Goal: Information Seeking & Learning: Learn about a topic

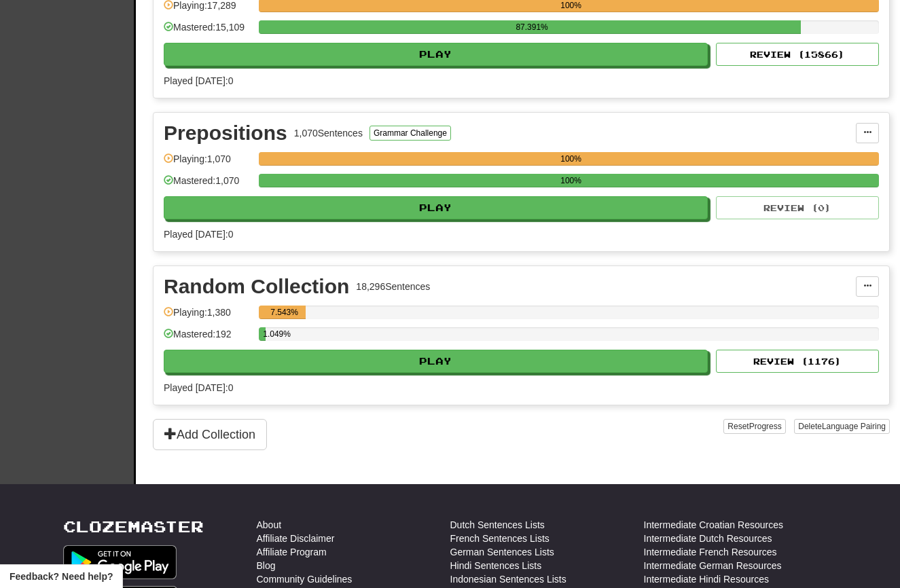
scroll to position [648, 0]
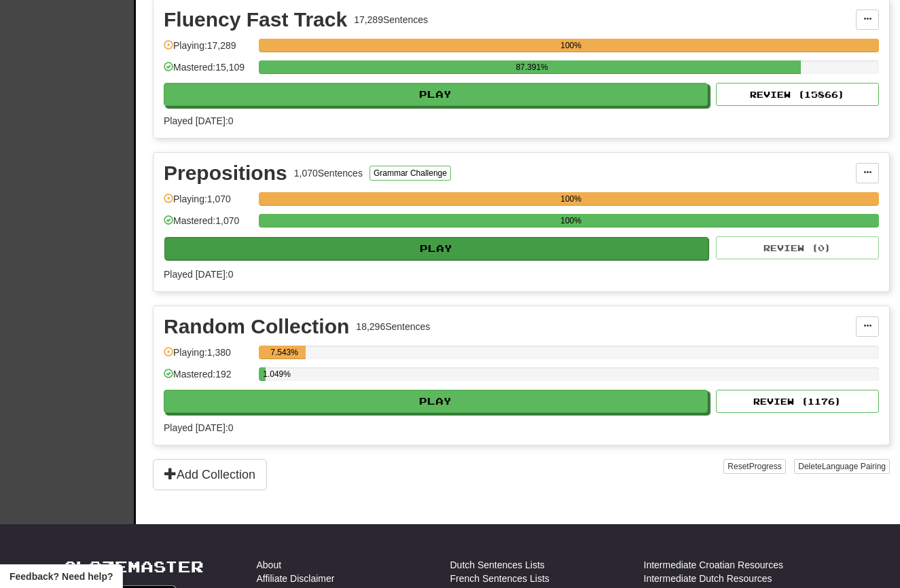
click at [253, 253] on button "Play" at bounding box center [436, 248] width 544 height 23
select select "**"
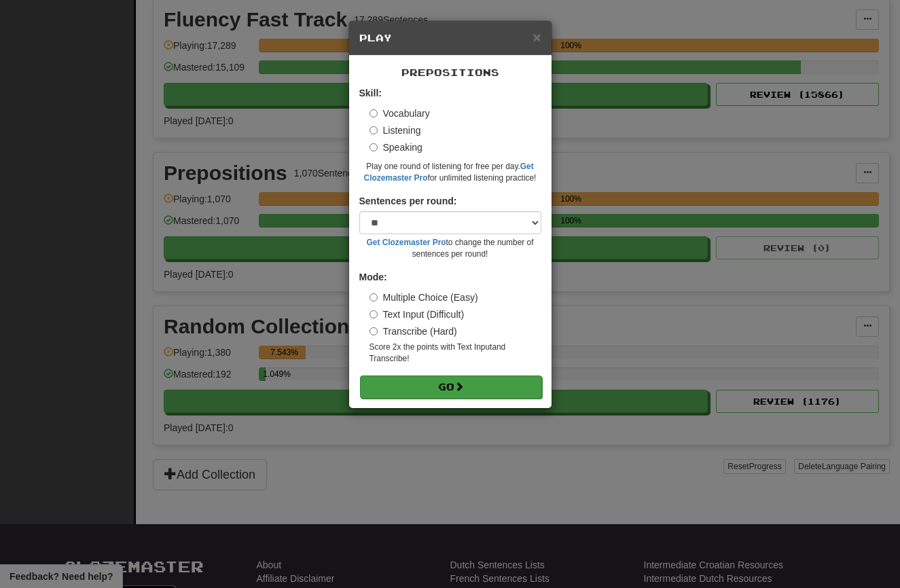
click at [430, 375] on button "Go" at bounding box center [451, 386] width 182 height 23
click at [251, 100] on div "× Play Prepositions Skill: Vocabulary Listening Speaking Play one round of list…" at bounding box center [450, 294] width 900 height 588
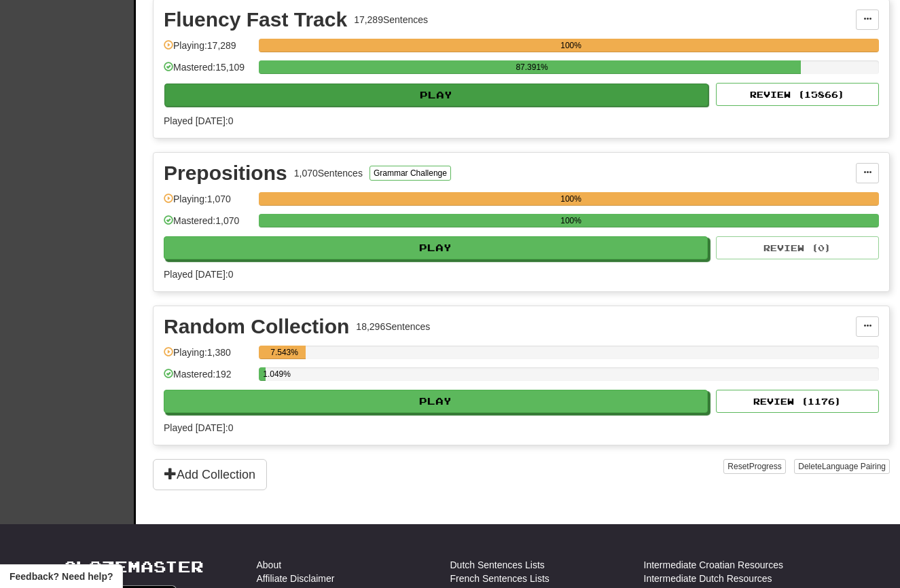
click at [325, 107] on button "Play" at bounding box center [436, 95] width 544 height 23
select select "**"
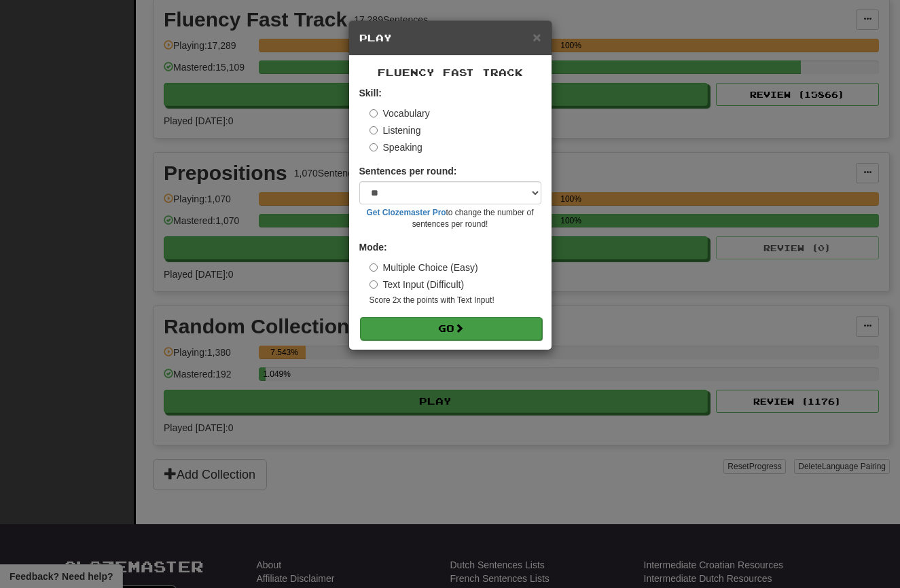
click at [448, 327] on button "Go" at bounding box center [451, 328] width 182 height 23
click at [258, 411] on div "× Play Fluency Fast Track Skill: Vocabulary Listening Speaking Sentences per ro…" at bounding box center [450, 294] width 900 height 588
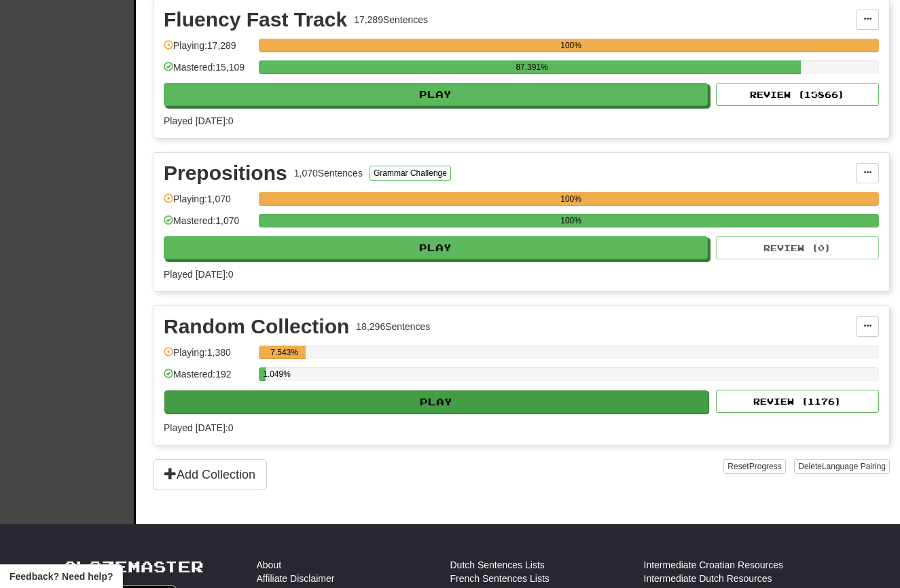
click at [331, 412] on button "Play" at bounding box center [436, 401] width 544 height 23
select select "**"
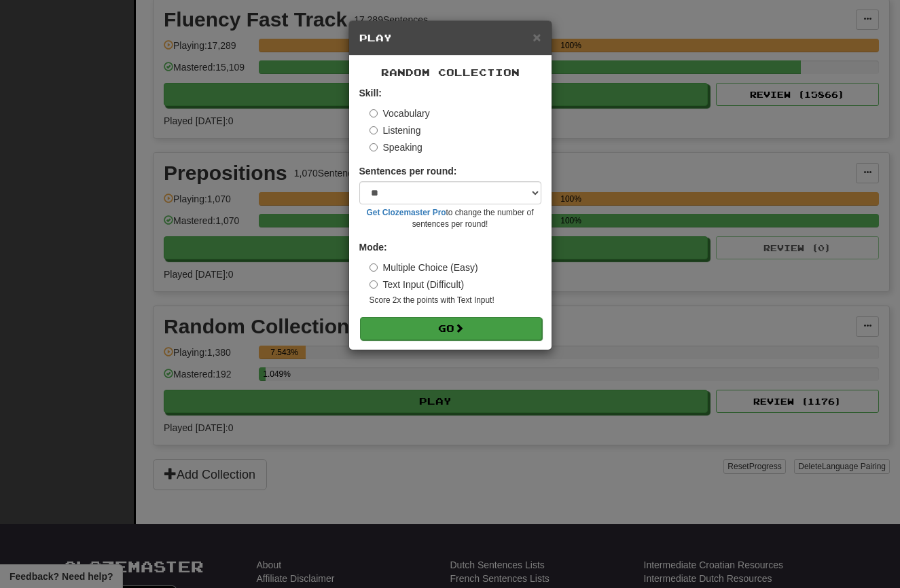
click at [410, 327] on button "Go" at bounding box center [451, 328] width 182 height 23
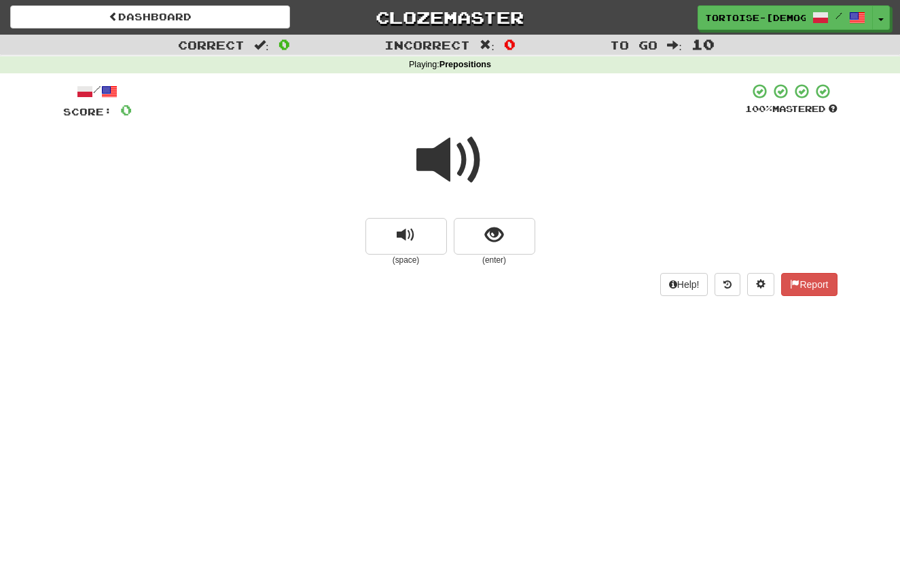
click at [450, 169] on span at bounding box center [450, 160] width 68 height 68
click at [481, 238] on button "show sentence" at bounding box center [494, 236] width 81 height 37
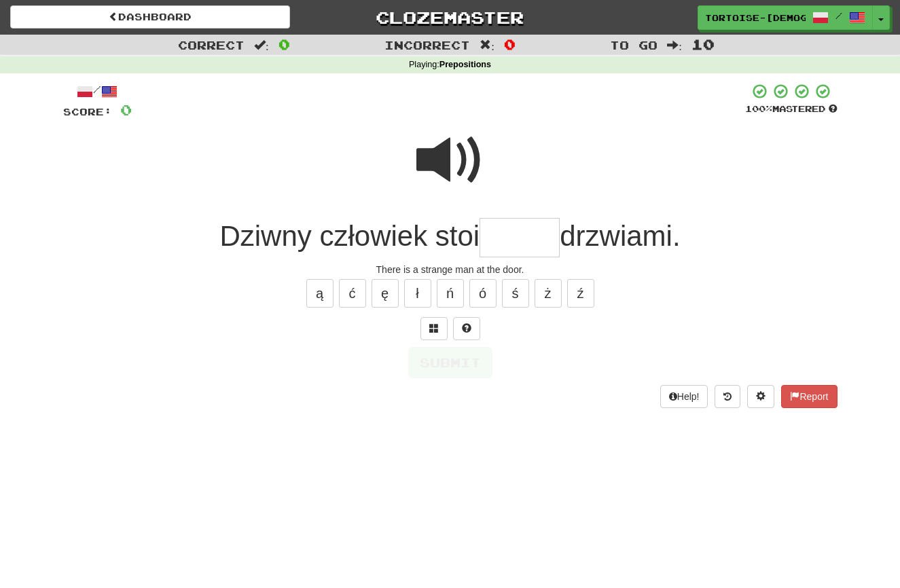
scroll to position [1, 0]
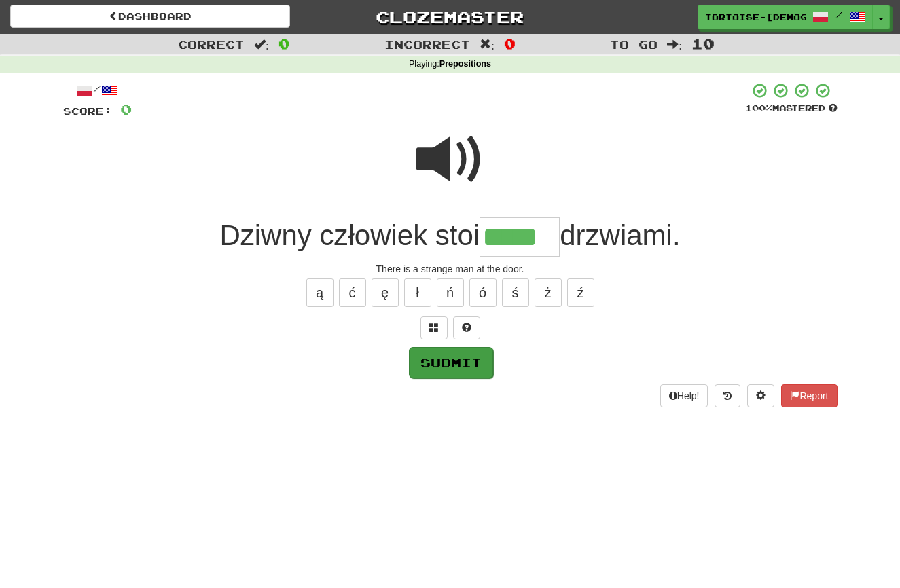
type input "*****"
click at [420, 358] on button "Submit" at bounding box center [451, 362] width 84 height 31
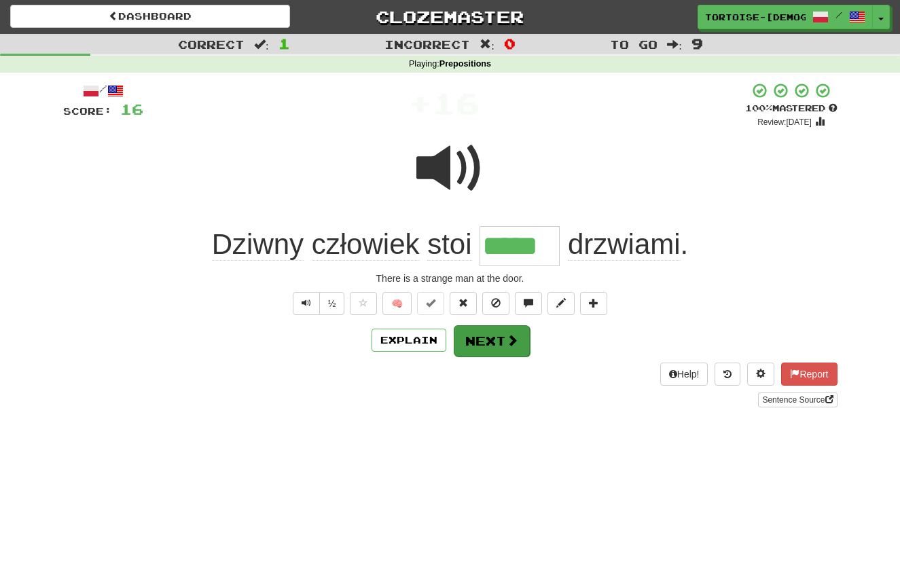
click at [472, 337] on button "Next" at bounding box center [492, 340] width 76 height 31
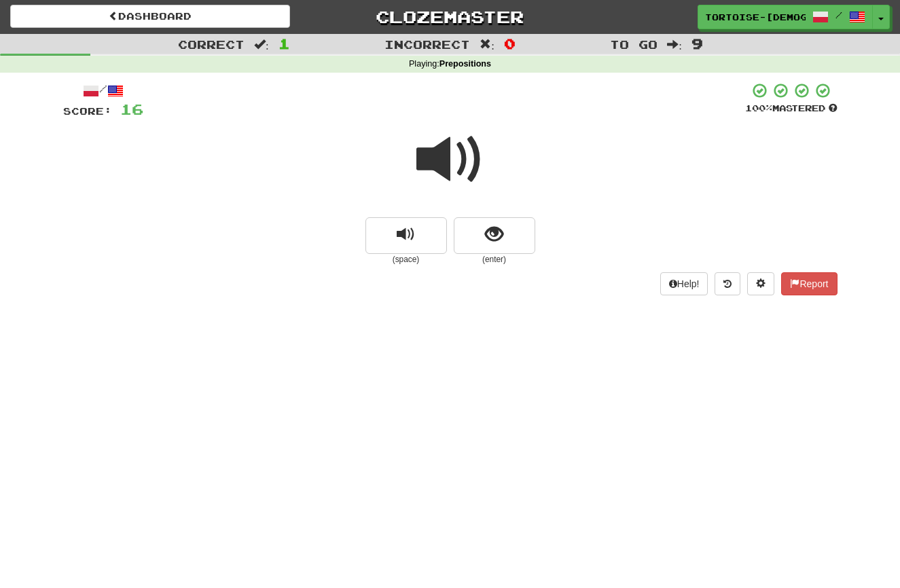
click at [444, 160] on span at bounding box center [450, 160] width 68 height 68
click at [494, 244] on button "show sentence" at bounding box center [494, 235] width 81 height 37
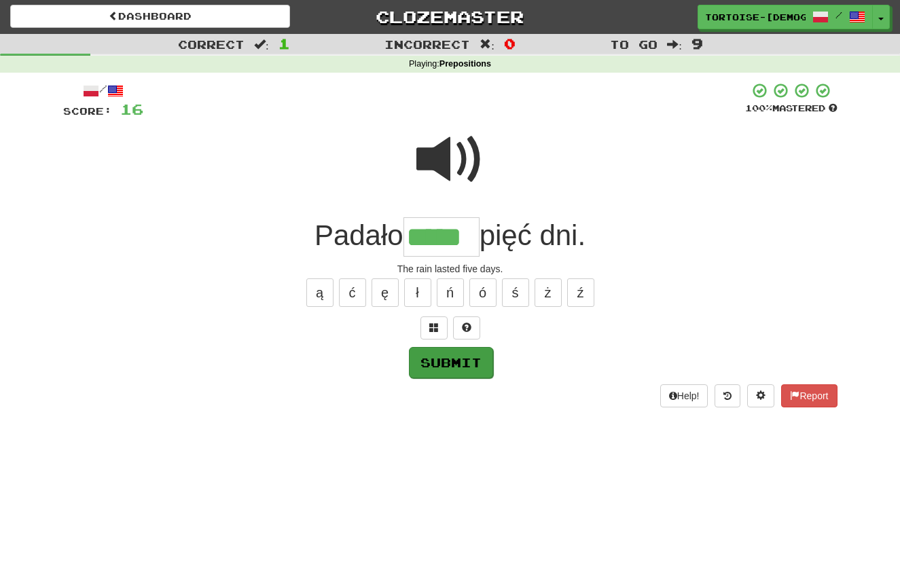
type input "*****"
click at [448, 354] on button "Submit" at bounding box center [451, 362] width 84 height 31
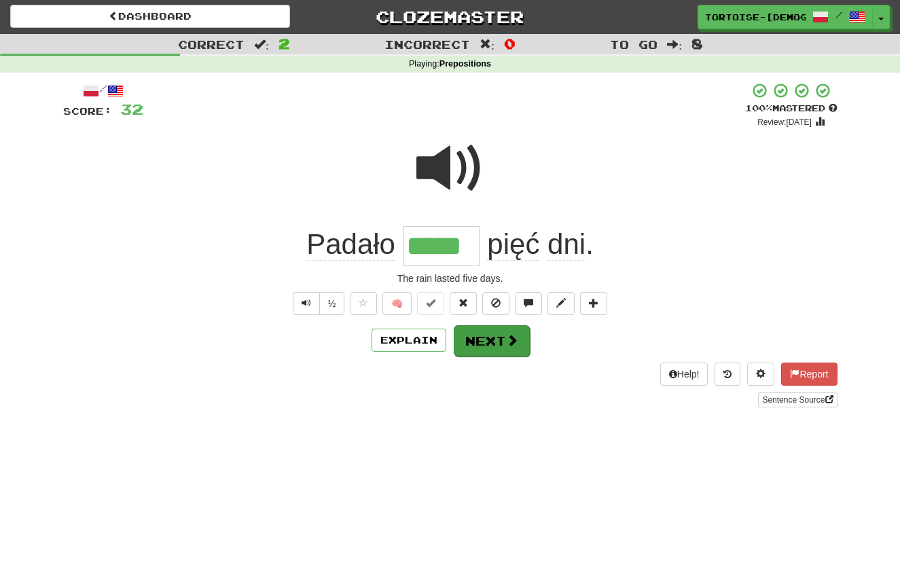
click at [498, 329] on button "Next" at bounding box center [492, 340] width 76 height 31
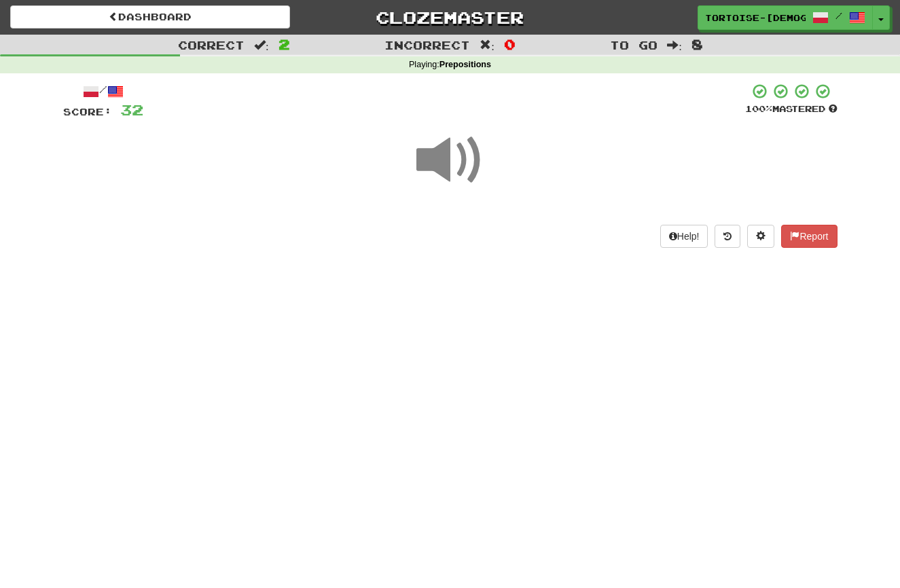
scroll to position [0, 0]
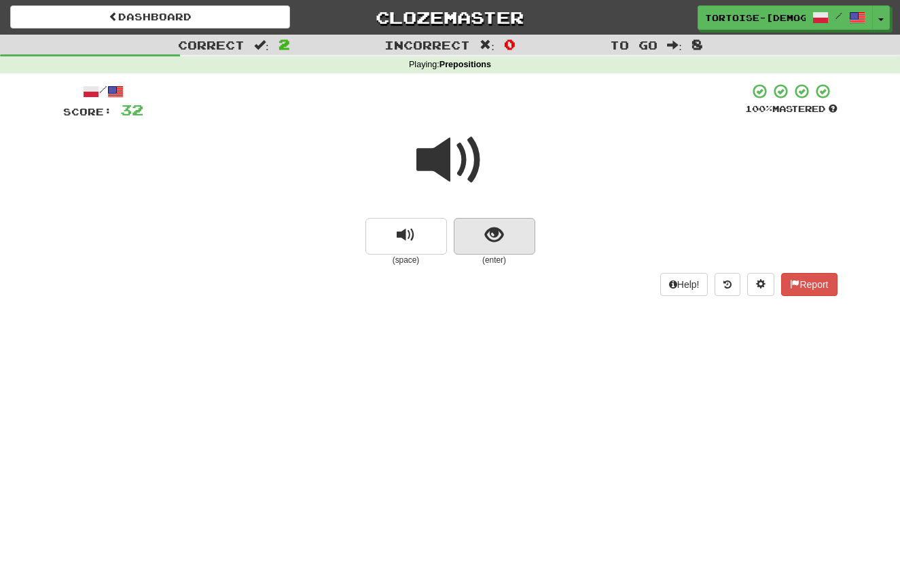
click at [483, 230] on button "show sentence" at bounding box center [494, 236] width 81 height 37
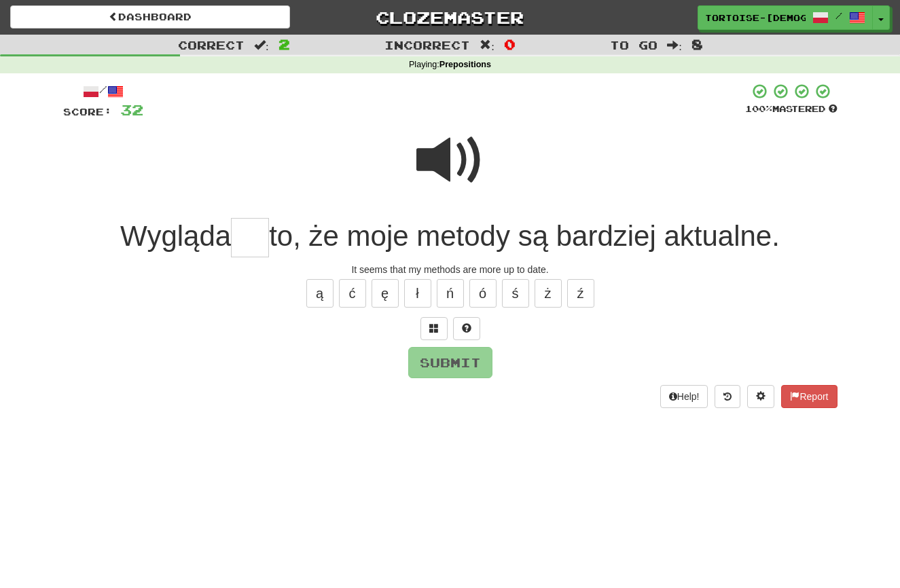
scroll to position [4, 0]
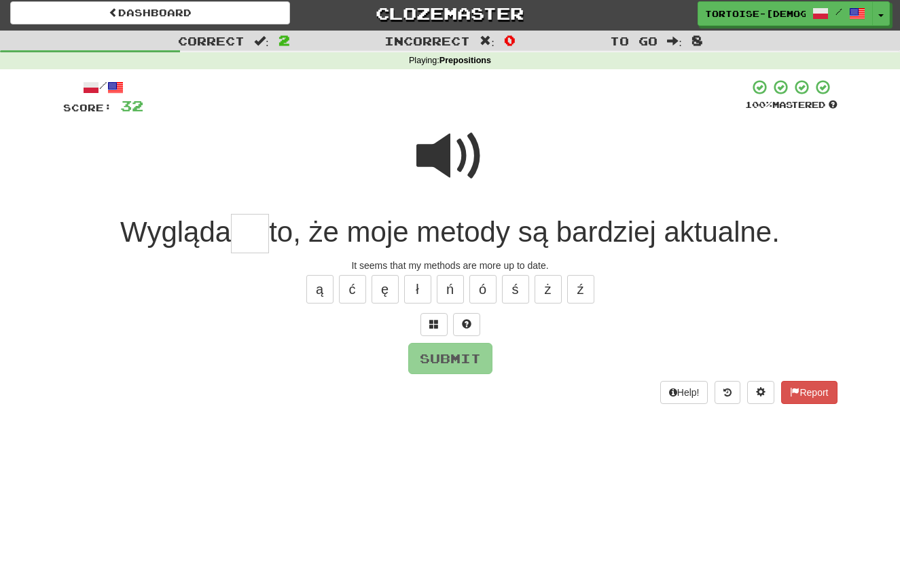
type input "*"
click at [446, 159] on span at bounding box center [450, 156] width 68 height 68
click at [256, 240] on input "text" at bounding box center [250, 234] width 38 height 40
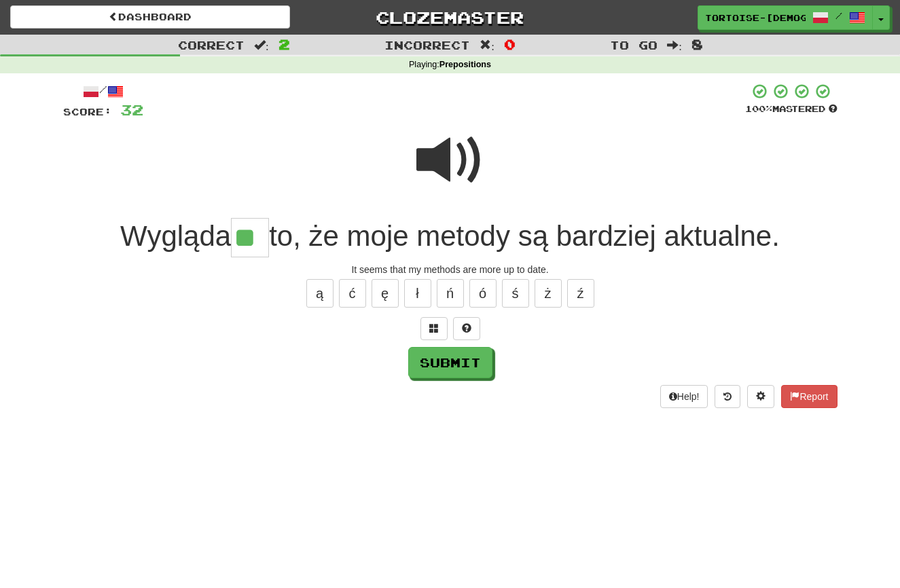
scroll to position [0, 0]
type input "**"
click at [460, 356] on button "Submit" at bounding box center [451, 363] width 84 height 31
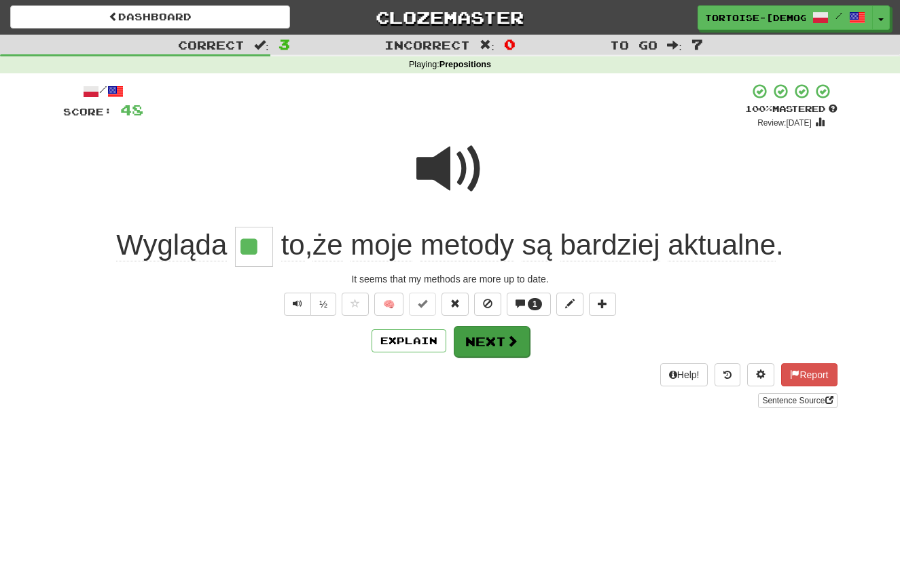
scroll to position [3, 1]
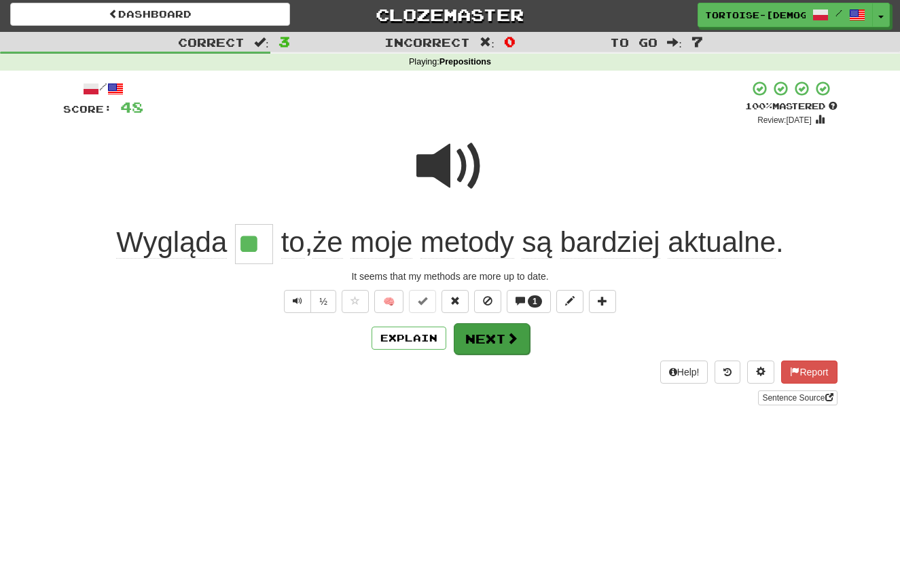
click at [478, 334] on button "Next" at bounding box center [492, 338] width 76 height 31
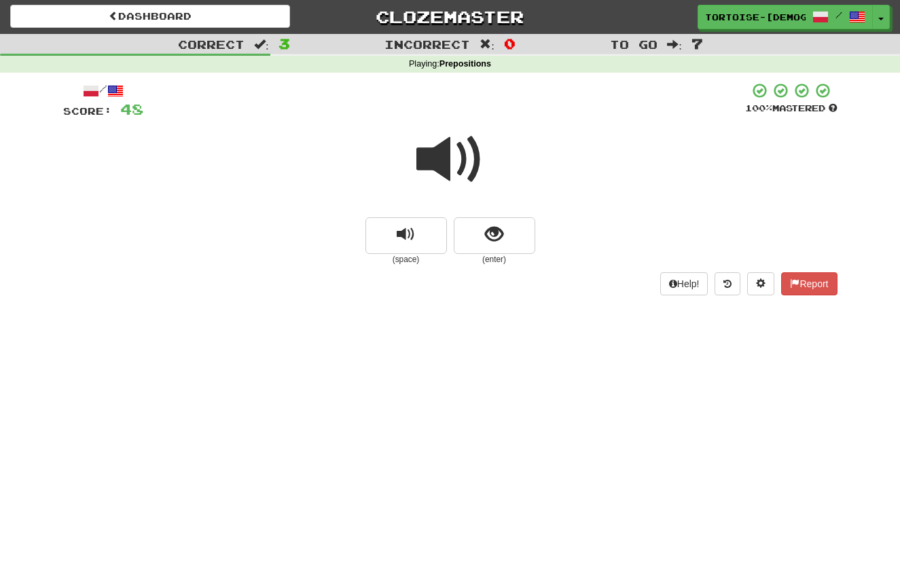
click at [435, 165] on span at bounding box center [450, 160] width 68 height 68
click at [482, 242] on button "show sentence" at bounding box center [494, 235] width 81 height 37
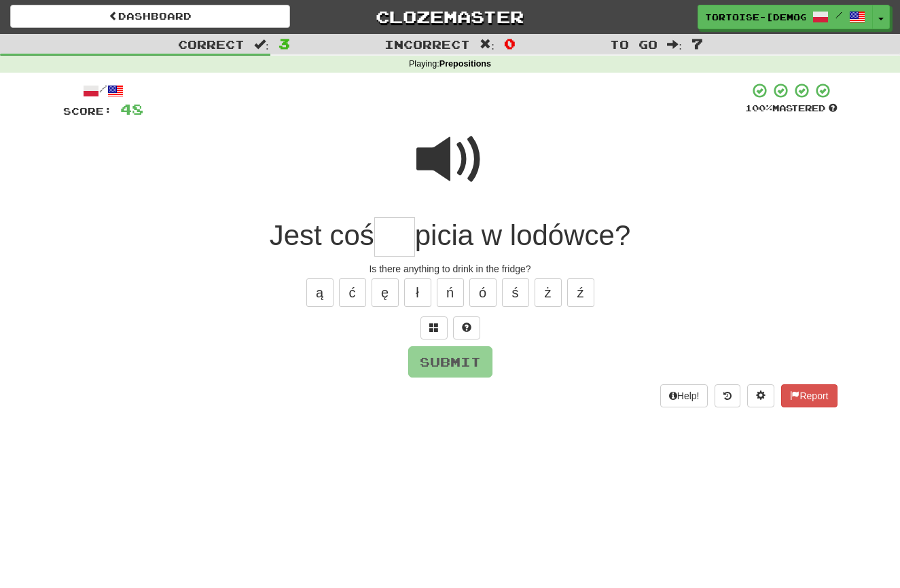
scroll to position [2, 0]
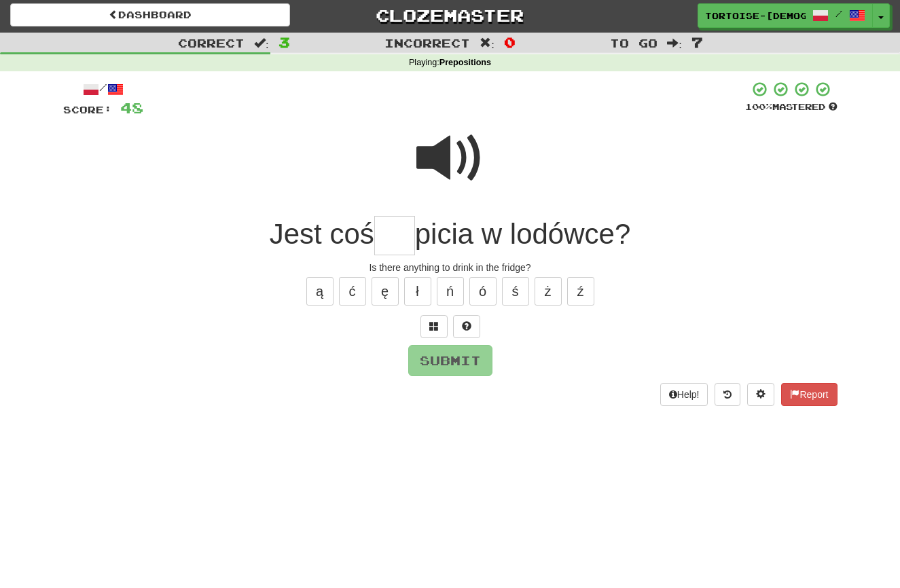
click at [405, 139] on div at bounding box center [450, 167] width 774 height 97
click at [398, 230] on input "text" at bounding box center [394, 236] width 41 height 40
type input "**"
click at [428, 360] on button "Submit" at bounding box center [451, 361] width 84 height 31
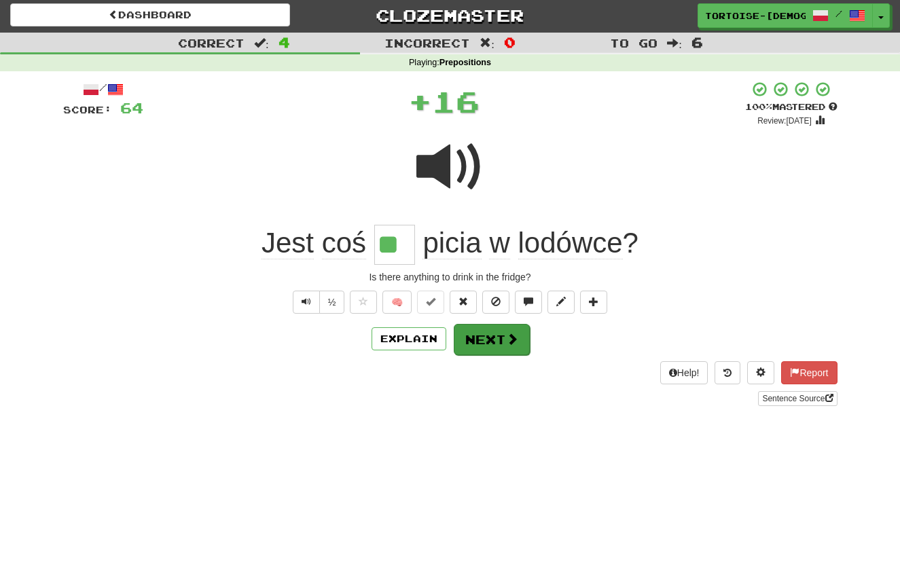
click at [480, 338] on button "Next" at bounding box center [492, 339] width 76 height 31
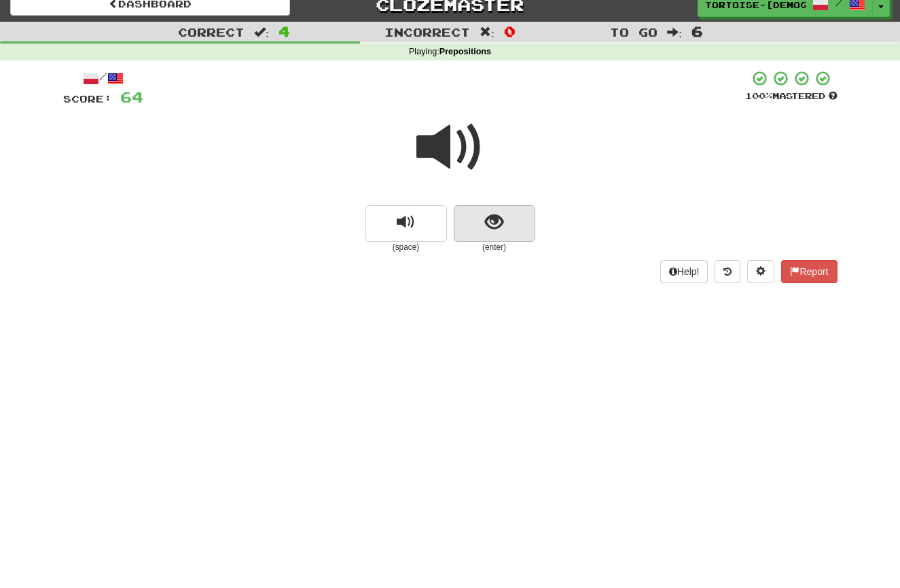
scroll to position [15, 0]
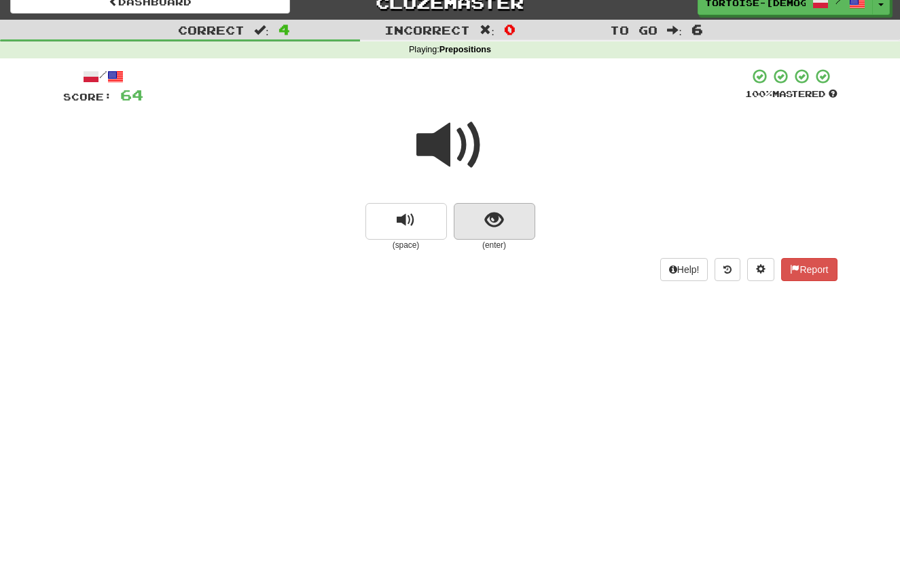
click at [488, 221] on span "show sentence" at bounding box center [494, 220] width 18 height 18
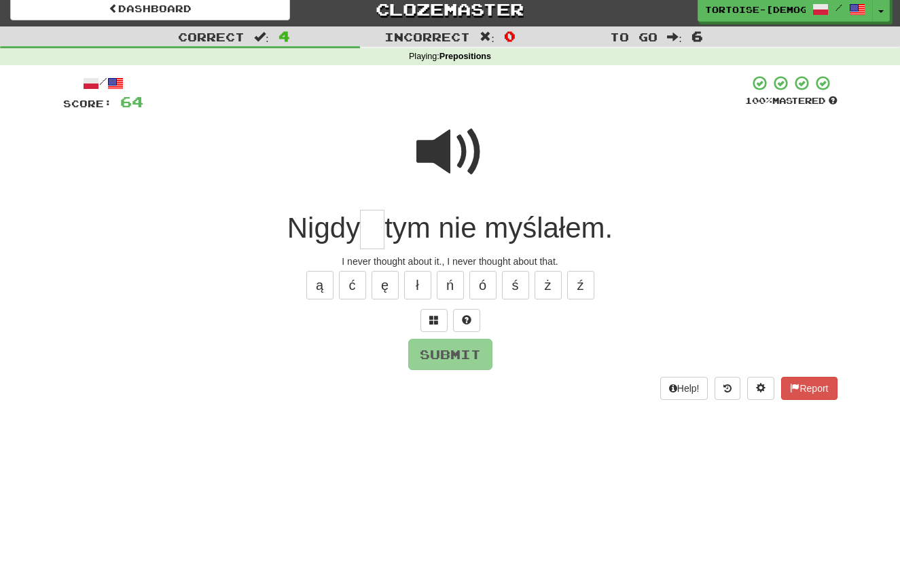
scroll to position [6, 0]
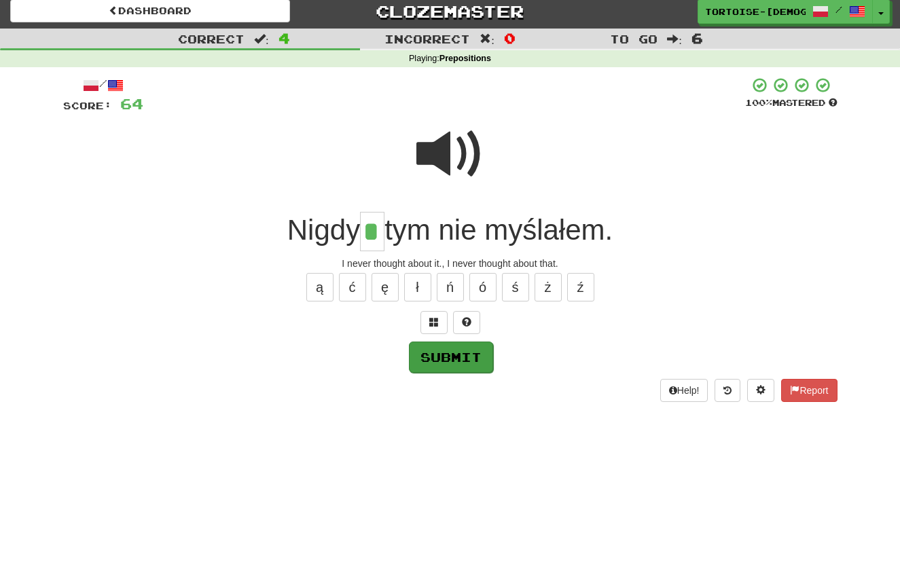
type input "*"
click at [454, 355] on button "Submit" at bounding box center [451, 357] width 84 height 31
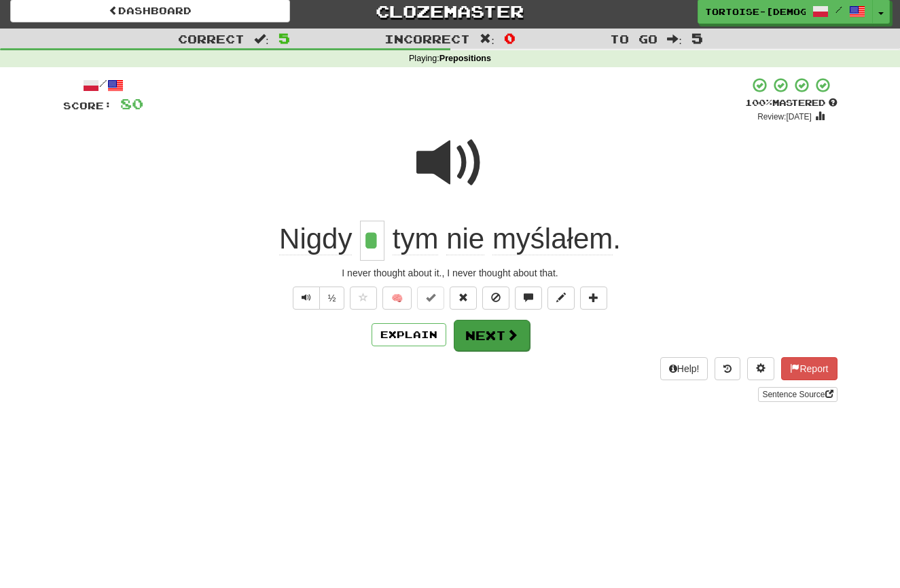
click at [473, 329] on button "Next" at bounding box center [492, 335] width 76 height 31
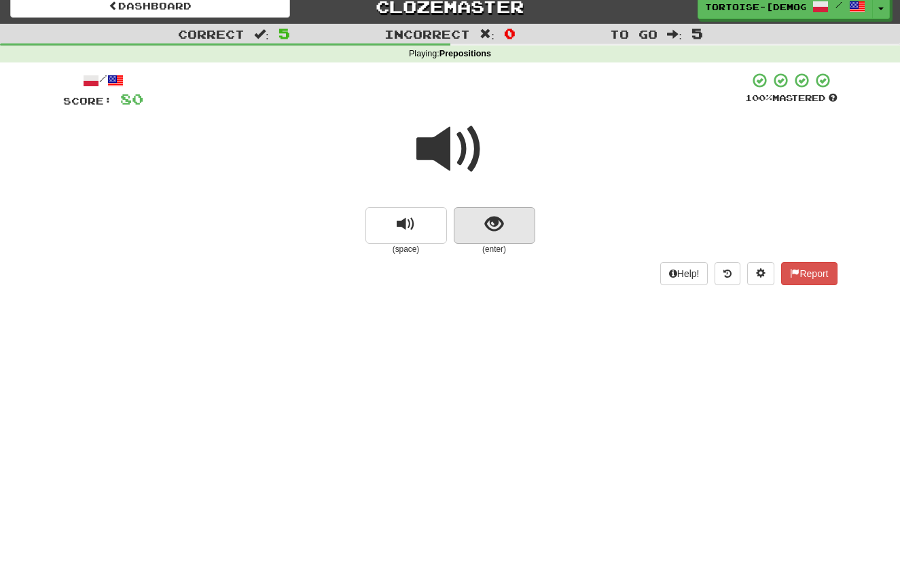
scroll to position [12, 1]
click at [497, 221] on span "show sentence" at bounding box center [494, 224] width 18 height 18
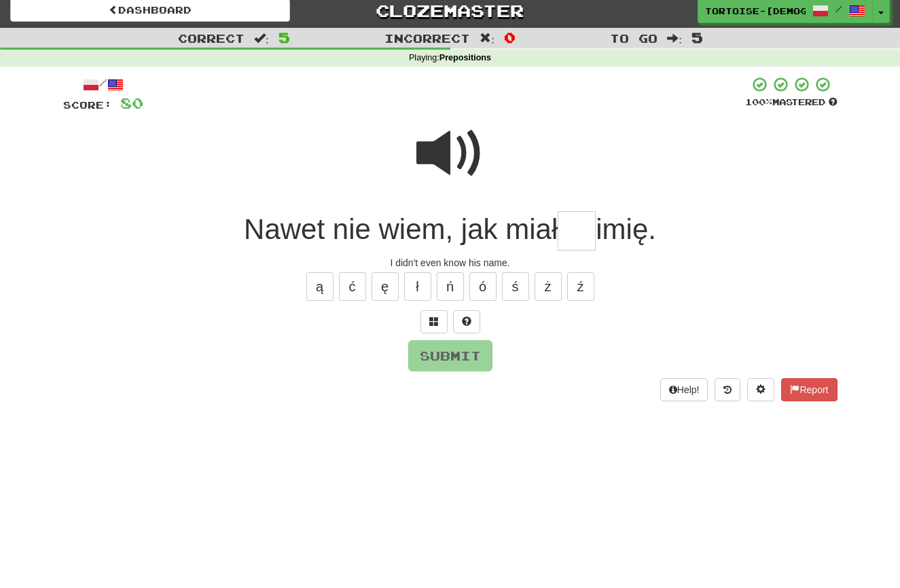
scroll to position [5, 0]
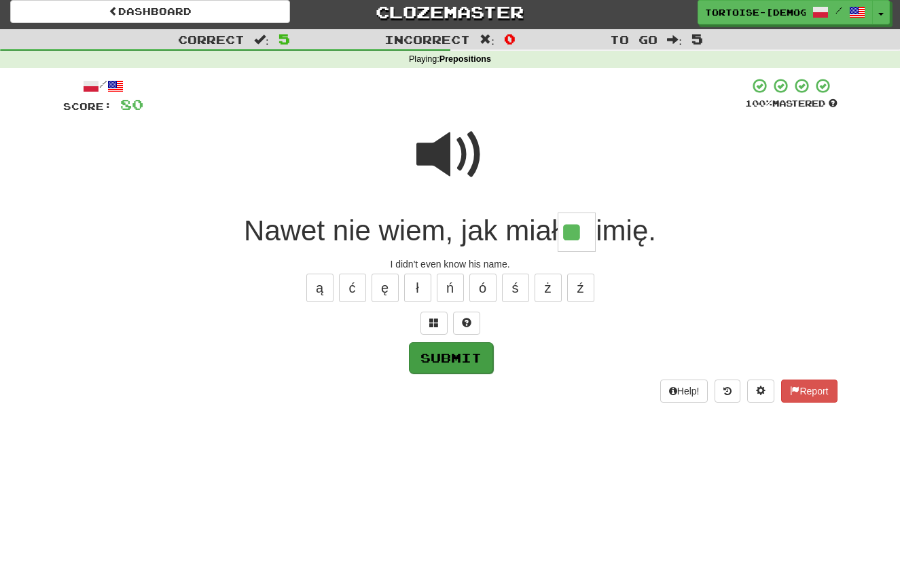
type input "**"
click at [439, 351] on button "Submit" at bounding box center [451, 357] width 84 height 31
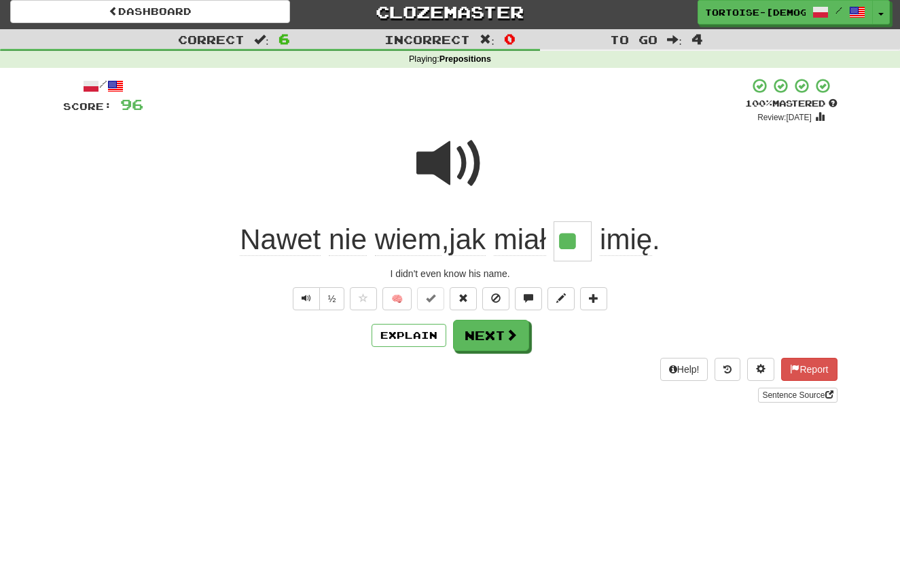
click at [477, 336] on button "Next" at bounding box center [491, 335] width 76 height 31
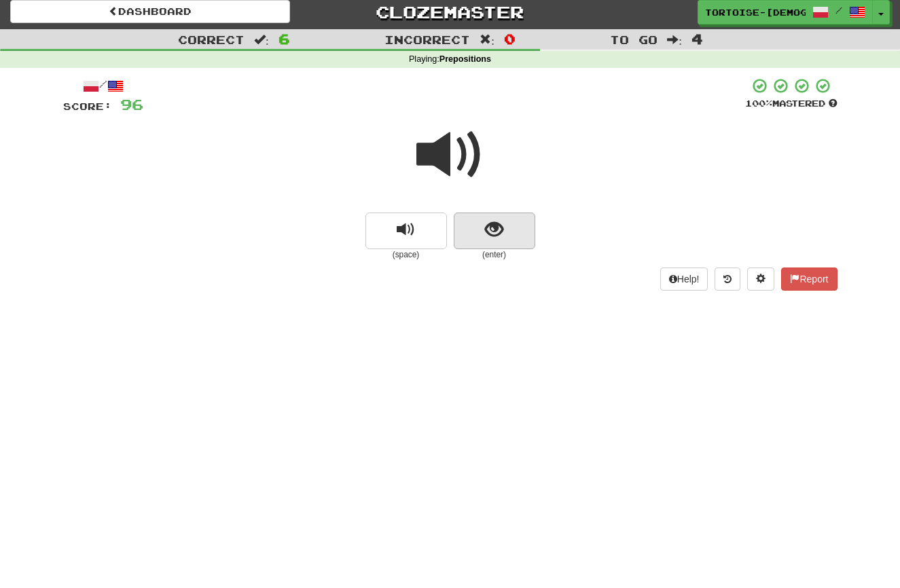
click at [490, 230] on span "show sentence" at bounding box center [494, 230] width 18 height 18
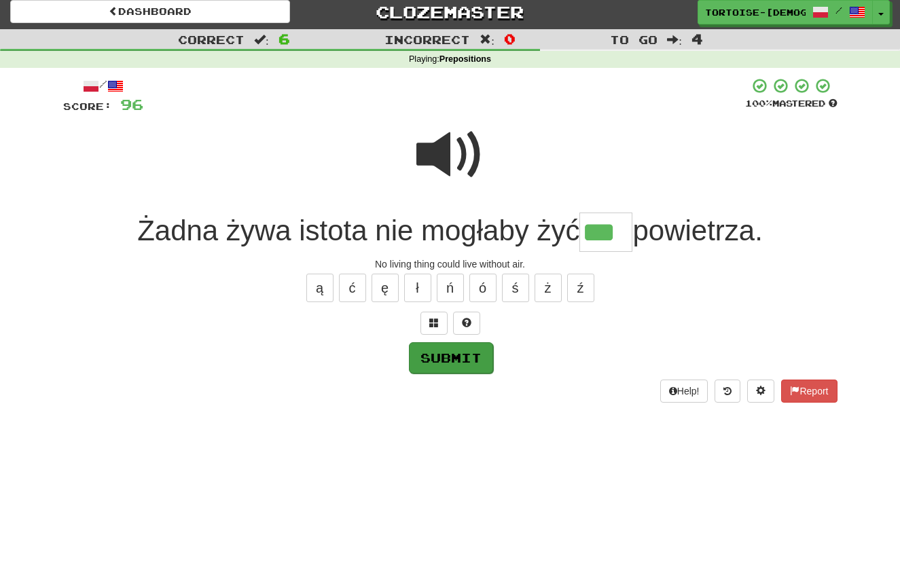
type input "***"
click at [433, 353] on button "Submit" at bounding box center [451, 357] width 84 height 31
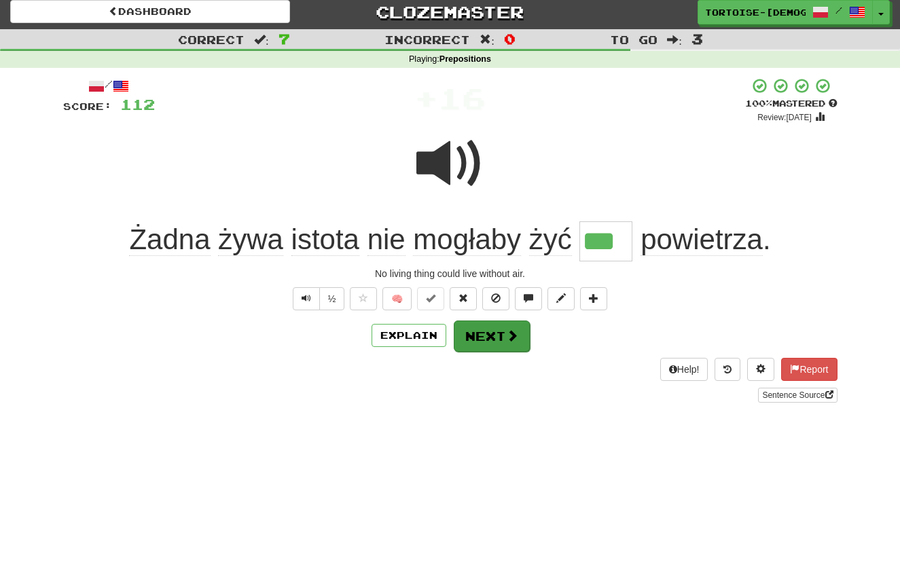
click at [476, 323] on button "Next" at bounding box center [492, 335] width 76 height 31
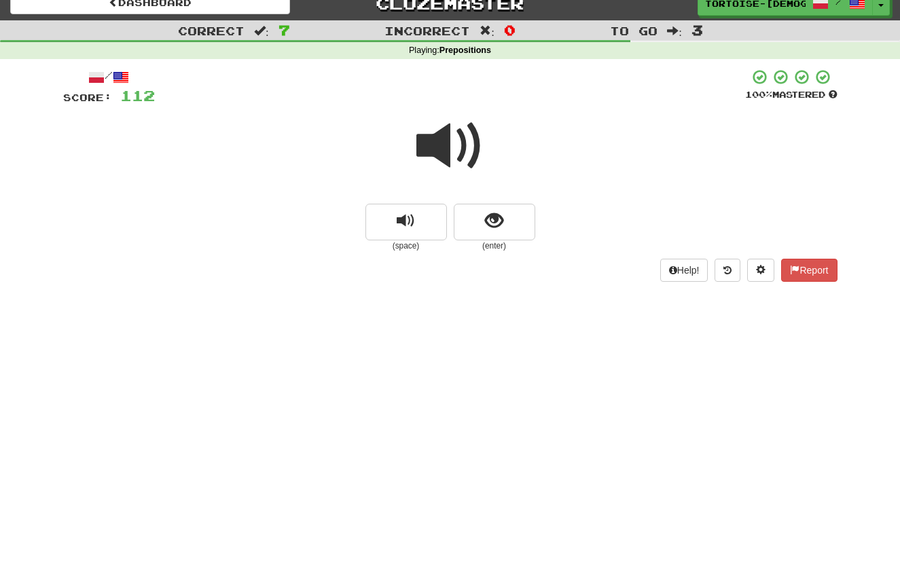
scroll to position [16, 0]
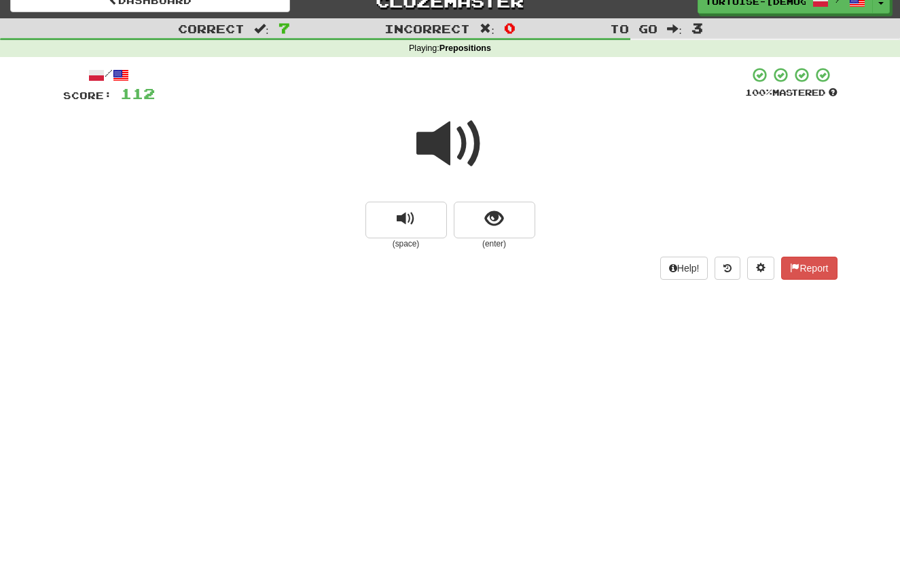
click at [439, 141] on span at bounding box center [450, 144] width 68 height 68
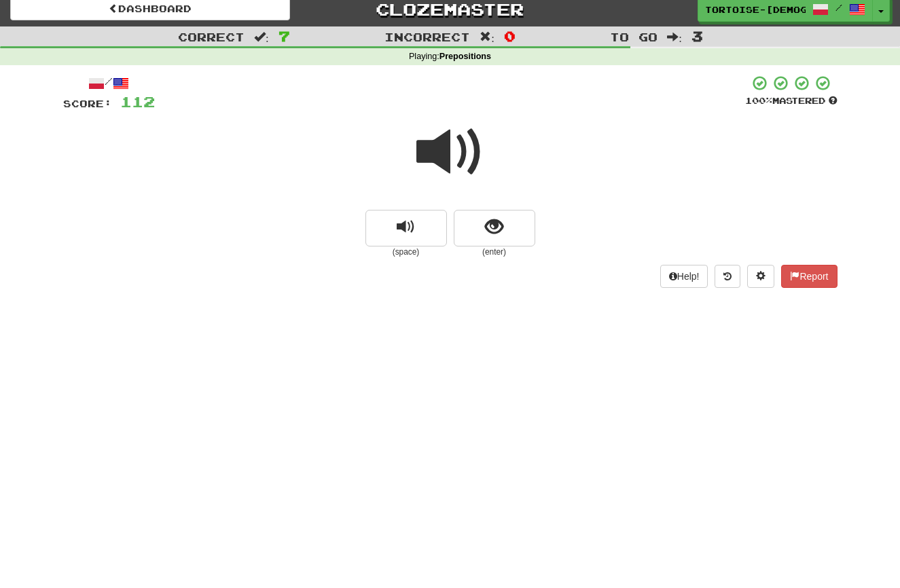
scroll to position [11, 1]
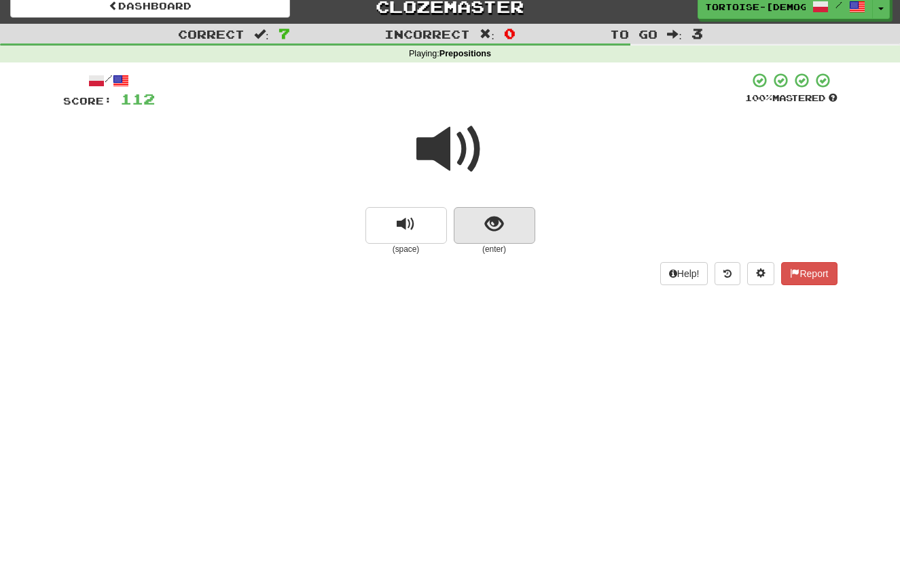
click at [504, 220] on button "show sentence" at bounding box center [494, 225] width 81 height 37
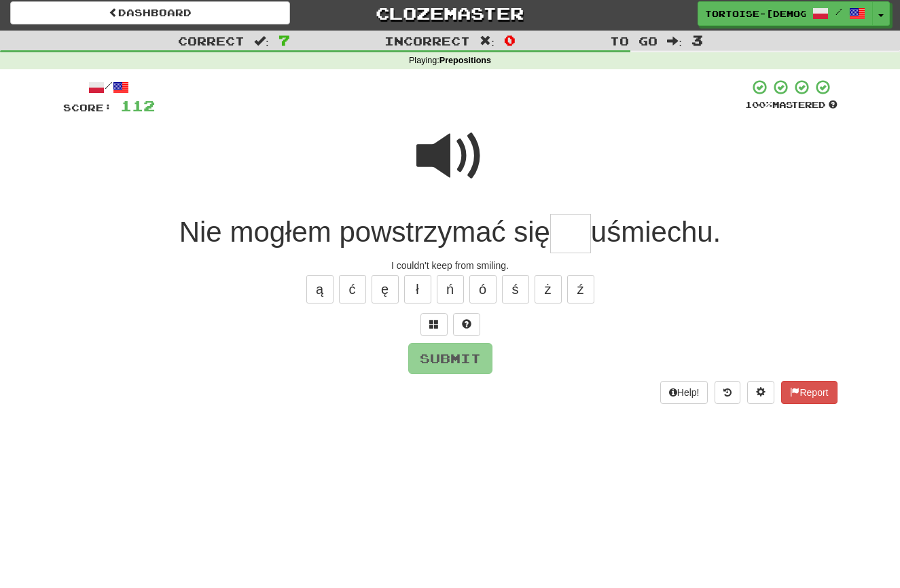
scroll to position [1, 0]
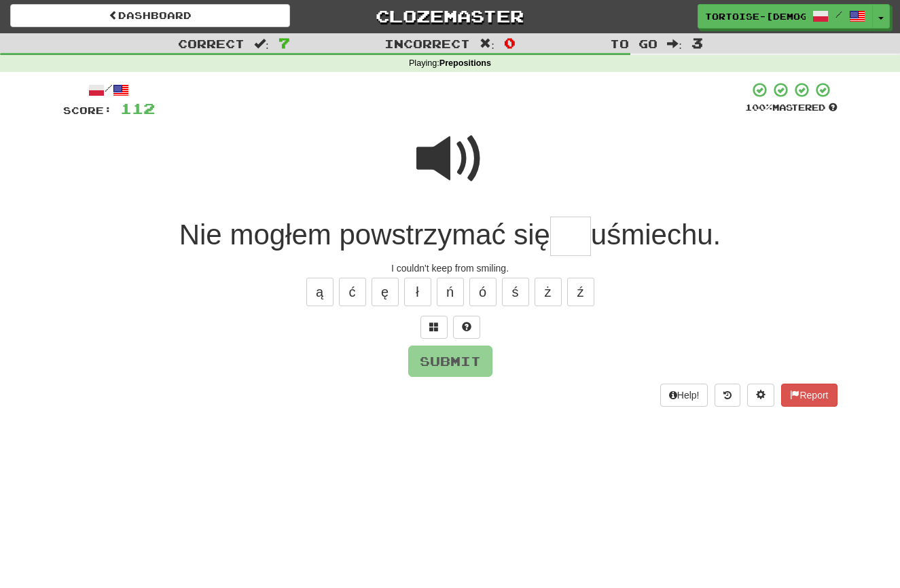
type input "*"
click at [444, 158] on span at bounding box center [450, 159] width 68 height 68
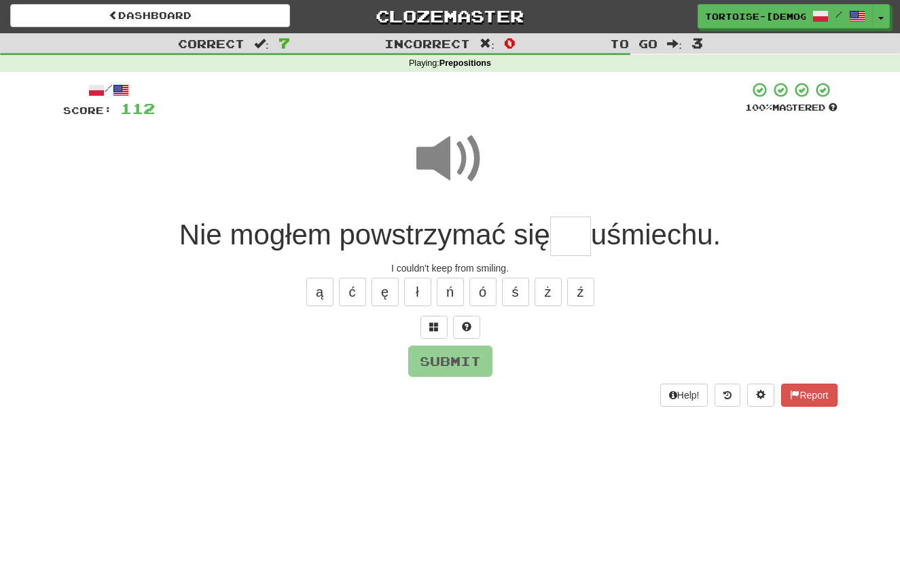
click at [570, 234] on input "text" at bounding box center [570, 237] width 41 height 40
type input "*"
click at [818, 393] on button "Report" at bounding box center [809, 395] width 56 height 23
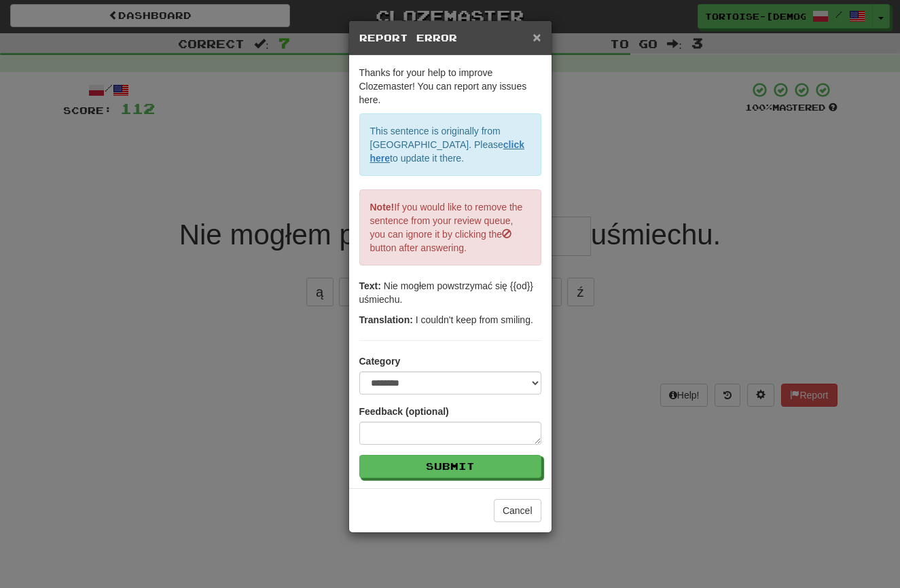
click at [536, 31] on span "×" at bounding box center [536, 37] width 8 height 16
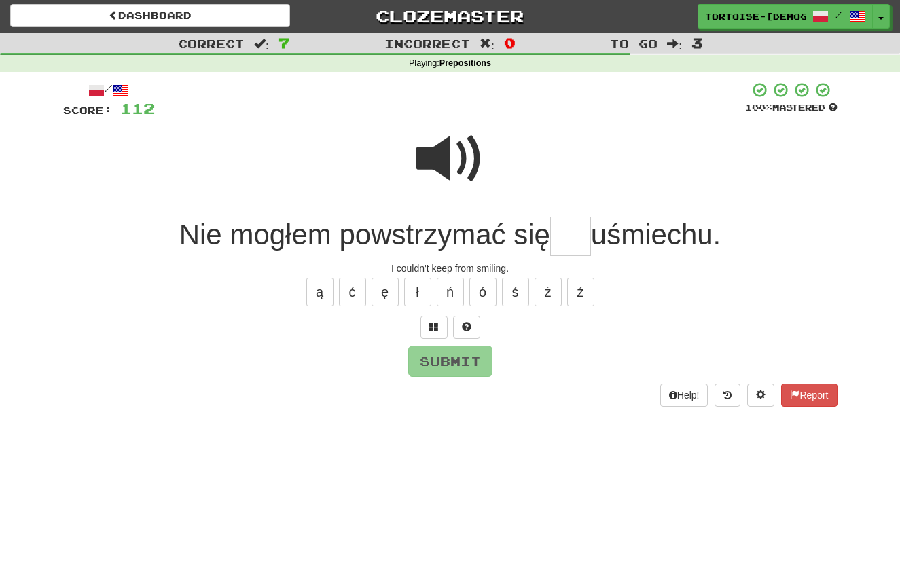
click at [586, 251] on input "text" at bounding box center [570, 237] width 41 height 40
type input "**"
click at [472, 354] on button "Submit" at bounding box center [451, 361] width 84 height 31
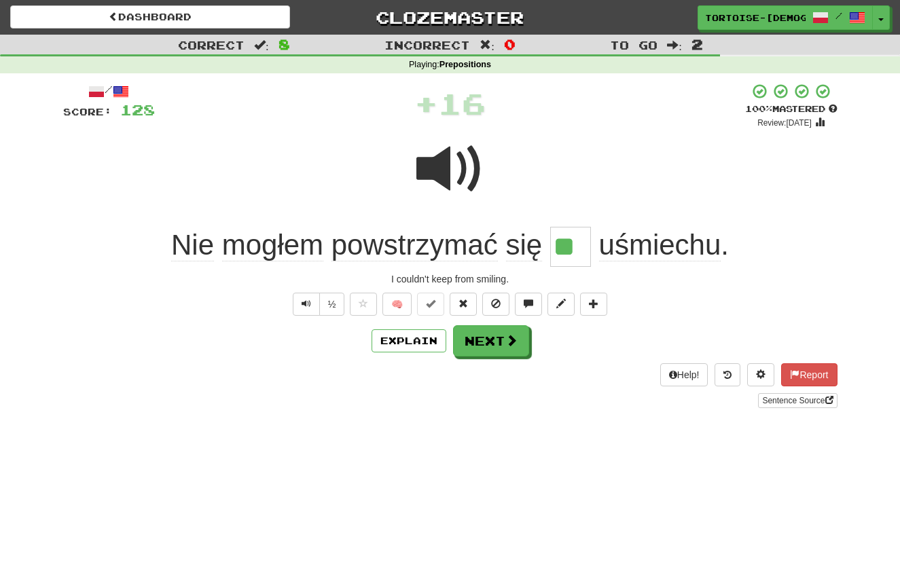
scroll to position [0, 0]
click at [302, 299] on span "Text-to-speech controls" at bounding box center [306, 304] width 10 height 10
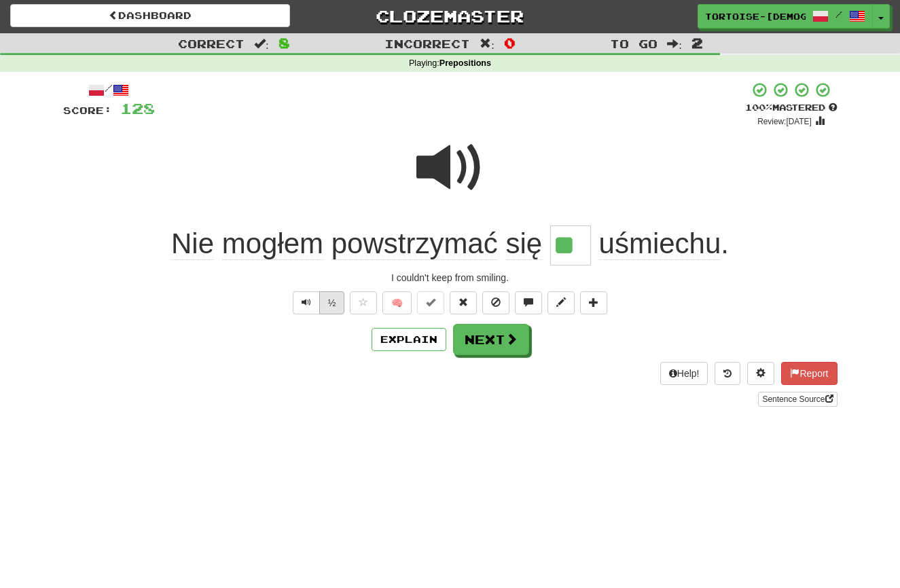
click at [331, 304] on button "½" at bounding box center [332, 302] width 26 height 23
click at [307, 301] on span "Text-to-speech controls" at bounding box center [306, 302] width 10 height 10
click at [473, 336] on button "Next" at bounding box center [492, 340] width 76 height 31
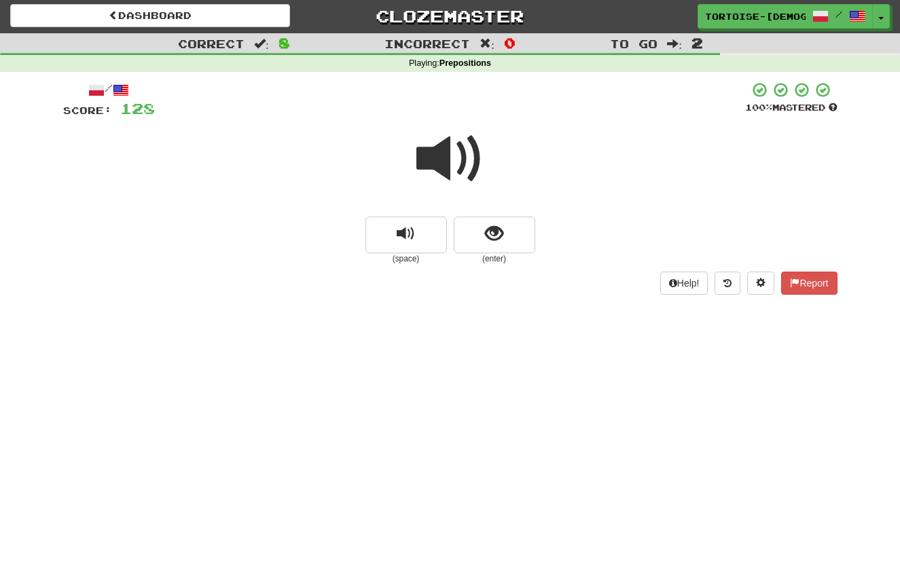
click at [443, 158] on span at bounding box center [450, 159] width 68 height 68
click at [492, 230] on span "show sentence" at bounding box center [494, 234] width 18 height 18
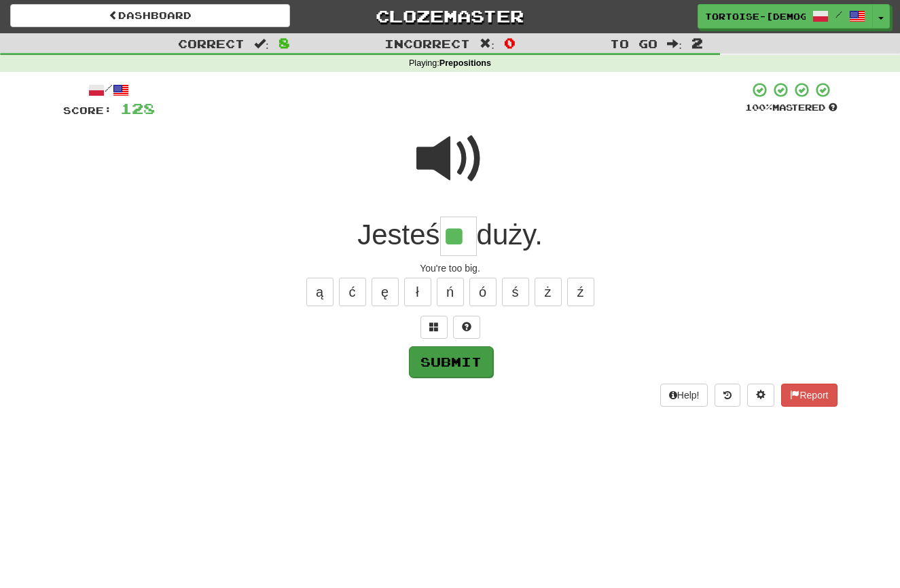
type input "**"
click at [450, 361] on button "Submit" at bounding box center [450, 361] width 84 height 31
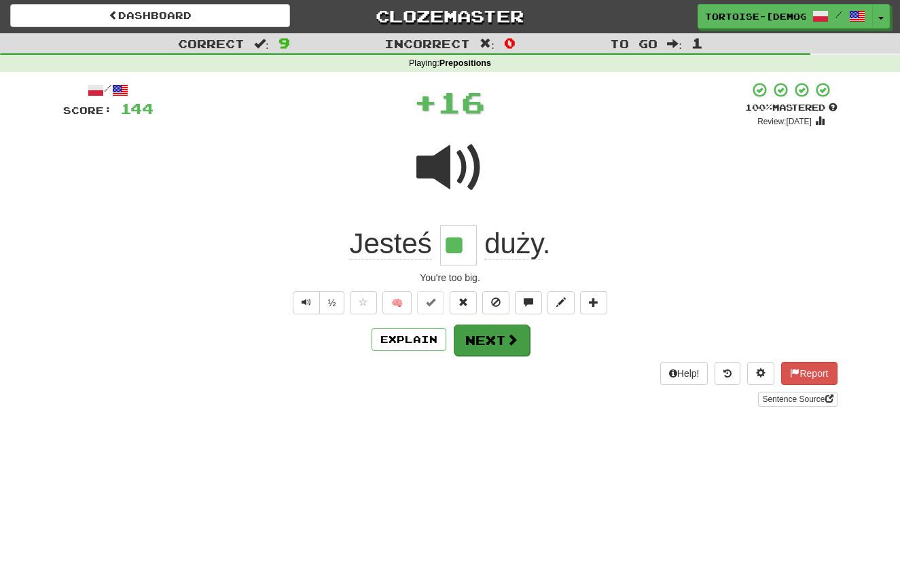
click at [483, 333] on button "Next" at bounding box center [492, 340] width 76 height 31
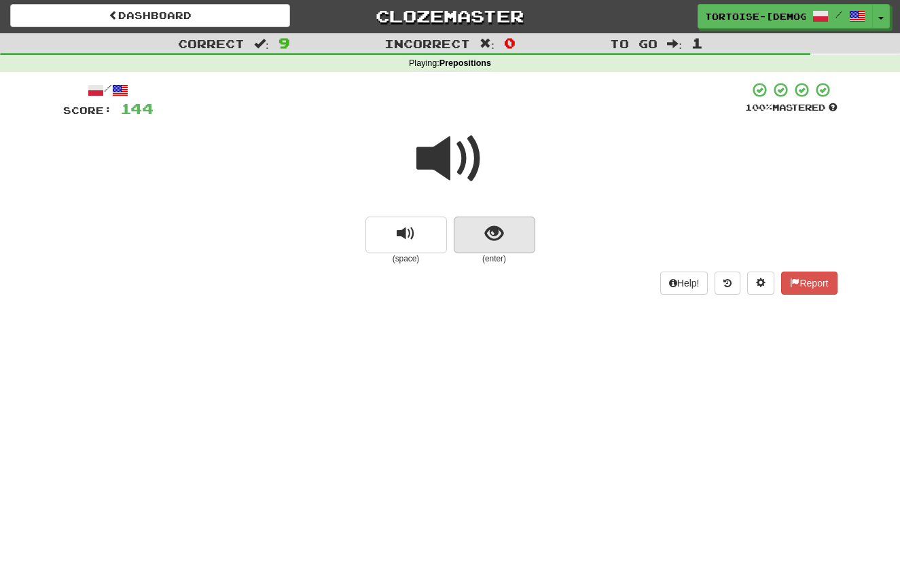
click at [480, 236] on button "show sentence" at bounding box center [494, 235] width 81 height 37
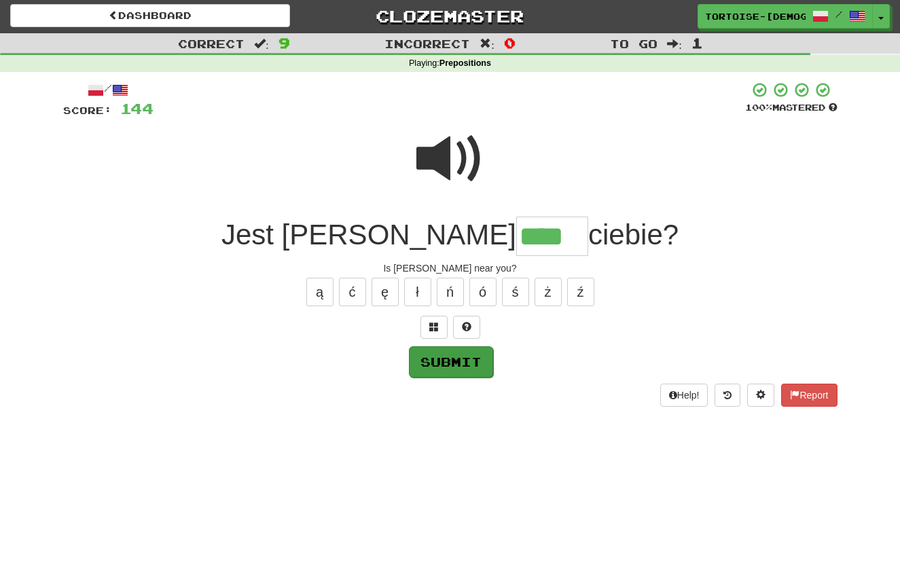
type input "****"
click at [435, 359] on button "Submit" at bounding box center [451, 361] width 84 height 31
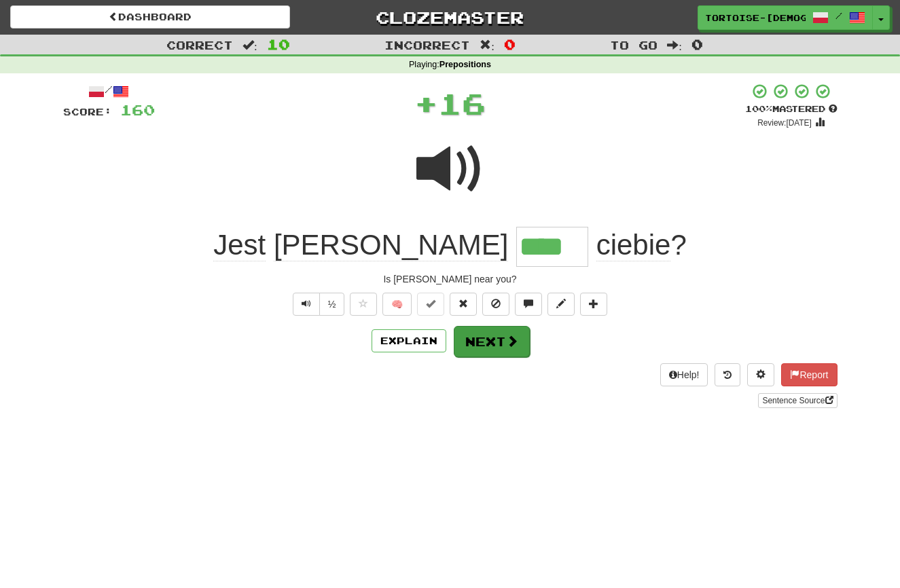
scroll to position [0, 0]
click at [475, 334] on button "Next" at bounding box center [492, 341] width 76 height 31
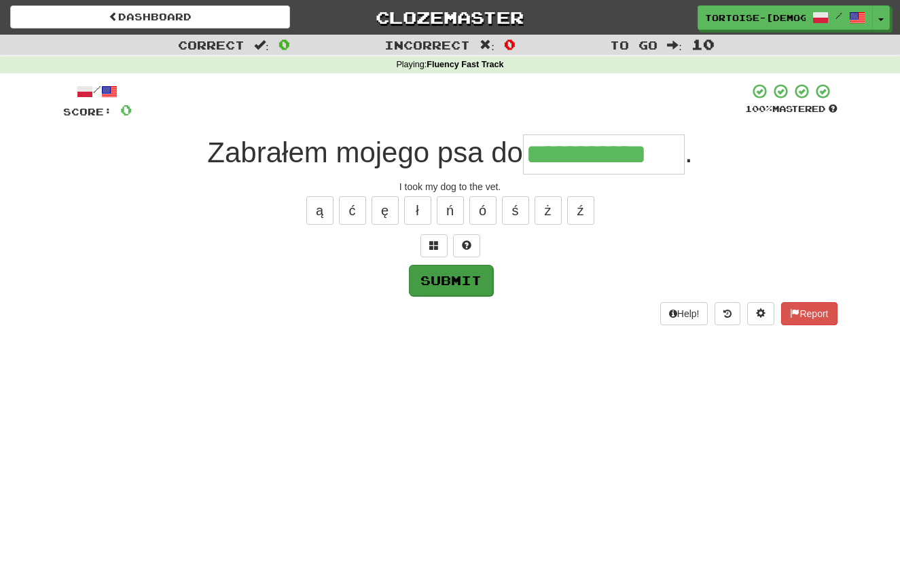
type input "**********"
click at [430, 276] on button "Submit" at bounding box center [451, 280] width 84 height 31
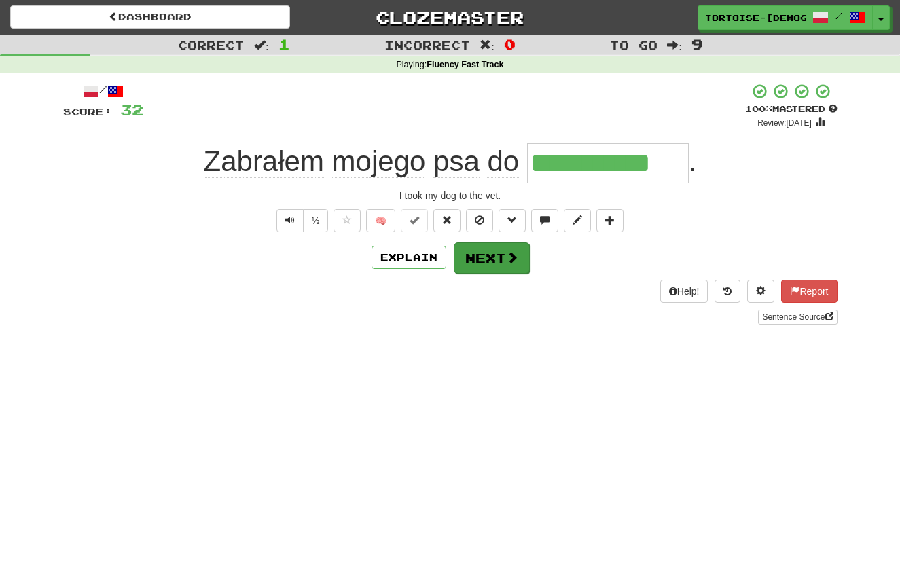
click at [492, 259] on button "Next" at bounding box center [492, 257] width 76 height 31
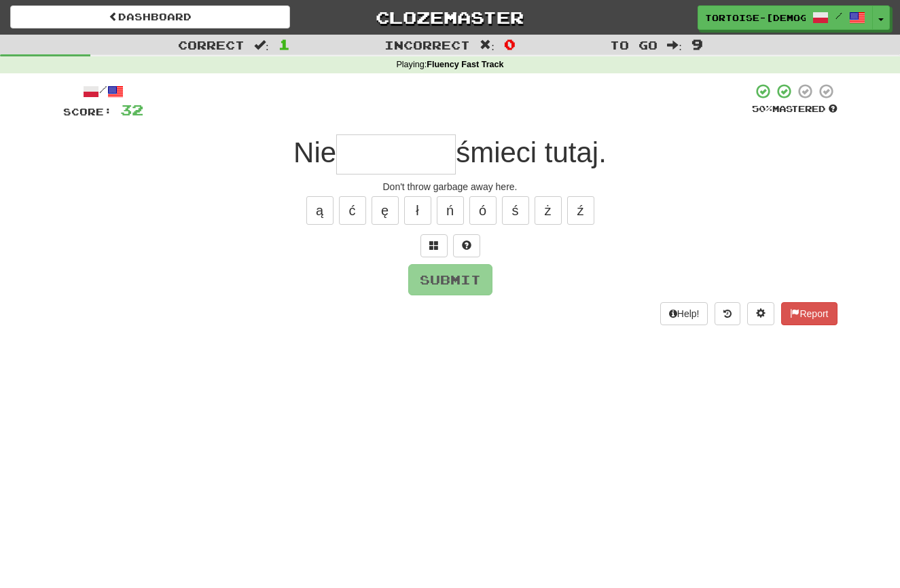
type input "*"
click at [817, 310] on button "Report" at bounding box center [809, 313] width 56 height 23
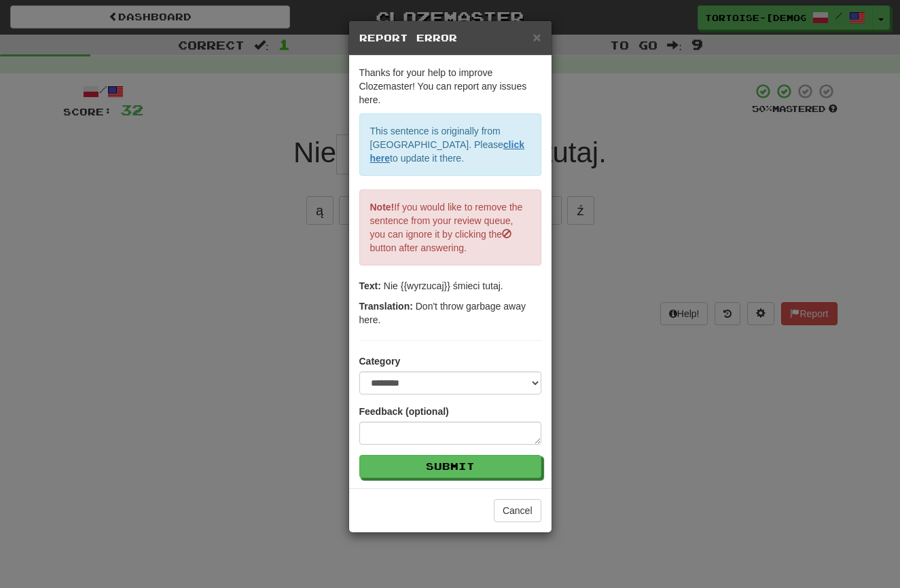
click at [533, 34] on span "×" at bounding box center [536, 37] width 8 height 16
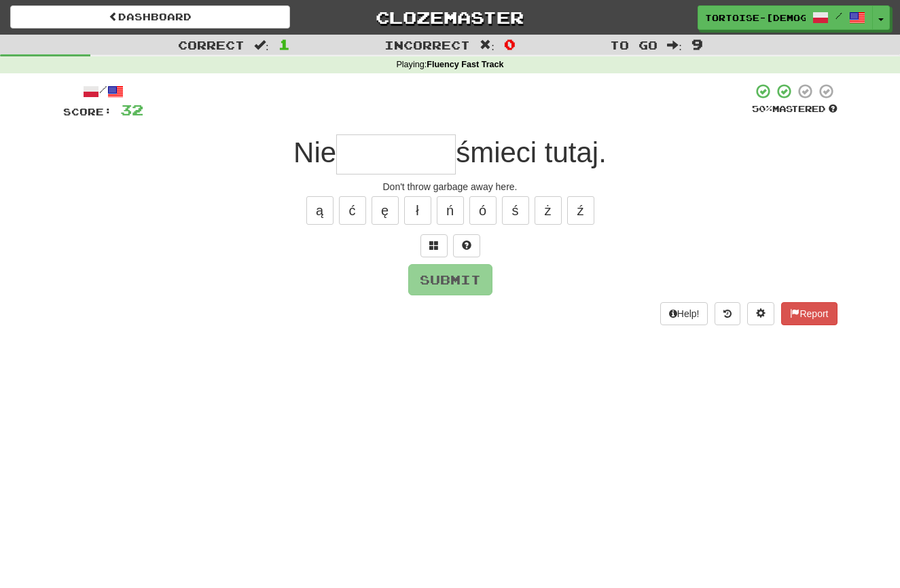
click at [409, 150] on input "text" at bounding box center [396, 154] width 120 height 40
type input "********"
click at [441, 267] on button "Submit" at bounding box center [451, 280] width 84 height 31
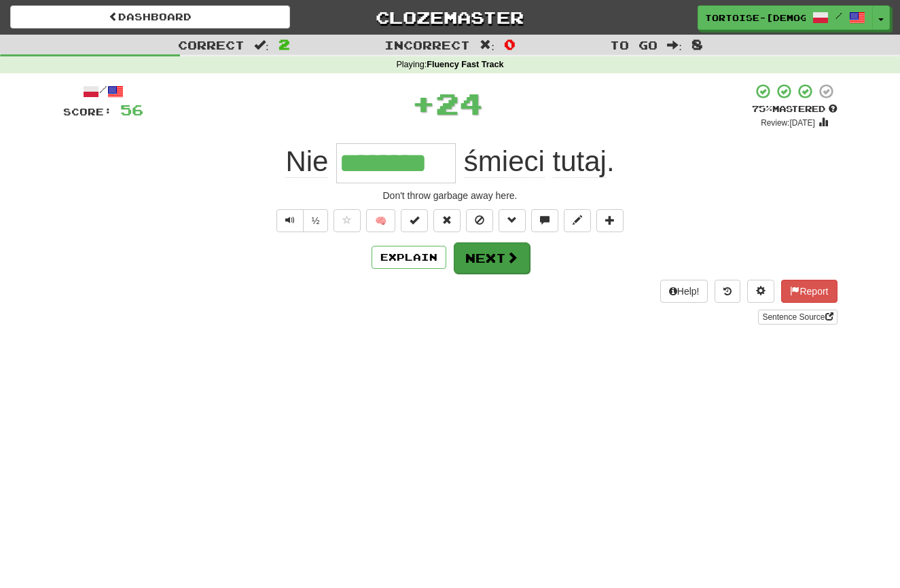
click at [472, 254] on button "Next" at bounding box center [492, 257] width 76 height 31
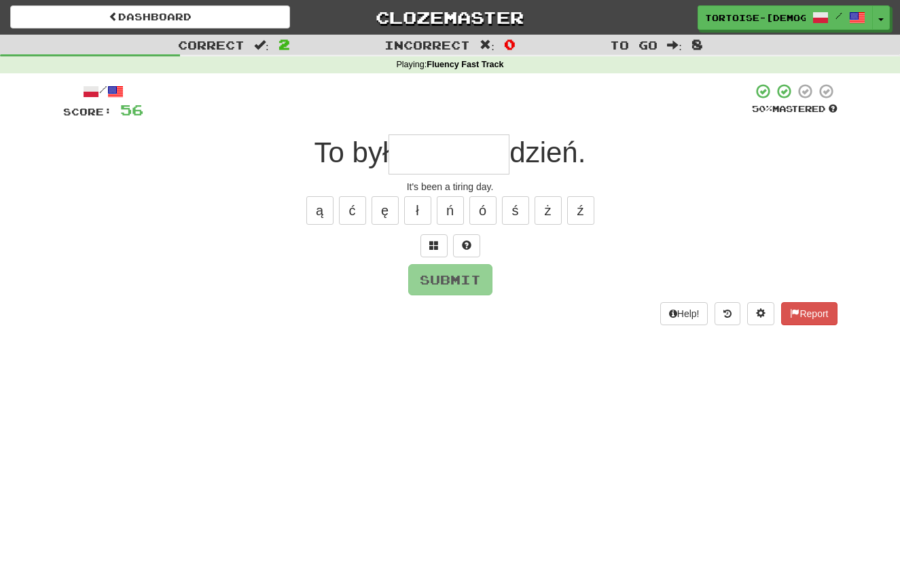
type input "*"
click at [383, 214] on button "ę" at bounding box center [384, 210] width 27 height 29
click at [481, 211] on button "ó" at bounding box center [482, 210] width 27 height 29
click at [814, 307] on button "Report" at bounding box center [809, 313] width 56 height 23
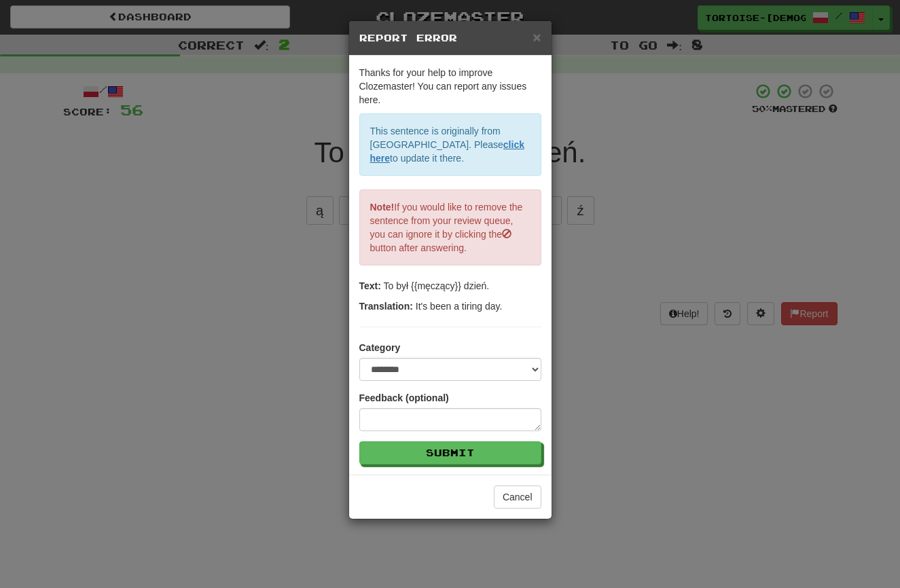
click at [535, 38] on span "×" at bounding box center [536, 37] width 8 height 16
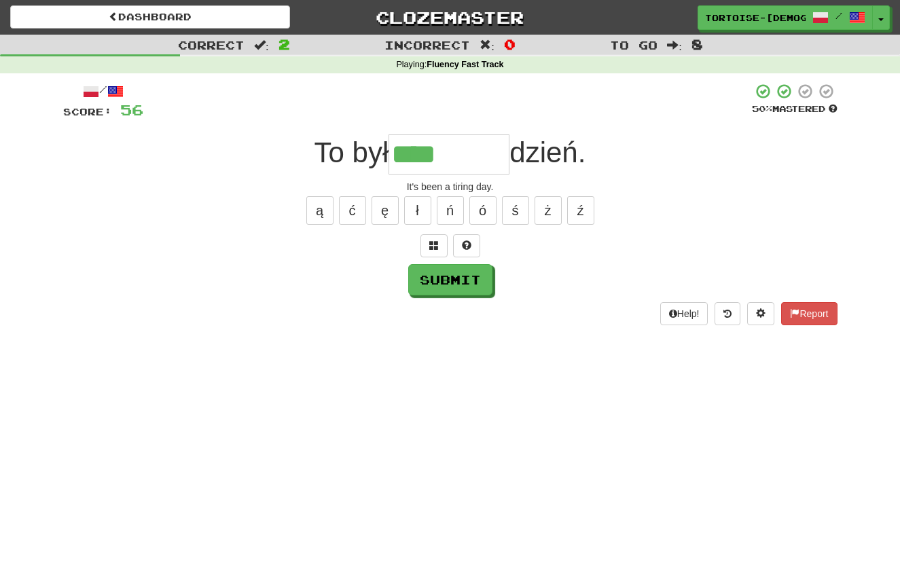
click at [468, 155] on input "****" at bounding box center [448, 154] width 121 height 40
click at [319, 202] on button "ą" at bounding box center [319, 210] width 27 height 29
type input "*******"
click at [443, 276] on button "Submit" at bounding box center [451, 280] width 84 height 31
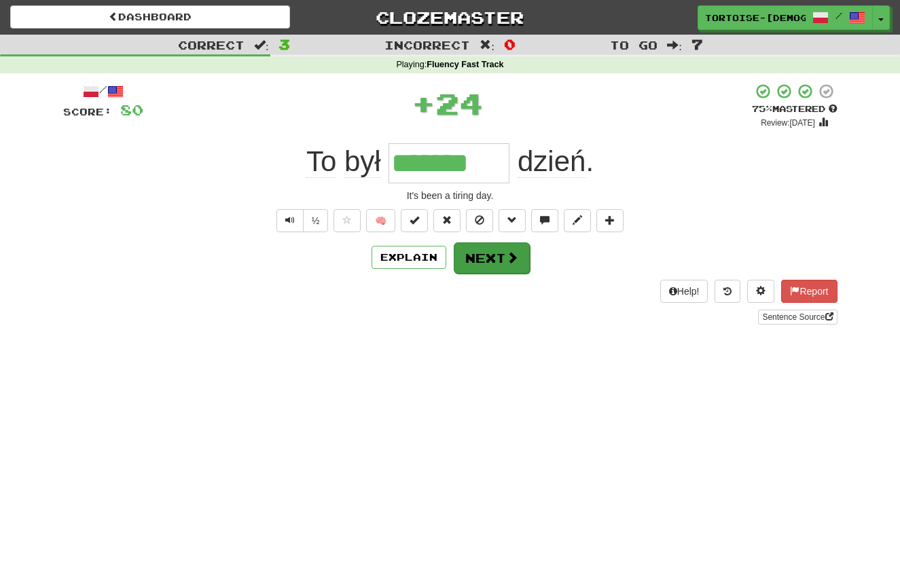
click at [483, 255] on button "Next" at bounding box center [492, 257] width 76 height 31
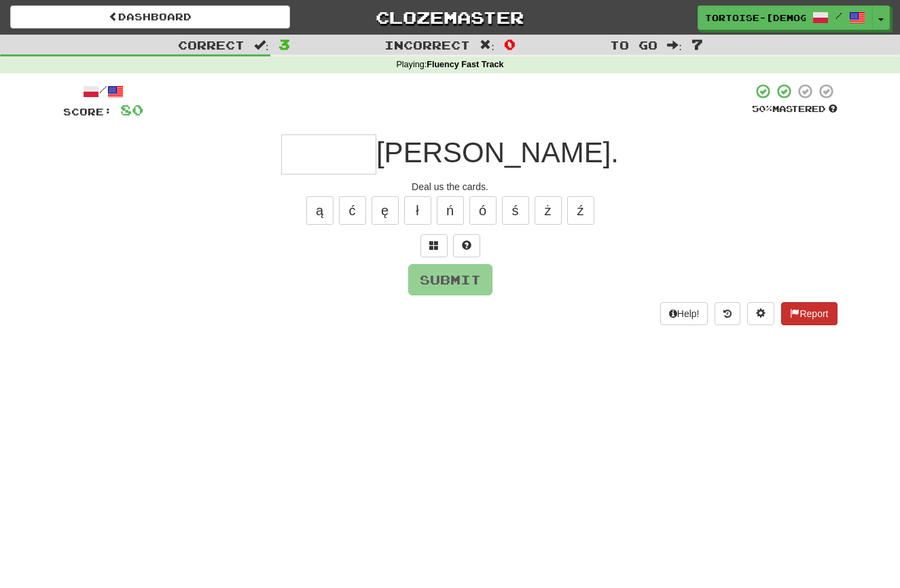
click at [810, 306] on button "Report" at bounding box center [809, 313] width 56 height 23
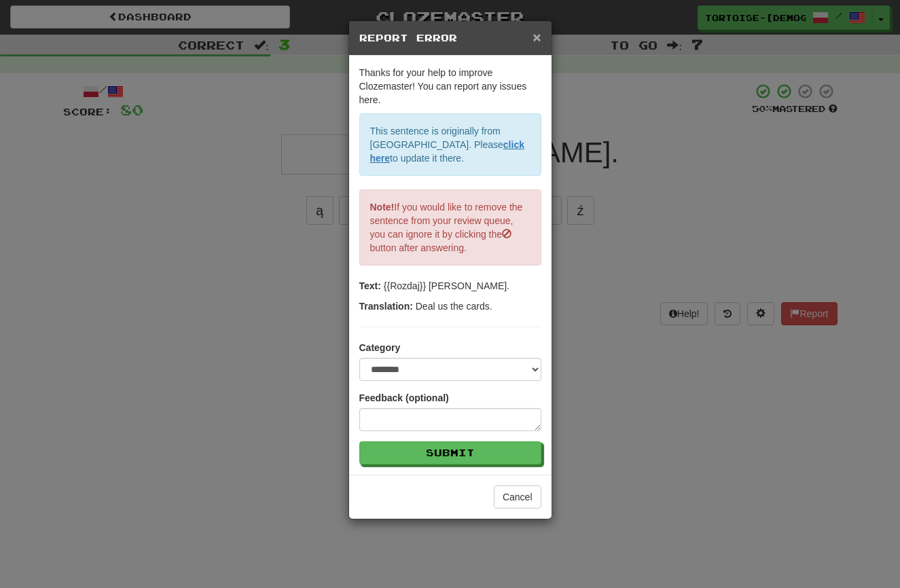
click at [537, 37] on span "×" at bounding box center [536, 37] width 8 height 16
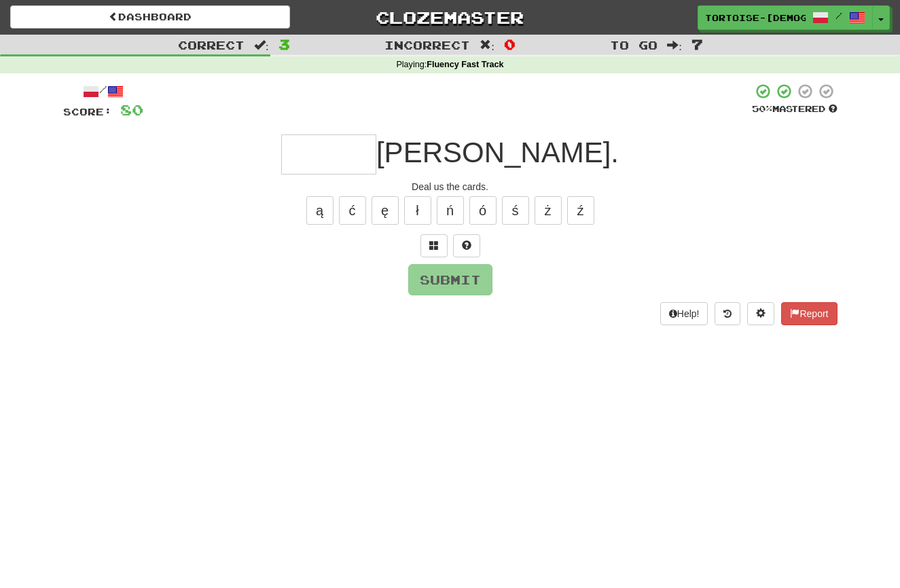
click at [376, 155] on input "text" at bounding box center [328, 154] width 95 height 40
click at [463, 272] on button "Submit" at bounding box center [451, 280] width 84 height 31
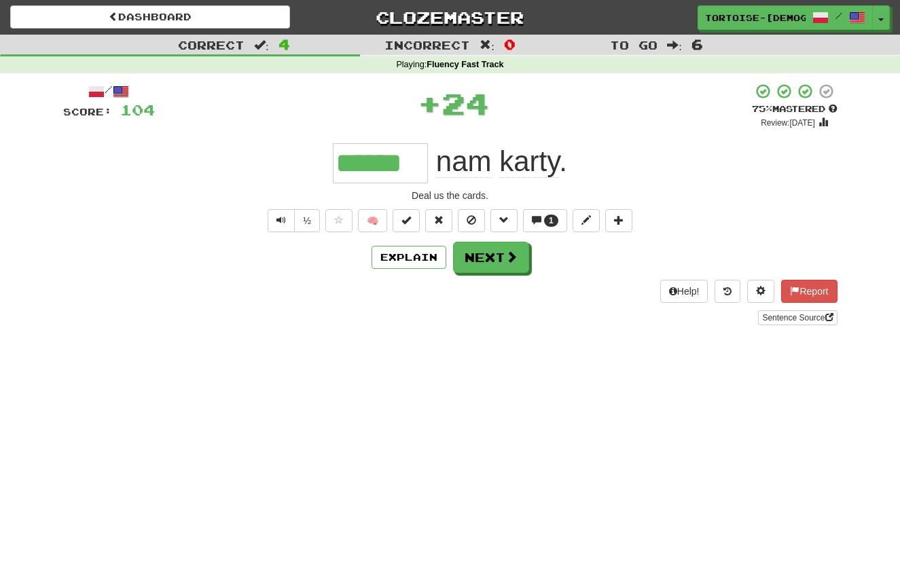
type input "******"
click at [469, 260] on button "Next" at bounding box center [492, 257] width 76 height 31
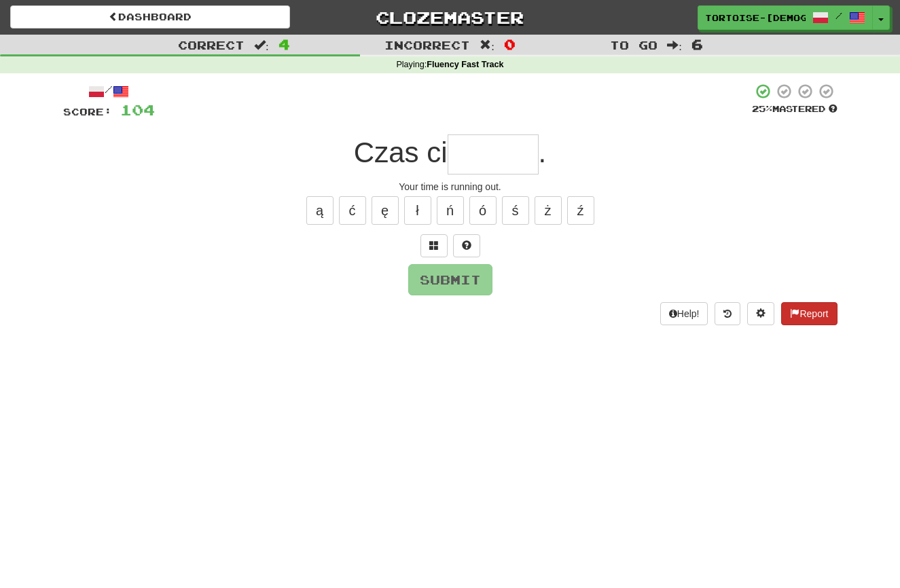
click at [800, 313] on button "Report" at bounding box center [809, 313] width 56 height 23
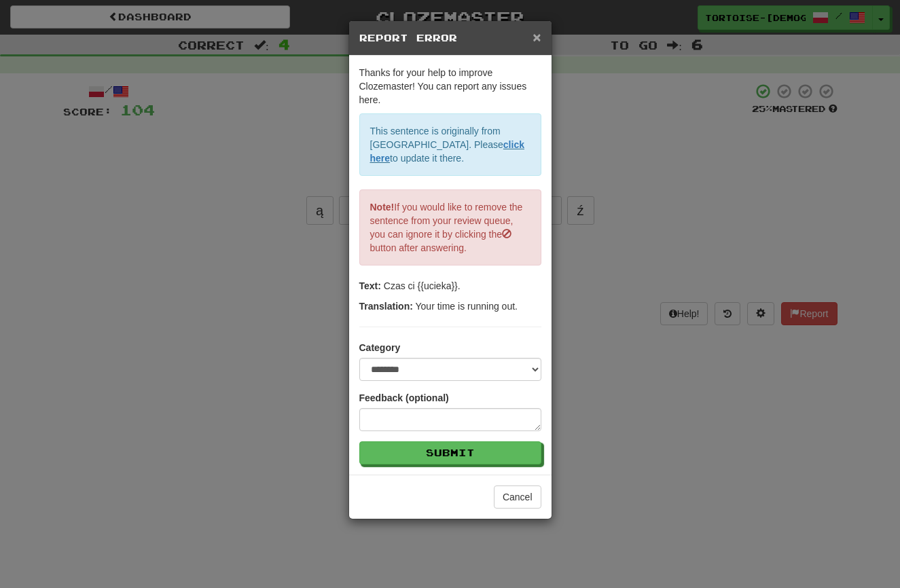
click at [532, 37] on span "×" at bounding box center [536, 37] width 8 height 16
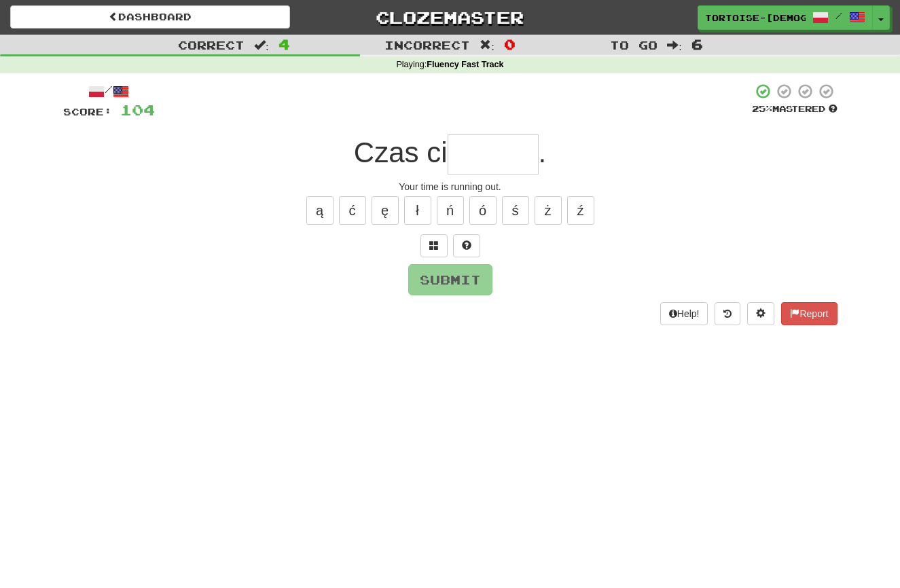
click at [476, 153] on input "text" at bounding box center [492, 154] width 91 height 40
click at [826, 304] on button "Report" at bounding box center [809, 313] width 56 height 23
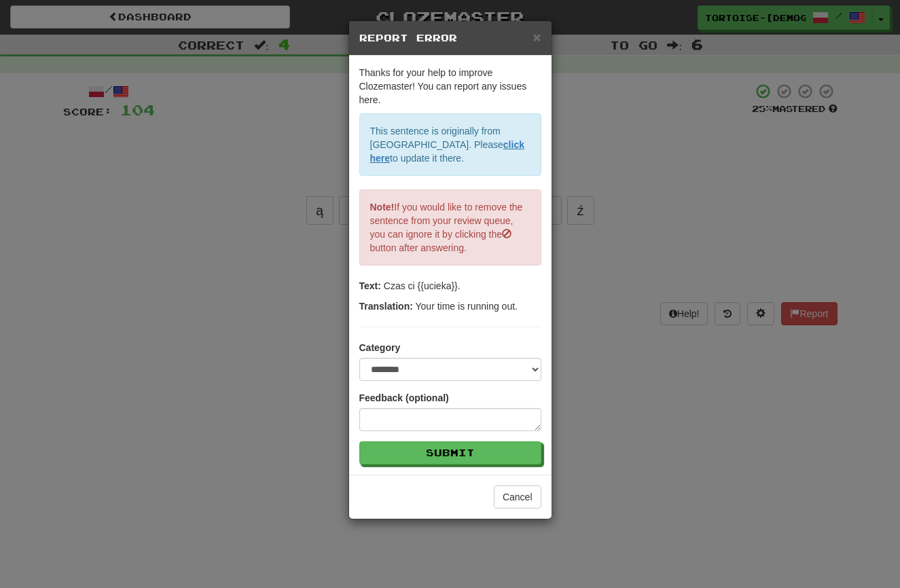
drag, startPoint x: 533, startPoint y: 30, endPoint x: 540, endPoint y: 35, distance: 9.2
click at [535, 32] on span "×" at bounding box center [536, 37] width 8 height 16
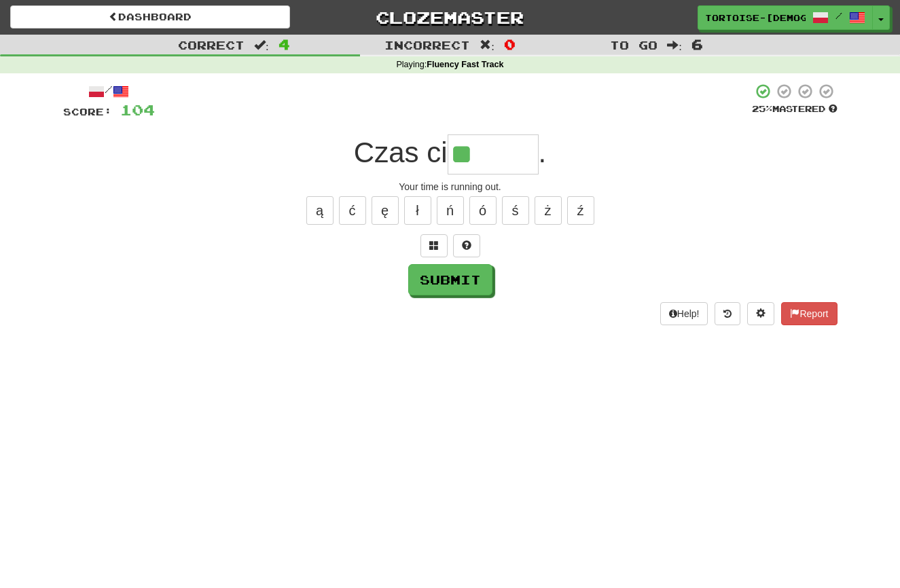
click at [490, 154] on input "**" at bounding box center [492, 154] width 91 height 40
type input "******"
click at [441, 282] on button "Submit" at bounding box center [451, 280] width 84 height 31
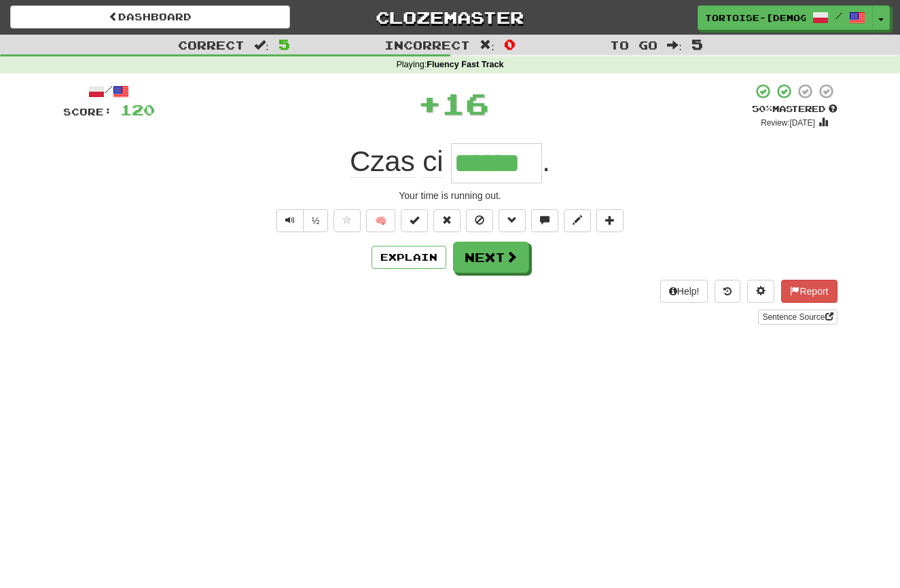
scroll to position [1, 0]
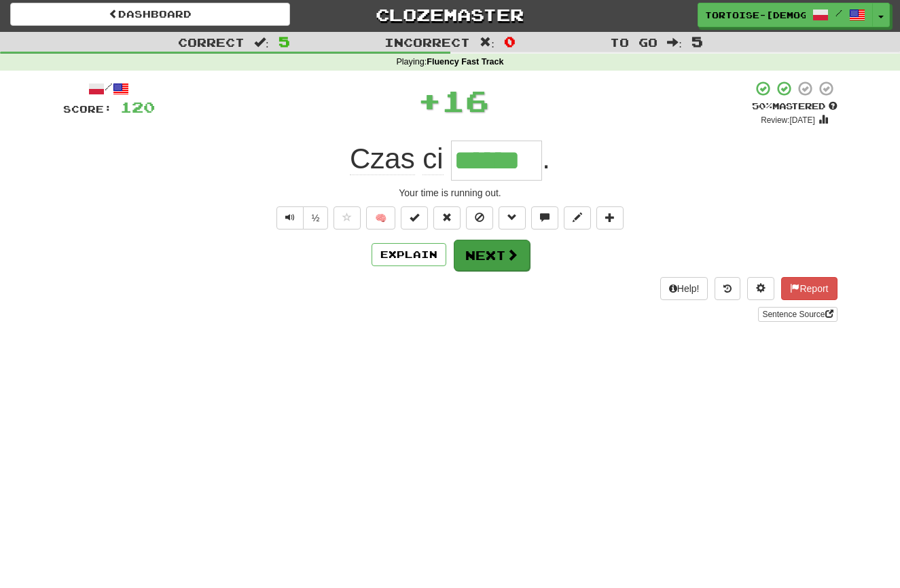
click at [469, 255] on button "Next" at bounding box center [492, 255] width 76 height 31
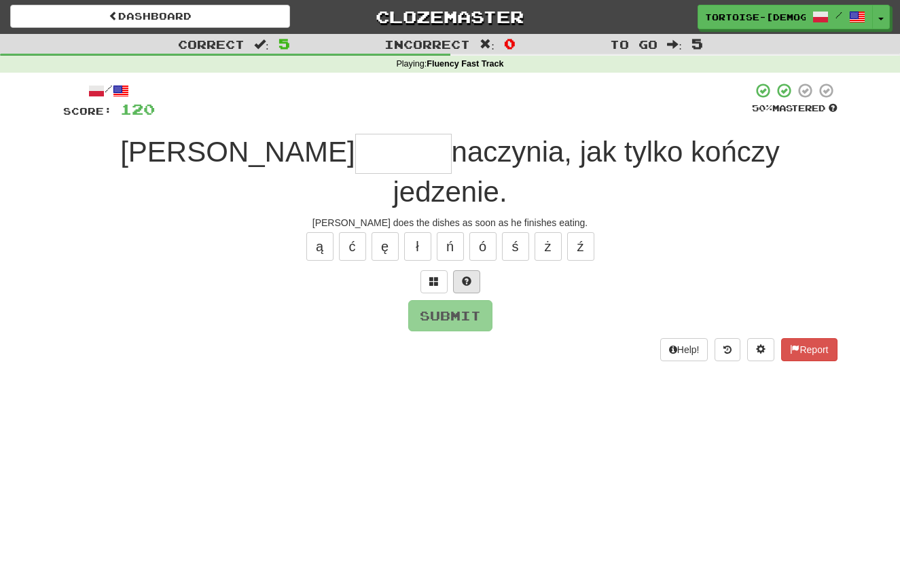
type input "*"
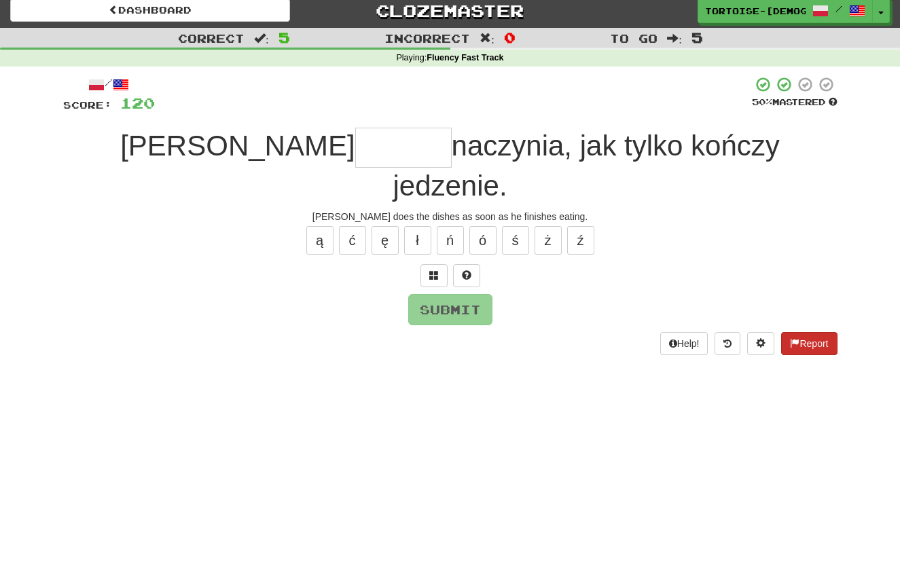
click at [817, 332] on button "Report" at bounding box center [809, 343] width 56 height 23
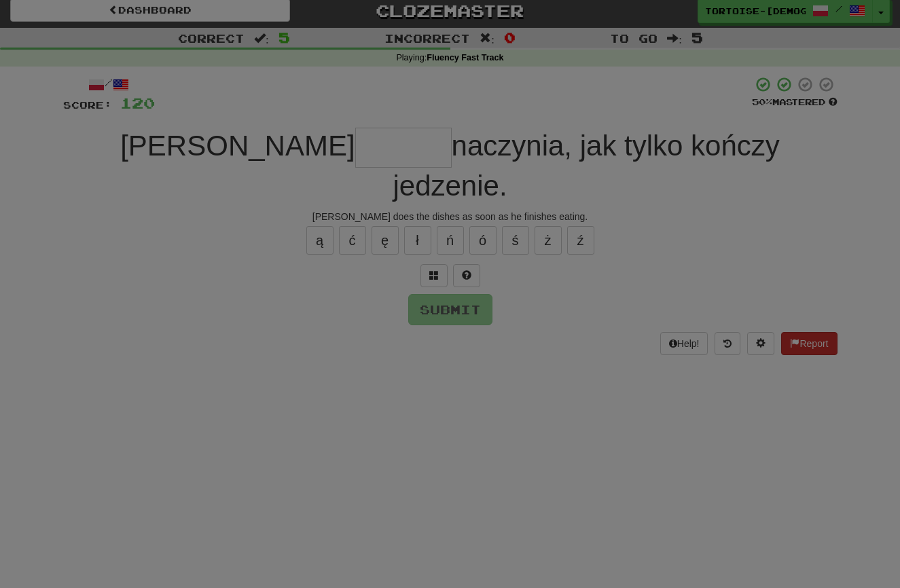
scroll to position [5, 0]
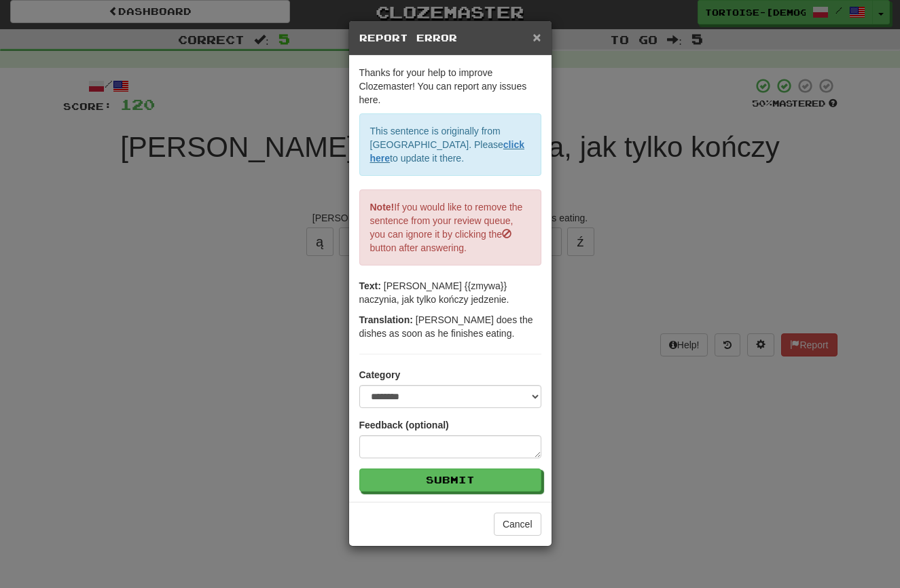
click at [539, 36] on span "×" at bounding box center [536, 37] width 8 height 16
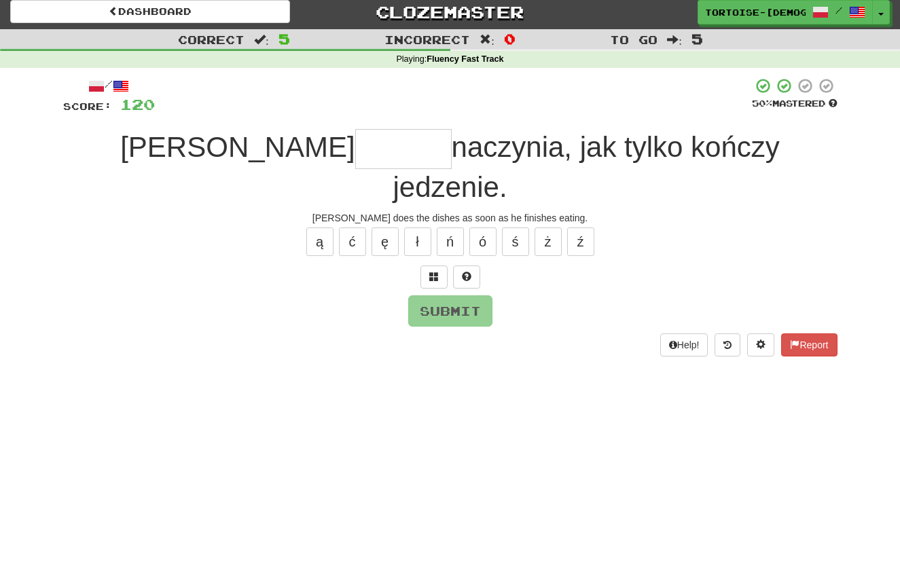
scroll to position [7, 0]
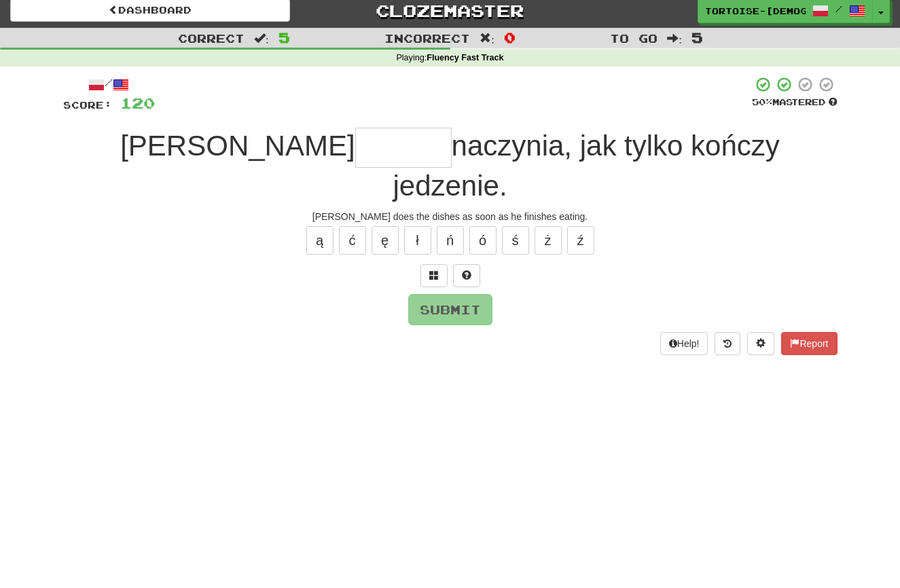
click at [355, 143] on input "text" at bounding box center [403, 148] width 96 height 40
type input "*****"
click at [423, 295] on button "Submit" at bounding box center [451, 310] width 84 height 31
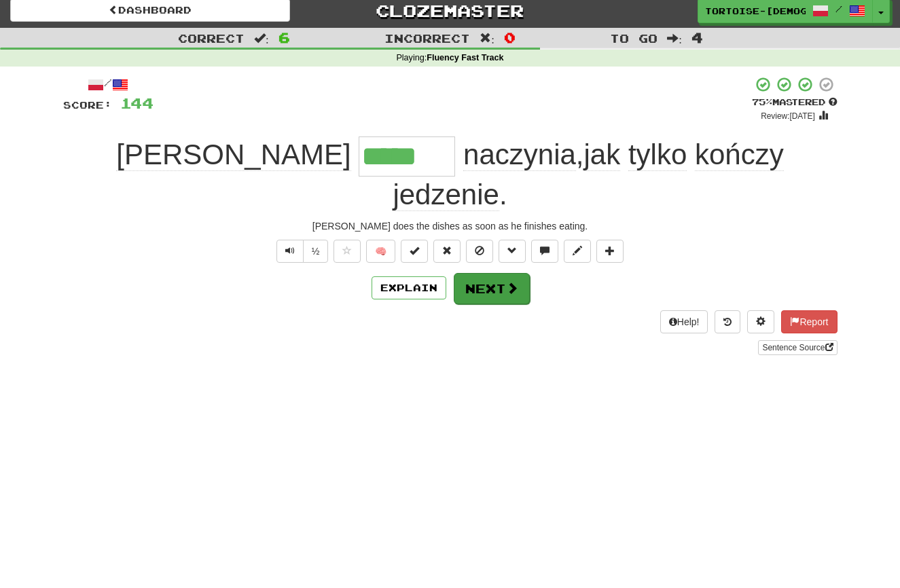
click at [479, 273] on button "Next" at bounding box center [492, 288] width 76 height 31
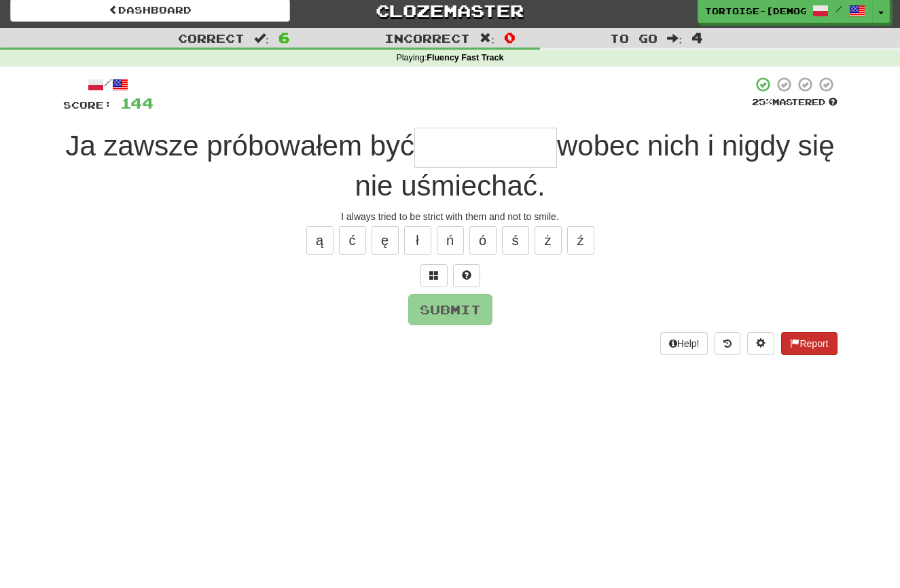
click at [808, 340] on button "Report" at bounding box center [809, 343] width 56 height 23
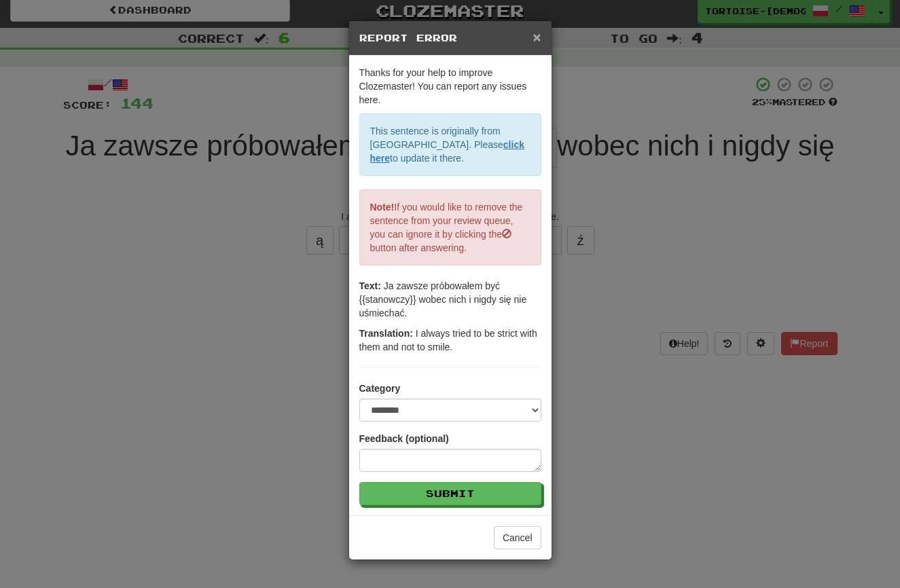
click at [534, 37] on span "×" at bounding box center [536, 37] width 8 height 16
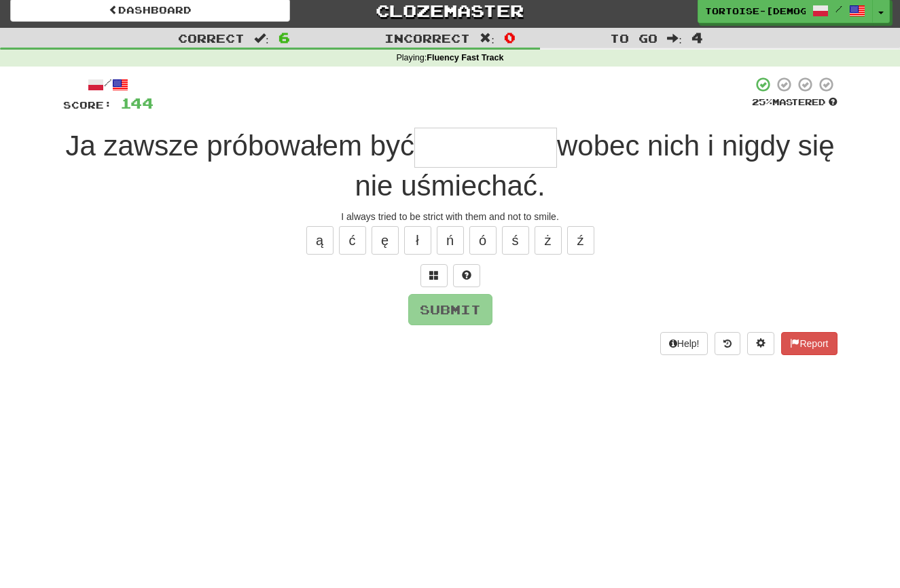
click at [476, 147] on input "text" at bounding box center [485, 148] width 143 height 40
type input "*********"
click at [450, 301] on button "Submit" at bounding box center [451, 310] width 84 height 31
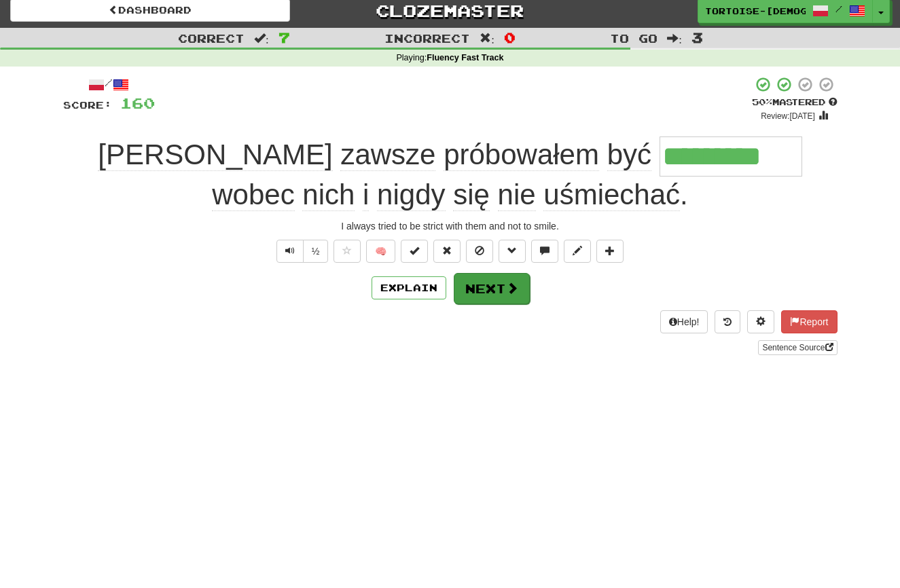
click at [464, 293] on button "Next" at bounding box center [492, 288] width 76 height 31
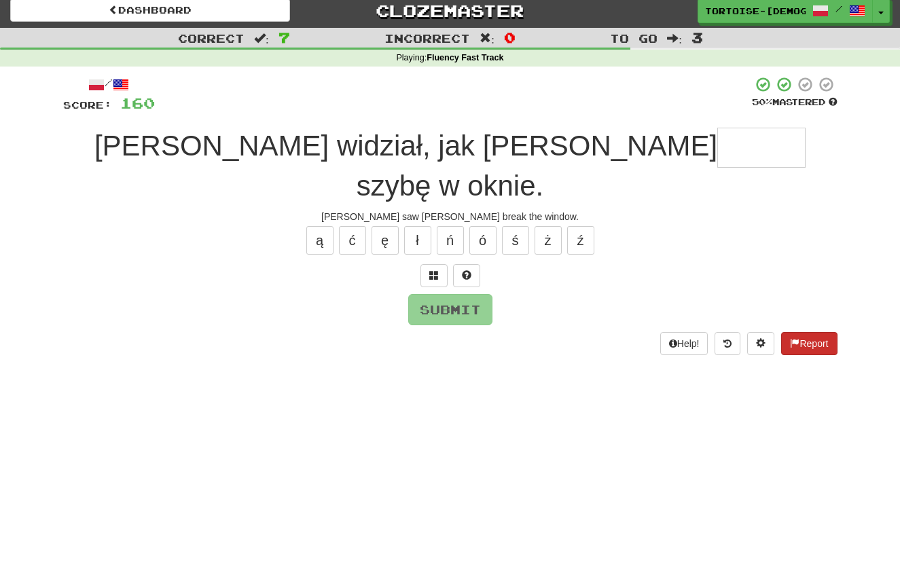
click at [796, 332] on button "Report" at bounding box center [809, 343] width 56 height 23
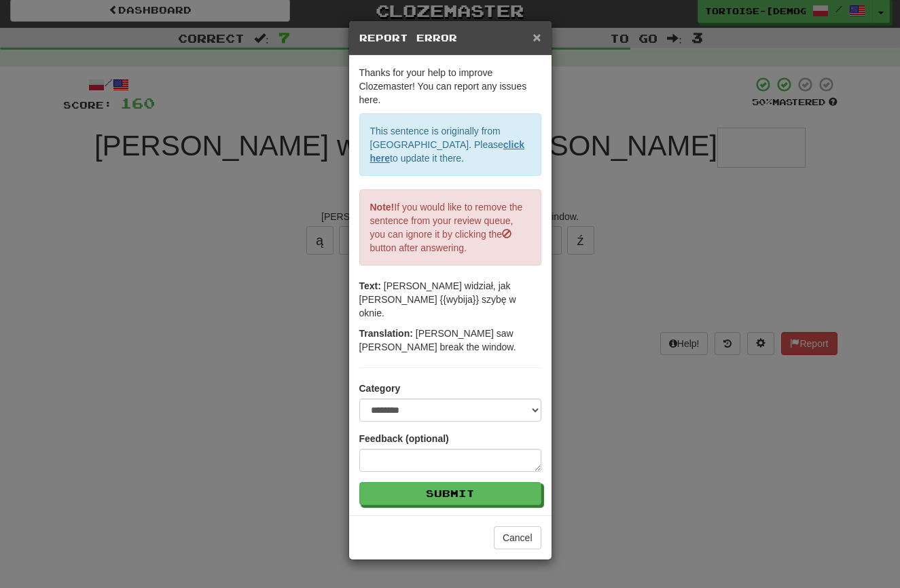
click at [536, 34] on span "×" at bounding box center [536, 37] width 8 height 16
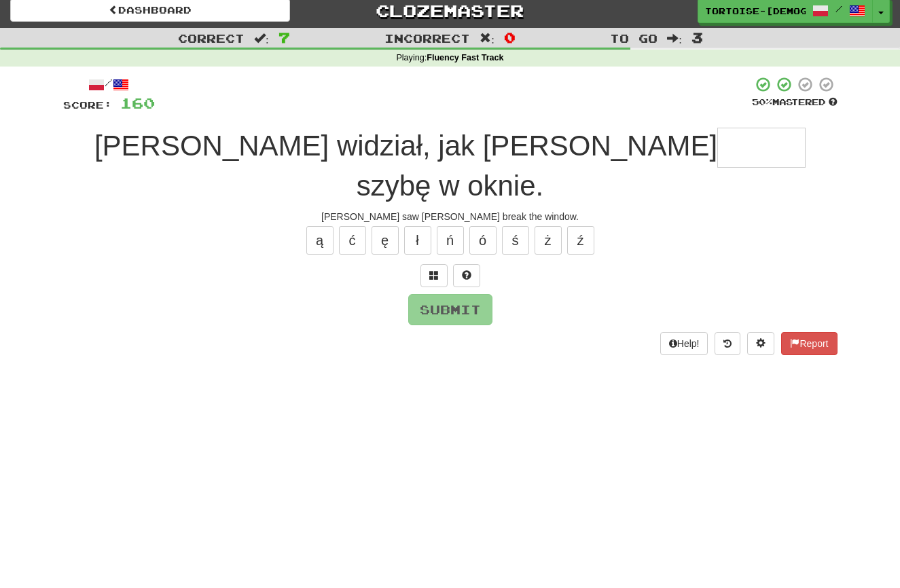
click at [717, 153] on input "text" at bounding box center [761, 148] width 88 height 40
type input "******"
click at [448, 295] on button "Submit" at bounding box center [451, 310] width 84 height 31
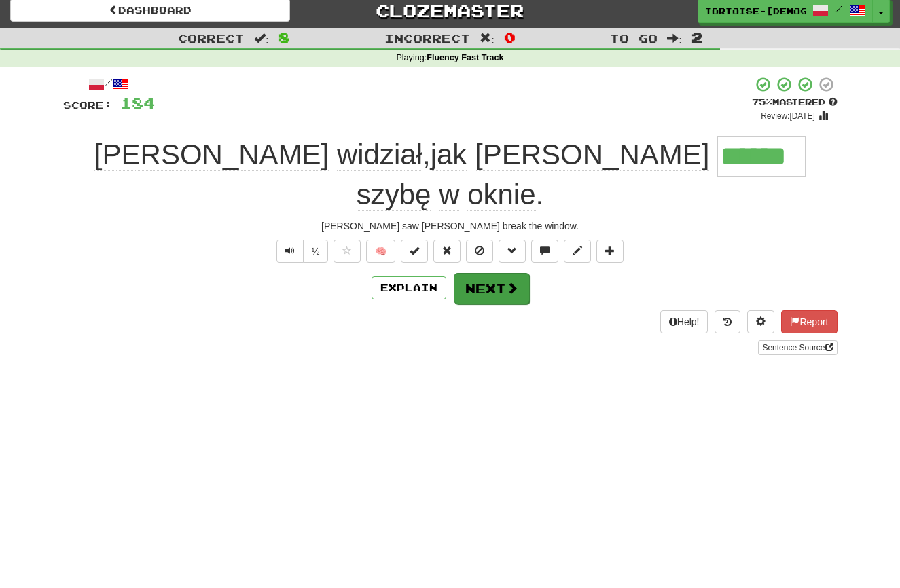
click at [472, 273] on button "Next" at bounding box center [492, 288] width 76 height 31
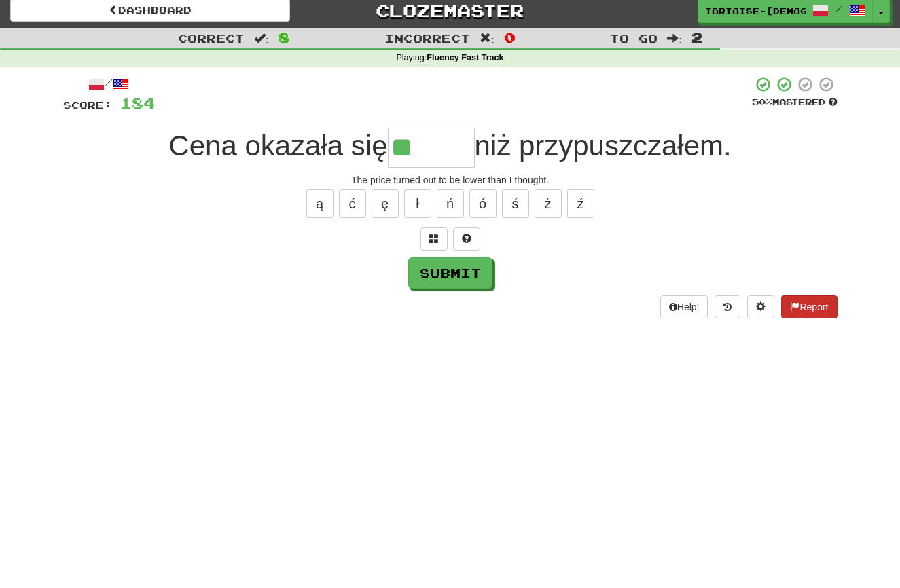
click at [794, 305] on span at bounding box center [795, 306] width 10 height 10
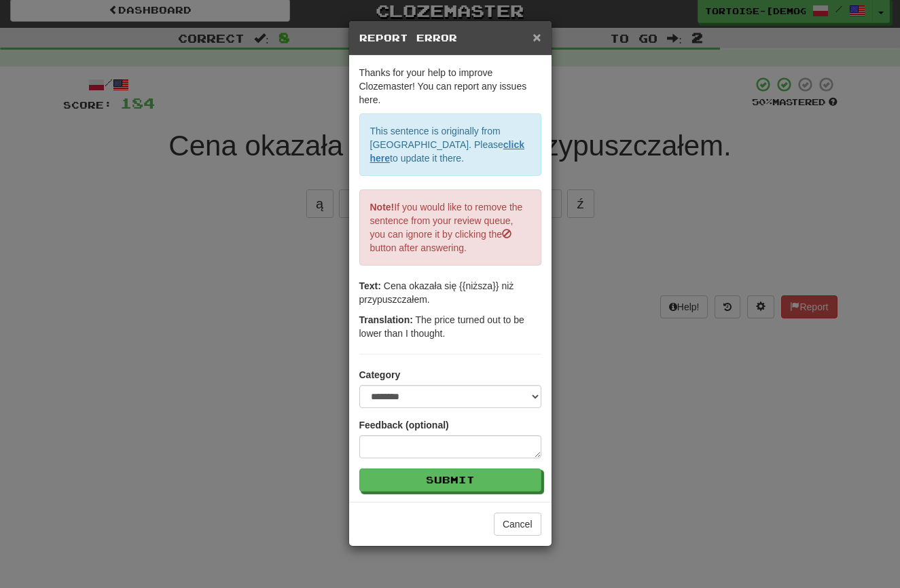
click at [537, 36] on span "×" at bounding box center [536, 37] width 8 height 16
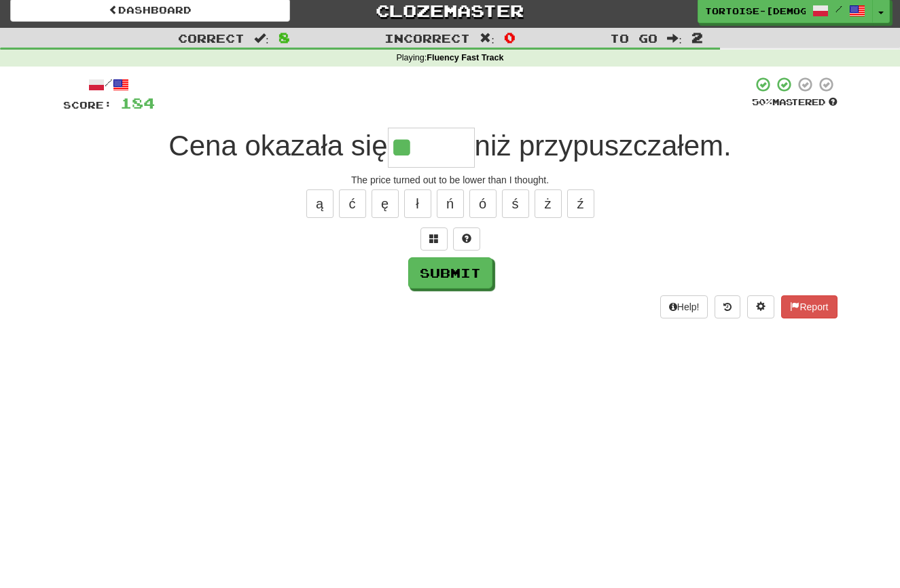
click at [462, 151] on input "**" at bounding box center [431, 148] width 87 height 40
click at [546, 196] on button "ż" at bounding box center [547, 203] width 27 height 29
type input "******"
click at [456, 268] on button "Submit" at bounding box center [451, 273] width 84 height 31
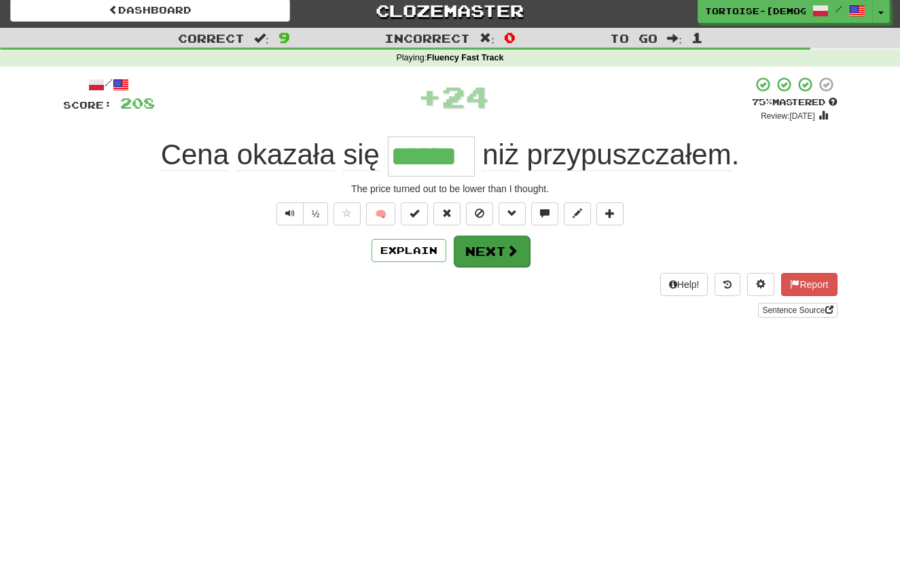
click at [475, 247] on button "Next" at bounding box center [492, 251] width 76 height 31
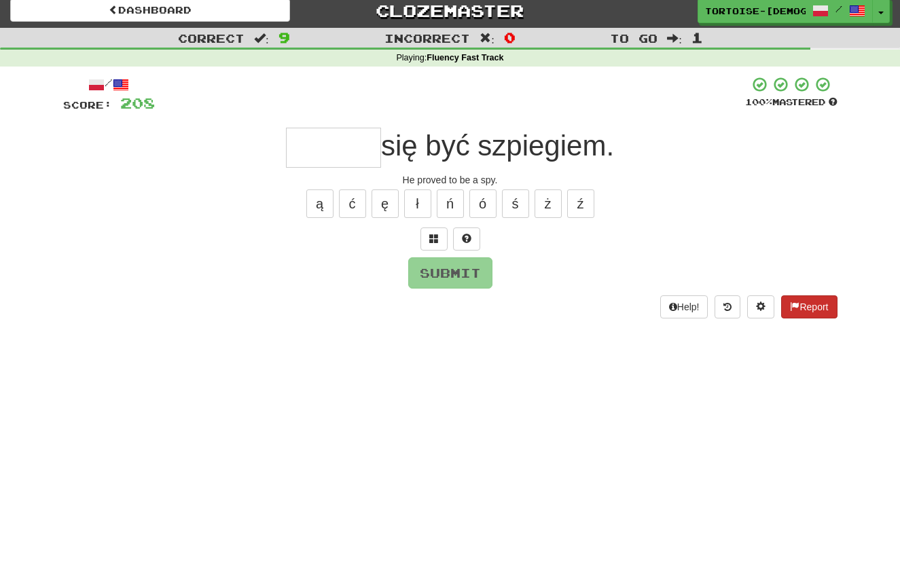
click at [810, 301] on button "Report" at bounding box center [809, 306] width 56 height 23
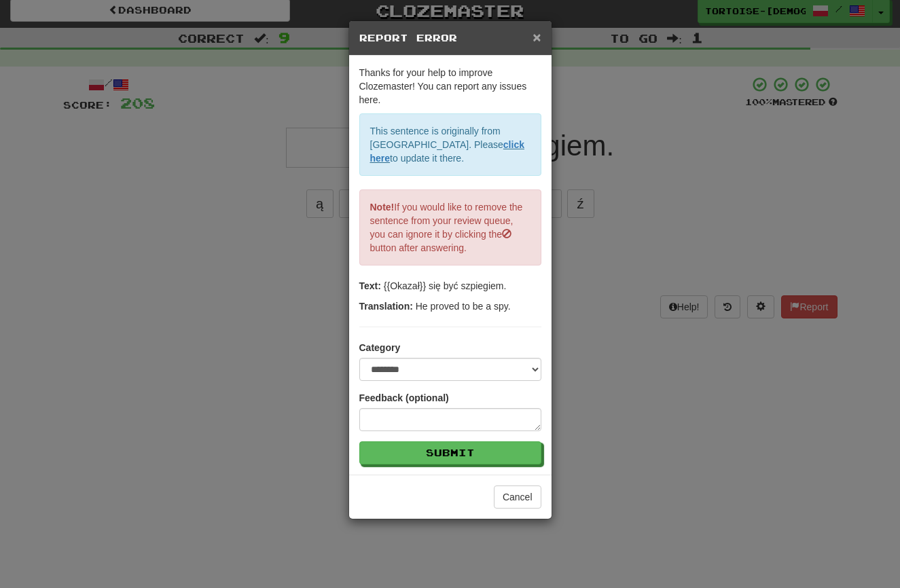
click at [537, 35] on span "×" at bounding box center [536, 37] width 8 height 16
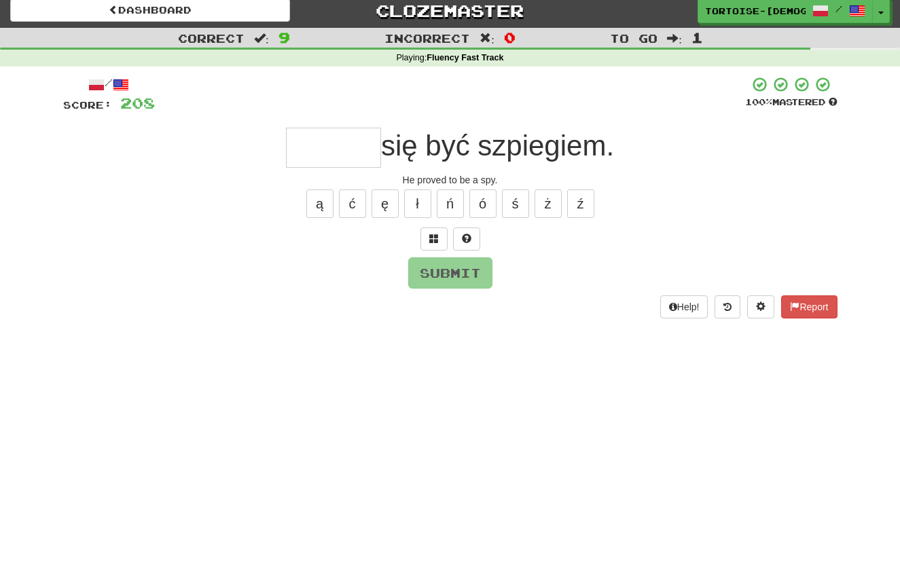
click at [359, 149] on input "text" at bounding box center [333, 148] width 95 height 40
click at [416, 202] on button "ł" at bounding box center [417, 203] width 27 height 29
click at [436, 269] on button "Submit" at bounding box center [450, 272] width 84 height 31
type input "******"
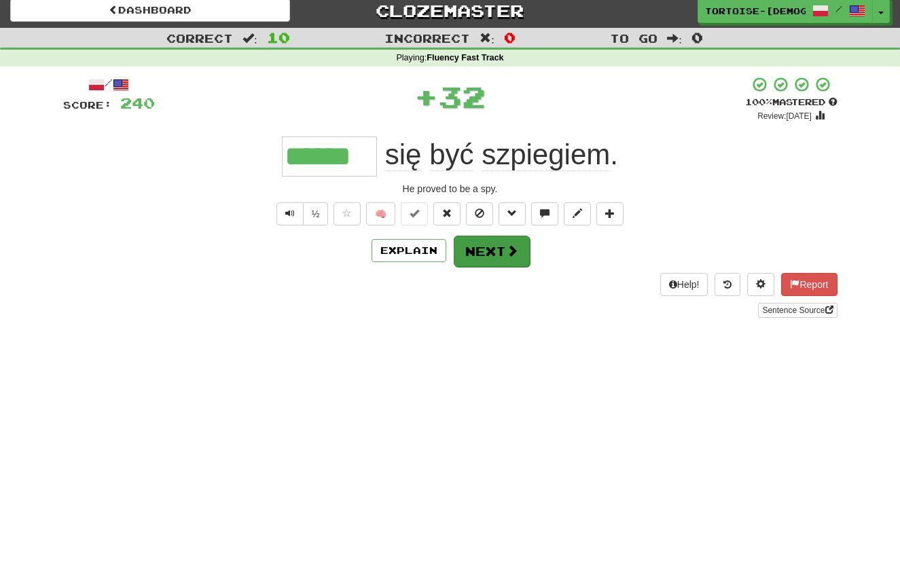
click at [470, 257] on button "Next" at bounding box center [492, 251] width 76 height 31
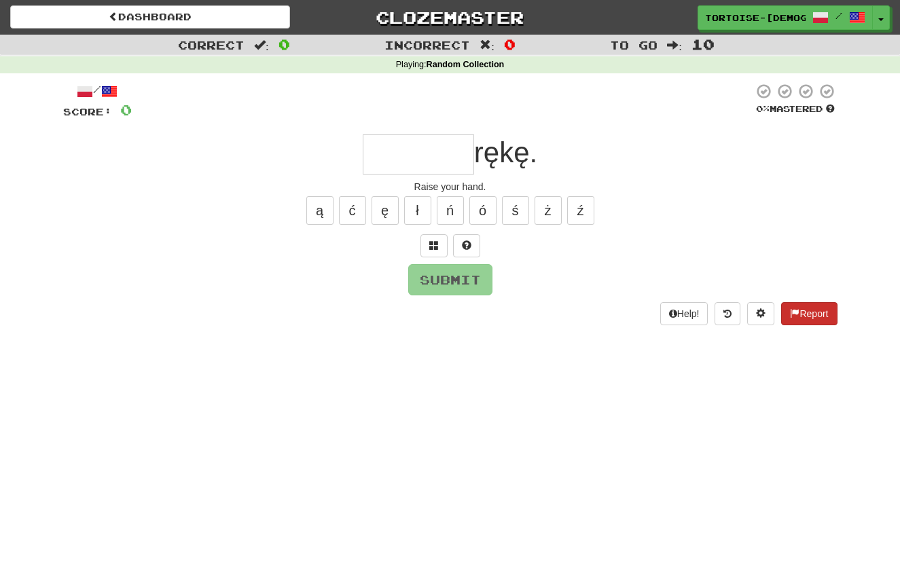
click at [803, 313] on button "Report" at bounding box center [809, 313] width 56 height 23
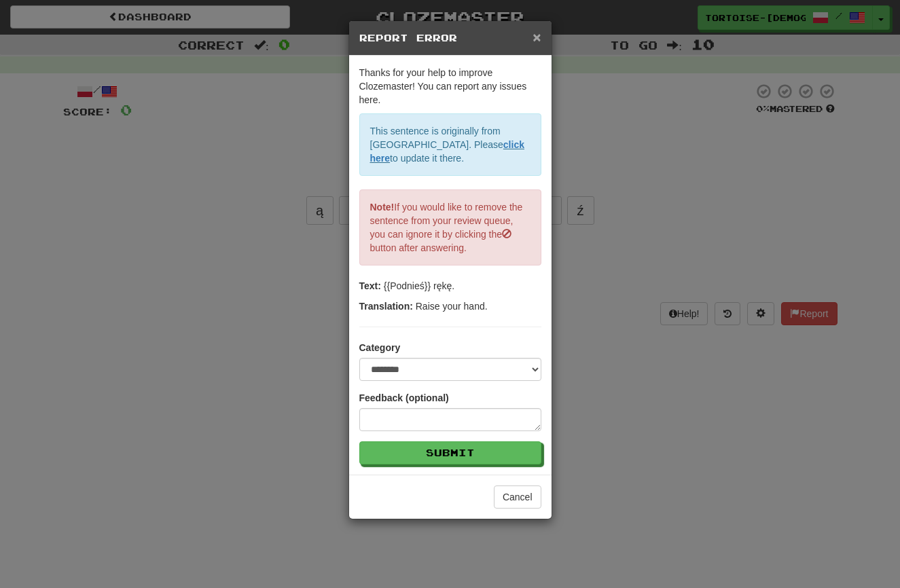
click at [540, 40] on span "×" at bounding box center [536, 37] width 8 height 16
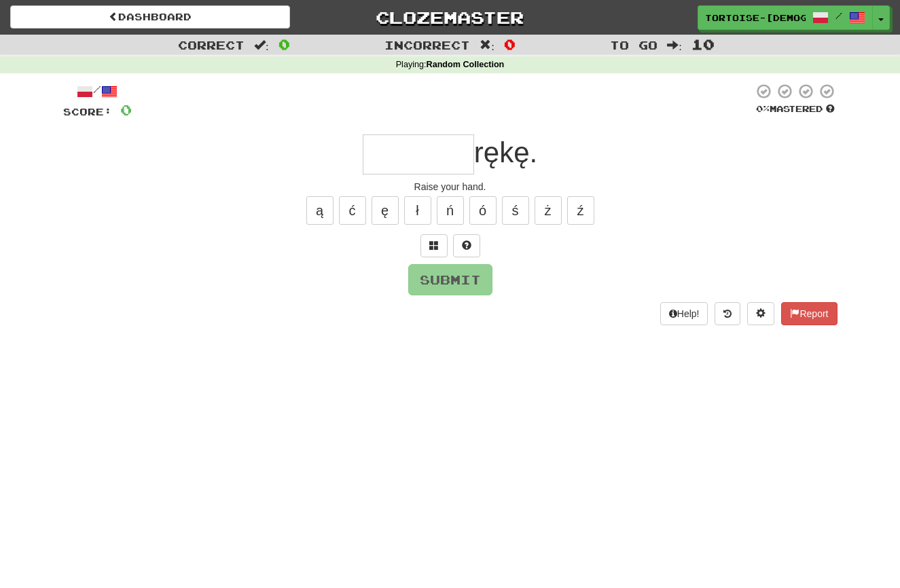
click at [447, 160] on input "text" at bounding box center [418, 154] width 111 height 40
click at [513, 211] on button "ś" at bounding box center [515, 210] width 27 height 29
click at [457, 267] on button "Submit" at bounding box center [451, 280] width 84 height 31
type input "*******"
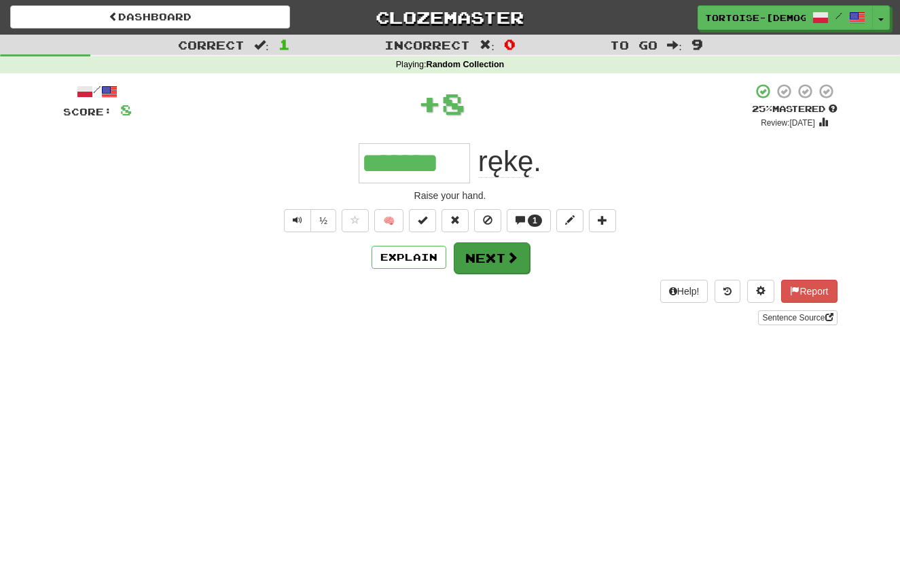
click at [490, 258] on button "Next" at bounding box center [492, 257] width 76 height 31
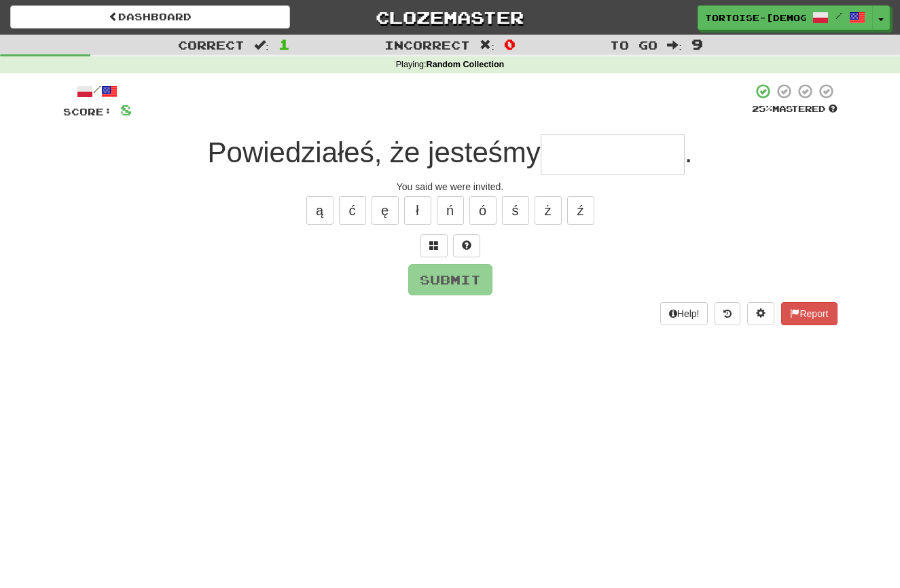
type input "*"
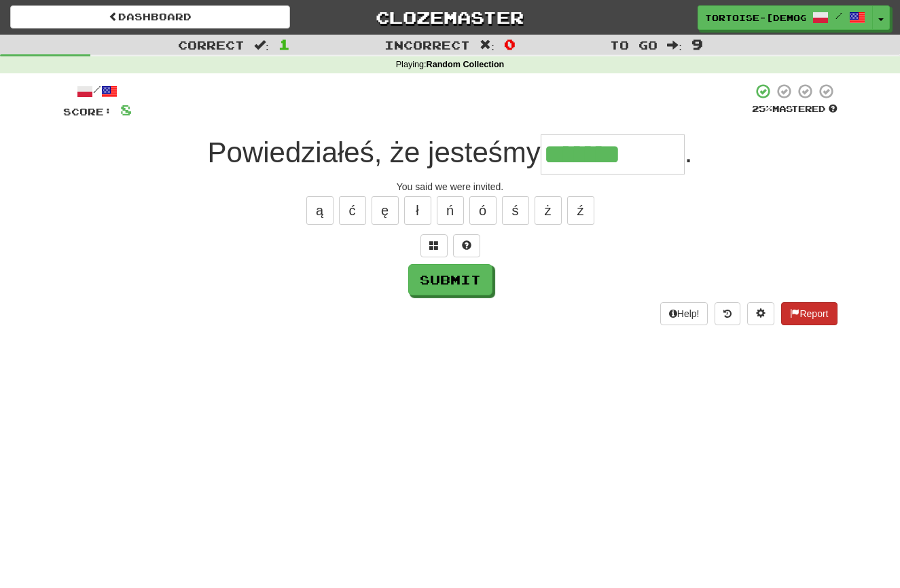
click at [797, 304] on button "Report" at bounding box center [809, 313] width 56 height 23
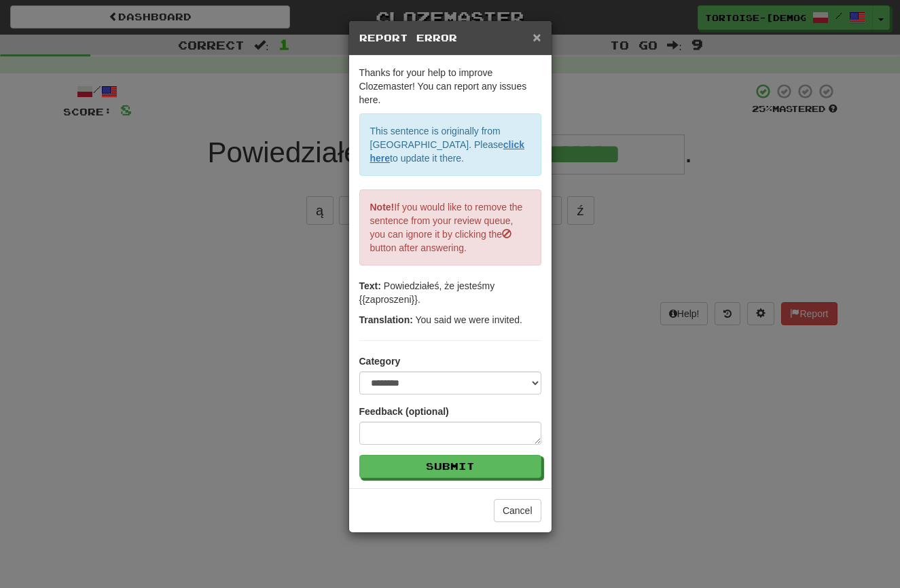
click at [533, 37] on span "×" at bounding box center [536, 37] width 8 height 16
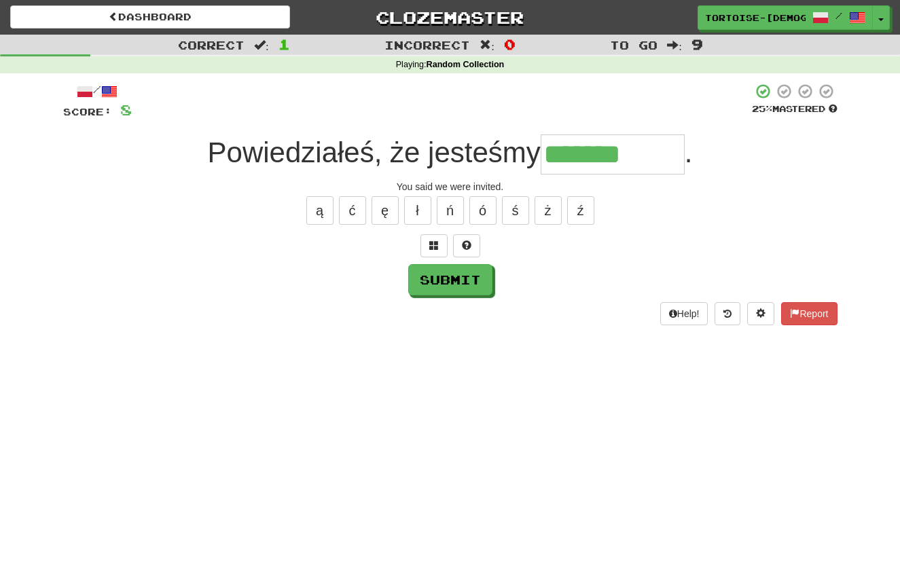
click at [659, 156] on input "*******" at bounding box center [612, 154] width 144 height 40
type input "**********"
click at [457, 286] on button "Submit" at bounding box center [451, 280] width 84 height 31
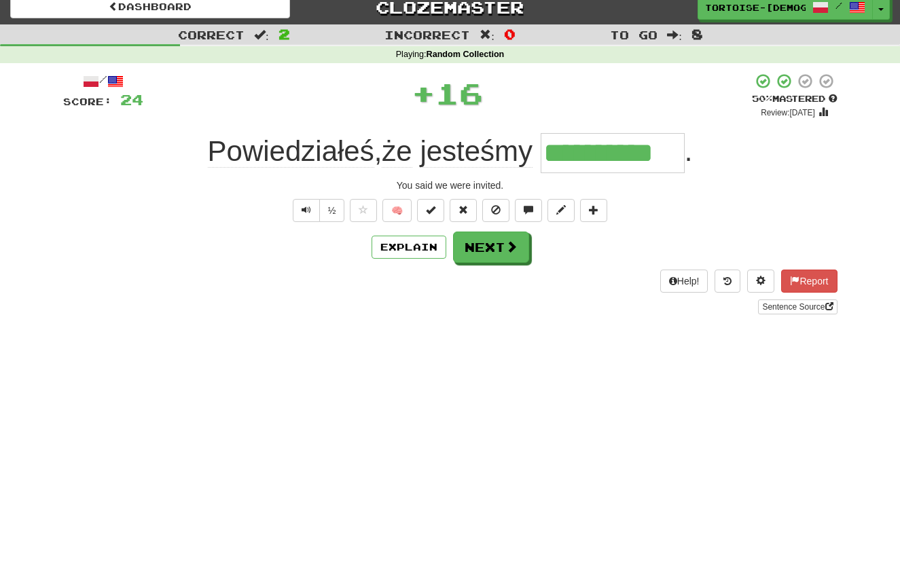
scroll to position [16, 0]
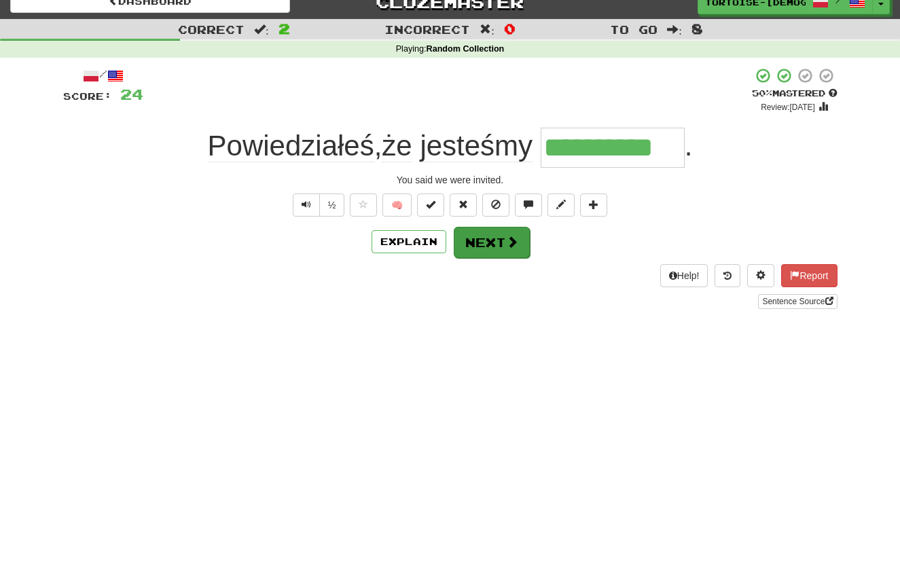
click at [477, 240] on button "Next" at bounding box center [492, 242] width 76 height 31
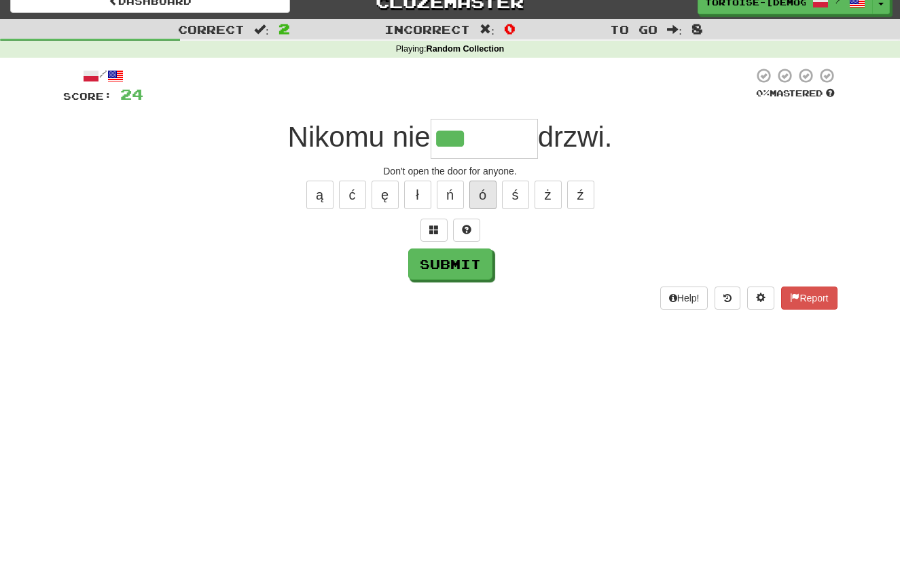
click at [481, 194] on button "ó" at bounding box center [482, 195] width 27 height 29
click at [822, 299] on button "Report" at bounding box center [809, 298] width 56 height 23
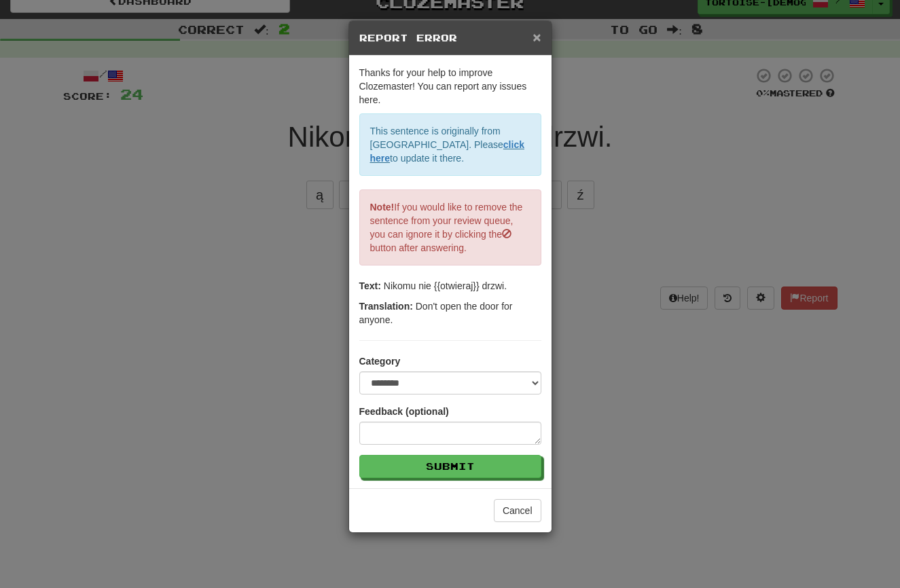
click at [537, 35] on span "×" at bounding box center [536, 37] width 8 height 16
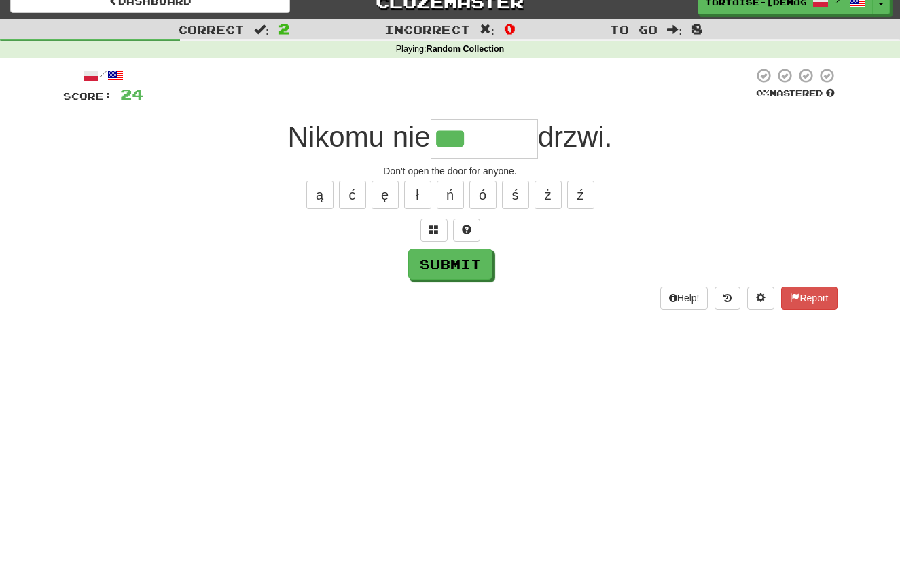
click at [497, 145] on input "***" at bounding box center [483, 139] width 107 height 40
type input "********"
click at [452, 270] on button "Submit" at bounding box center [451, 264] width 84 height 31
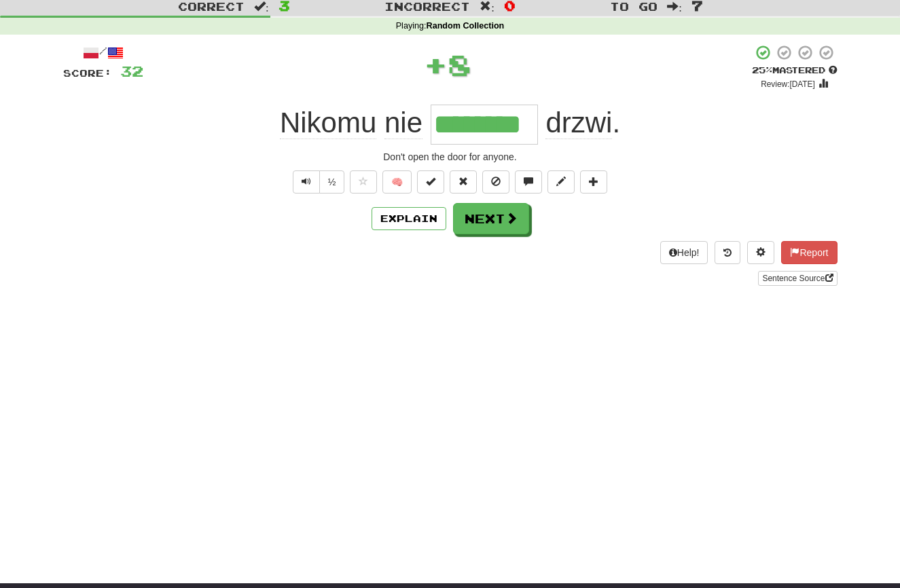
scroll to position [41, 0]
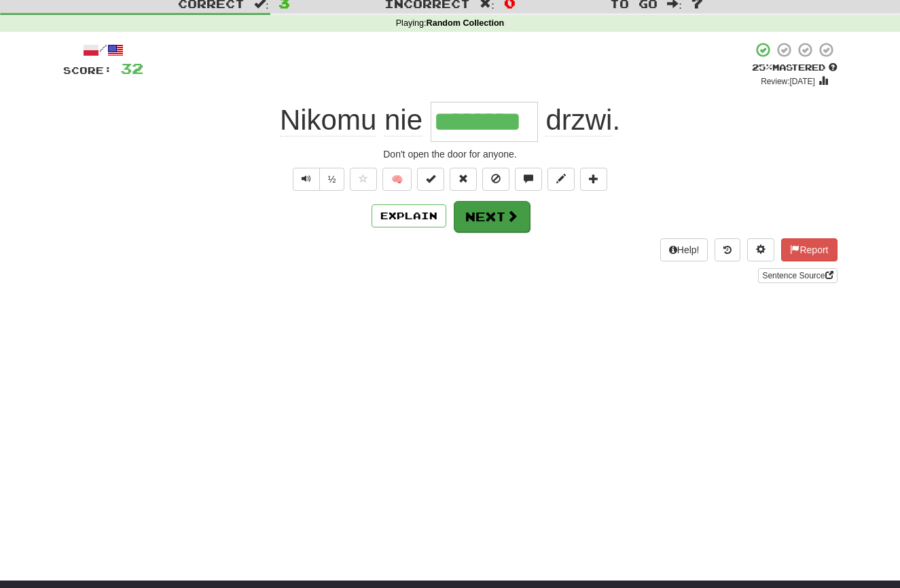
click at [485, 210] on button "Next" at bounding box center [492, 216] width 76 height 31
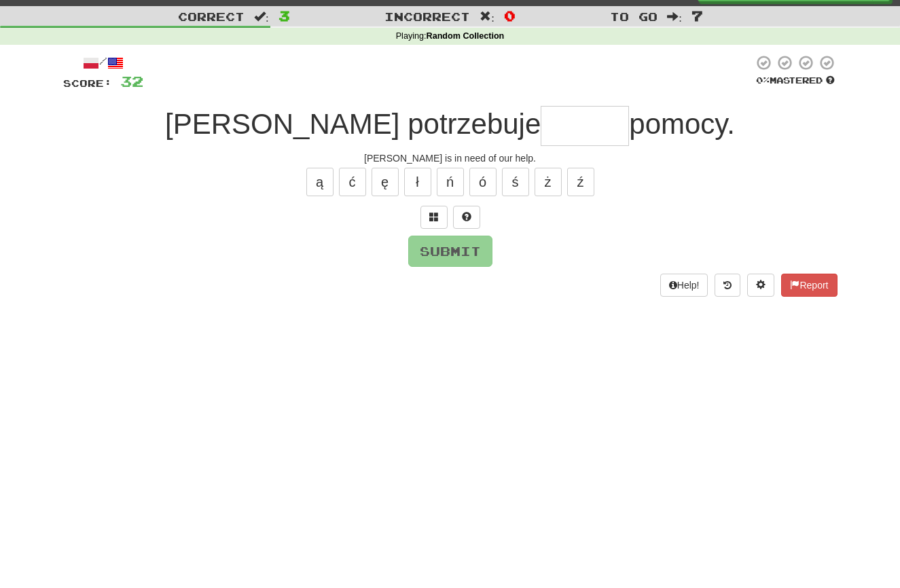
scroll to position [29, 0]
type input "******"
click at [454, 252] on button "Submit" at bounding box center [450, 251] width 84 height 31
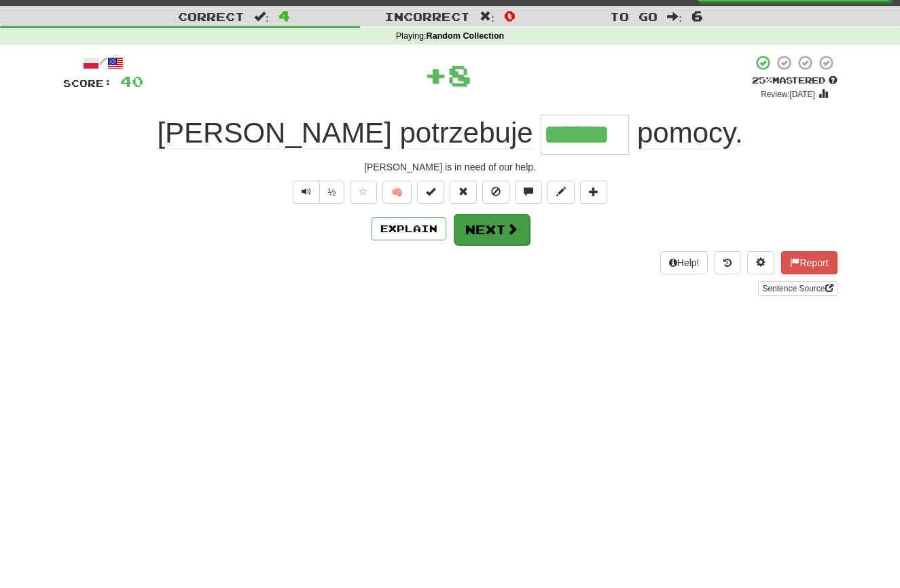
click at [482, 226] on button "Next" at bounding box center [492, 229] width 76 height 31
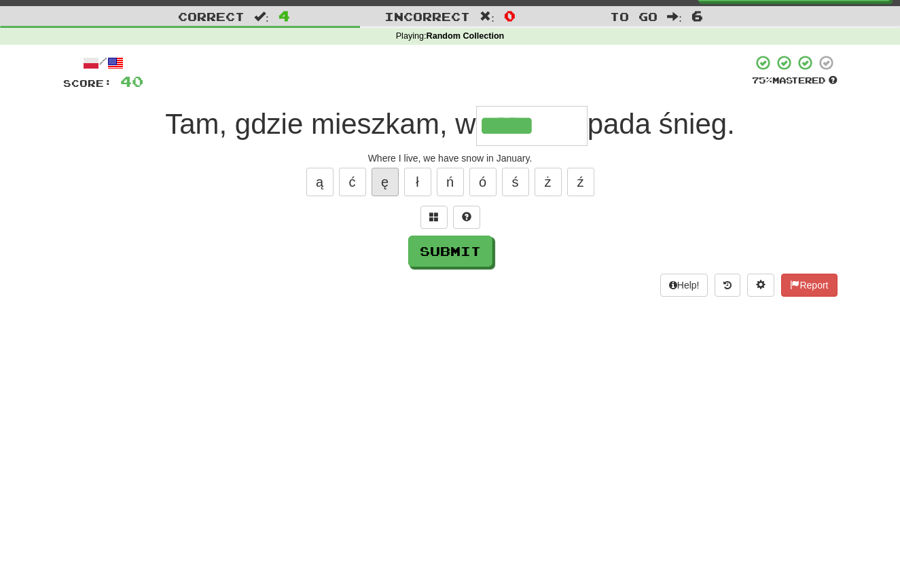
click at [386, 183] on button "ę" at bounding box center [384, 182] width 27 height 29
click at [795, 280] on span at bounding box center [795, 285] width 10 height 10
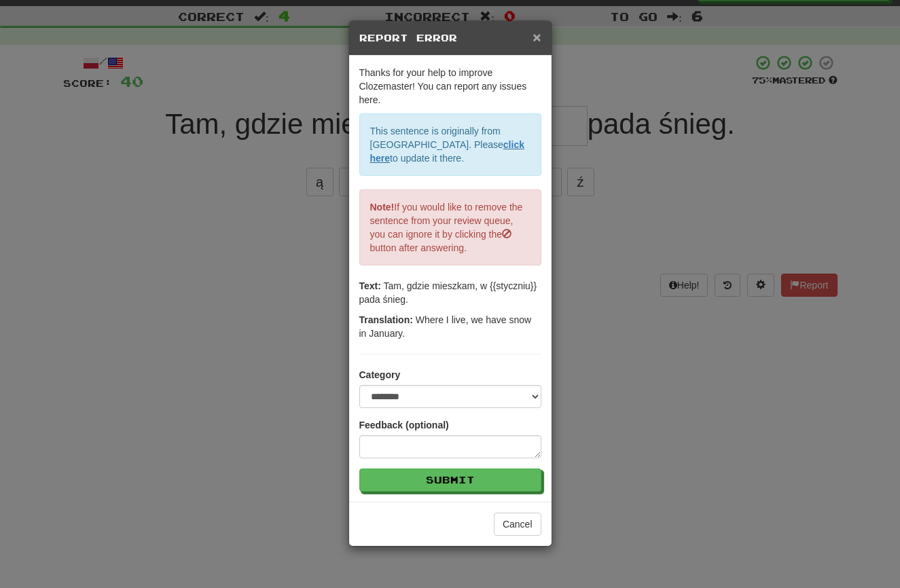
click at [536, 34] on span "×" at bounding box center [536, 37] width 8 height 16
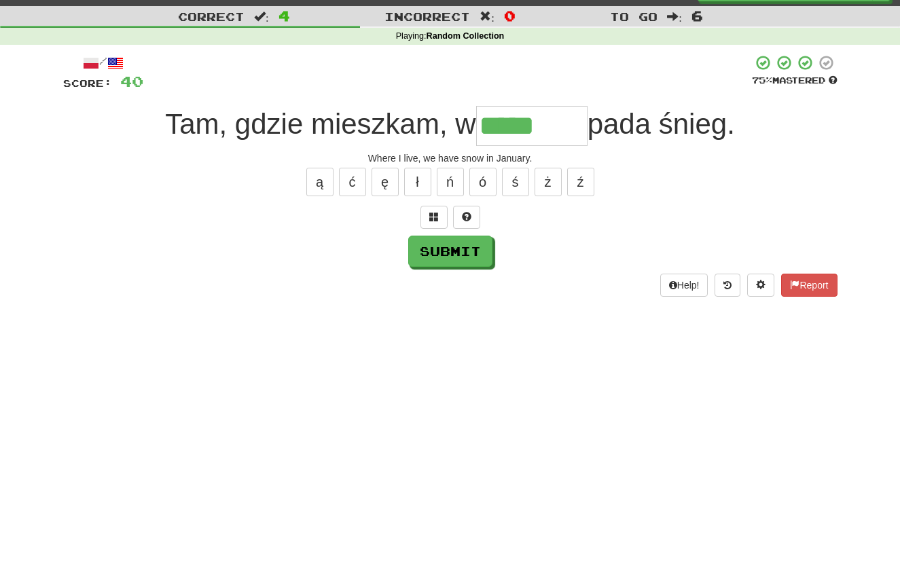
click at [562, 129] on input "*****" at bounding box center [531, 126] width 111 height 40
type input "********"
click at [458, 257] on button "Submit" at bounding box center [451, 251] width 84 height 31
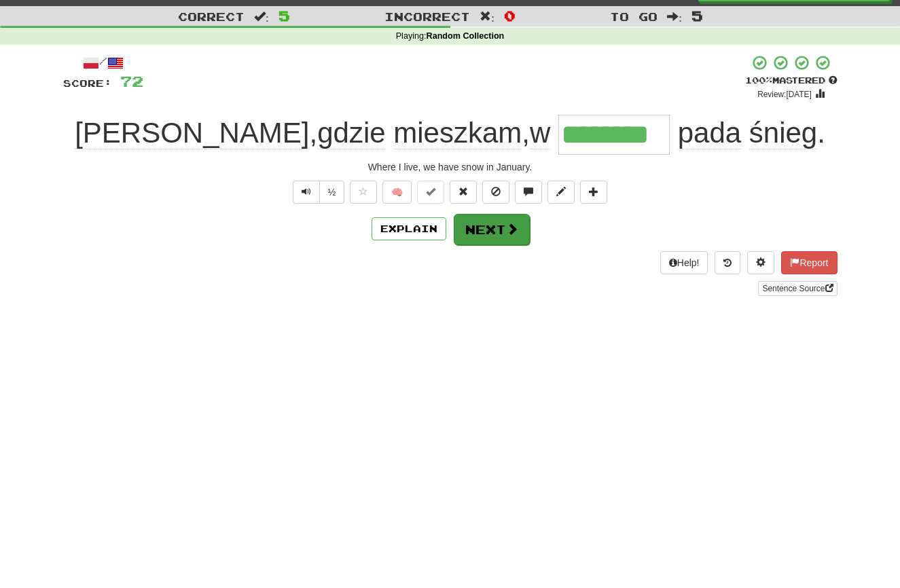
click at [479, 229] on button "Next" at bounding box center [492, 229] width 76 height 31
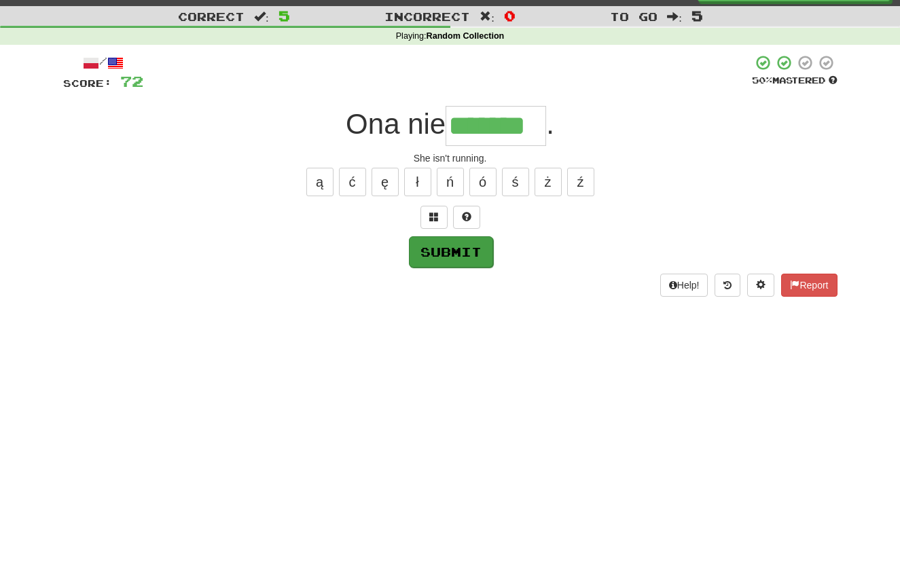
type input "*******"
click at [441, 246] on button "Submit" at bounding box center [451, 251] width 84 height 31
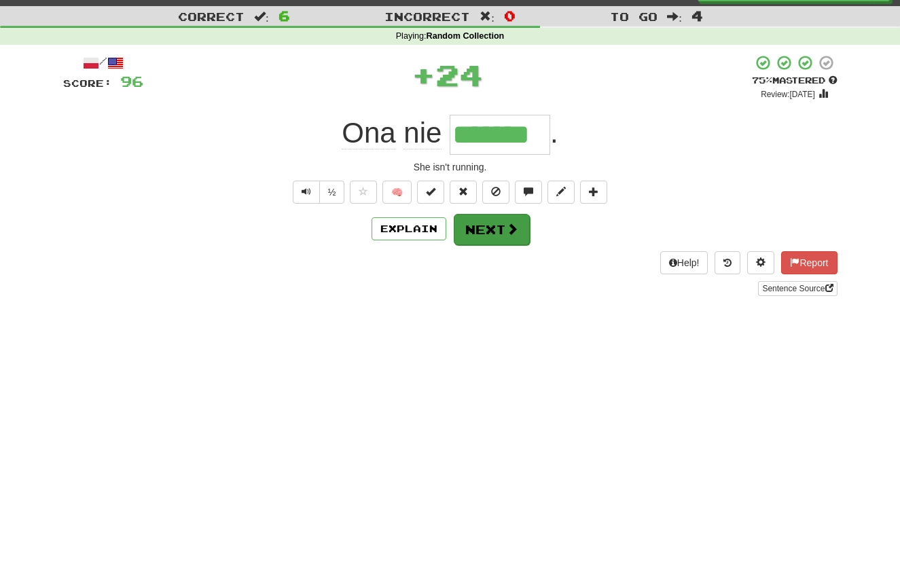
click at [493, 223] on button "Next" at bounding box center [492, 229] width 76 height 31
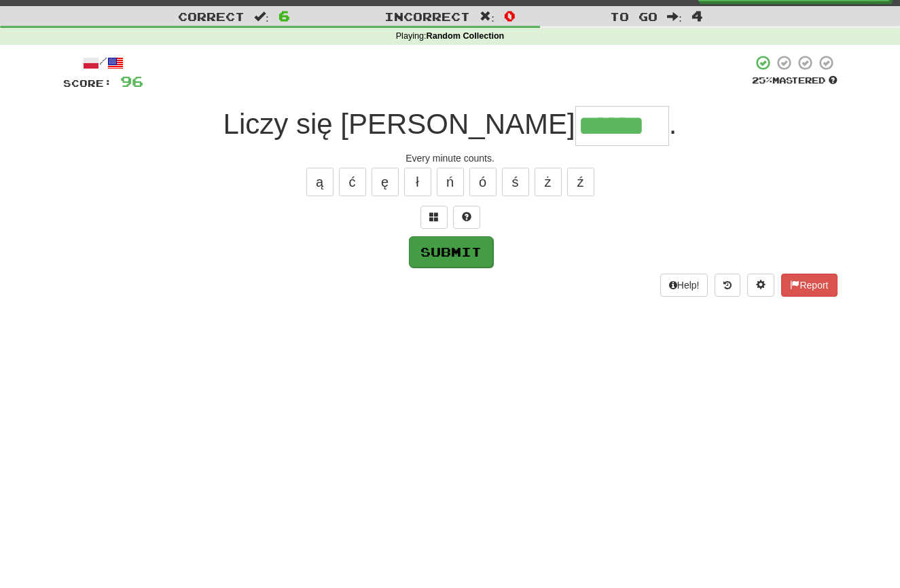
type input "******"
click at [458, 257] on button "Submit" at bounding box center [450, 251] width 84 height 31
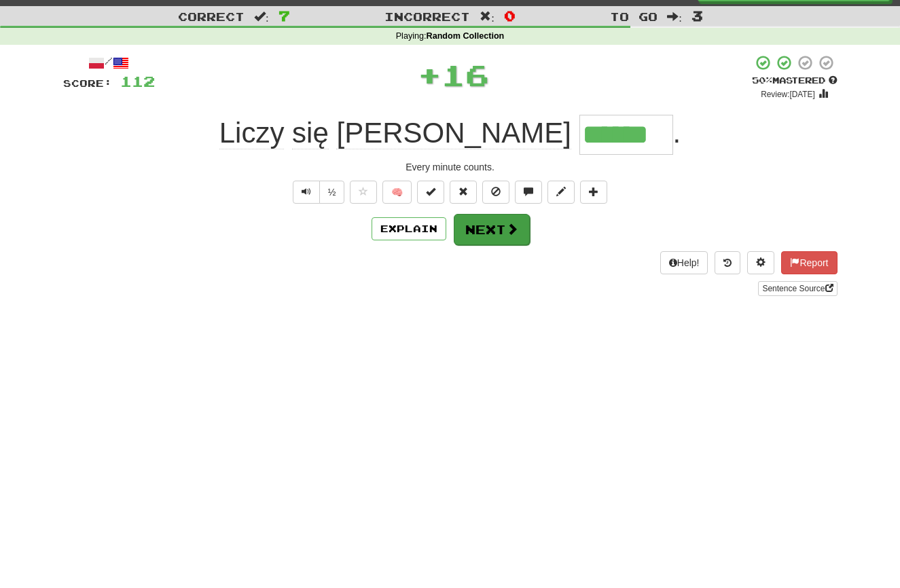
click at [490, 224] on button "Next" at bounding box center [492, 229] width 76 height 31
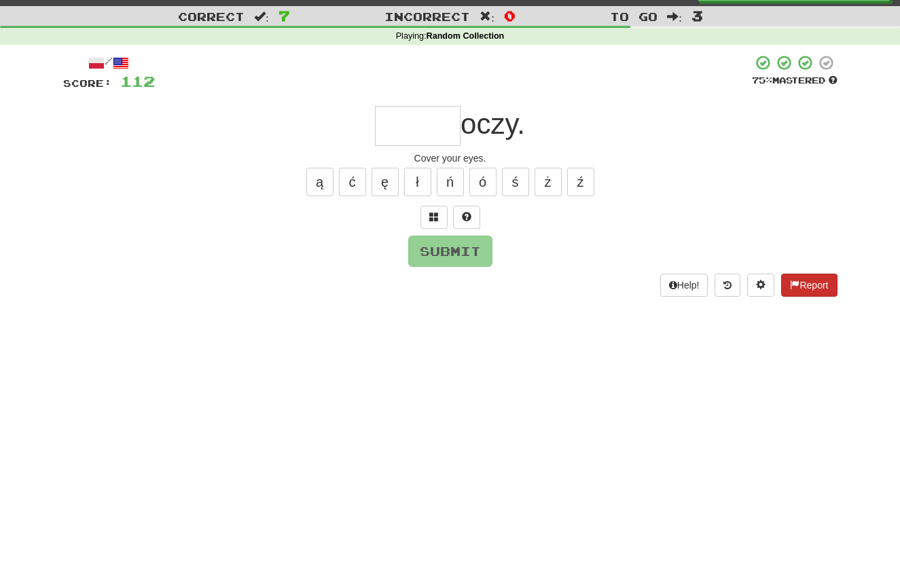
click at [794, 283] on span at bounding box center [795, 285] width 10 height 10
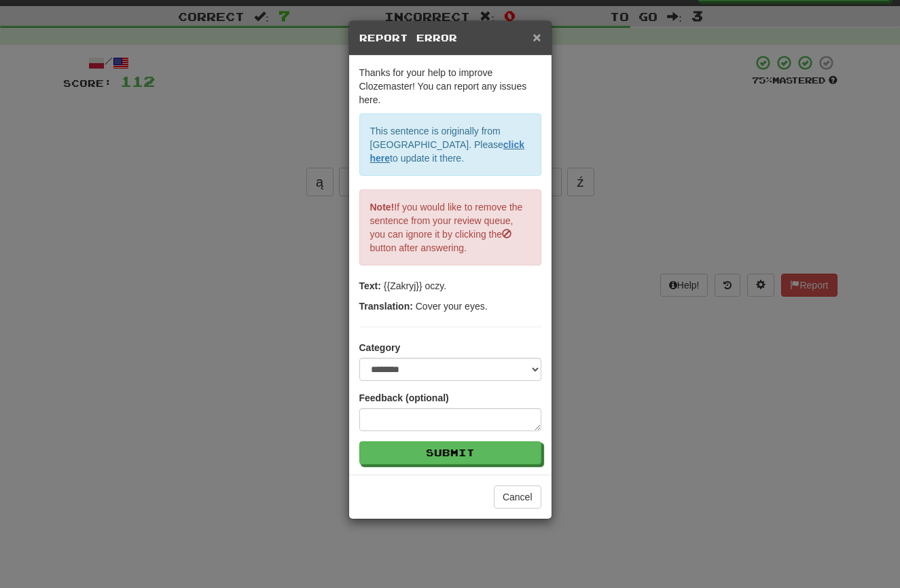
click at [536, 37] on span "×" at bounding box center [536, 37] width 8 height 16
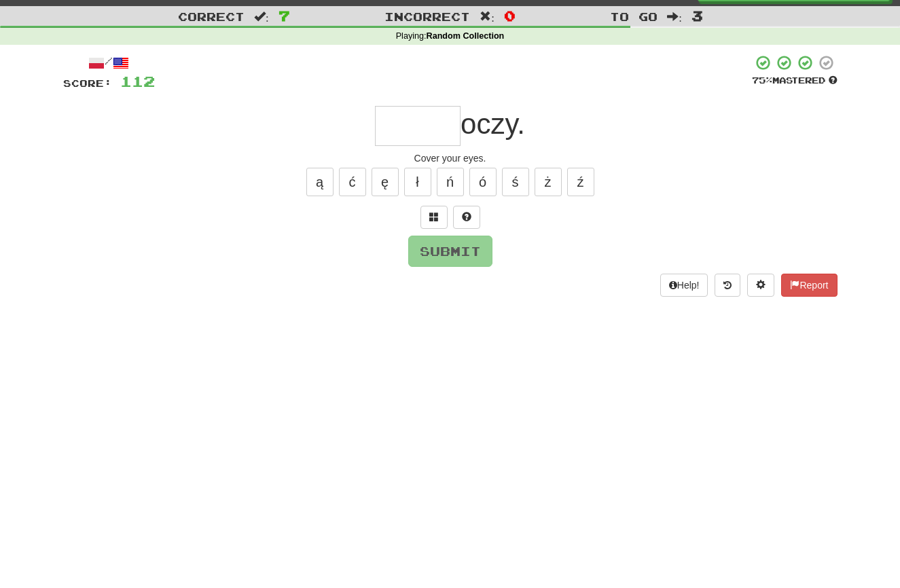
click at [435, 132] on input "text" at bounding box center [418, 126] width 86 height 40
click at [449, 244] on button "Submit" at bounding box center [451, 251] width 84 height 31
type input "******"
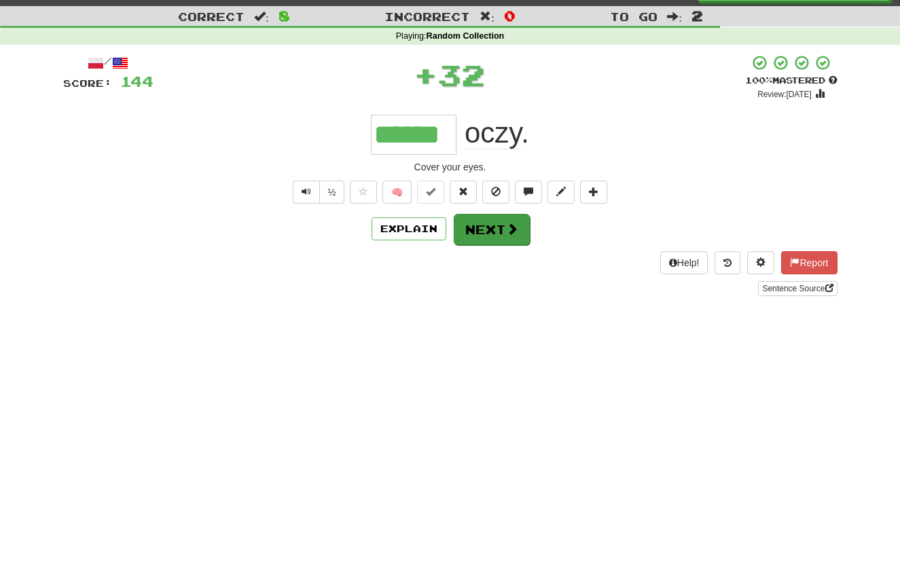
click at [475, 218] on button "Next" at bounding box center [492, 229] width 76 height 31
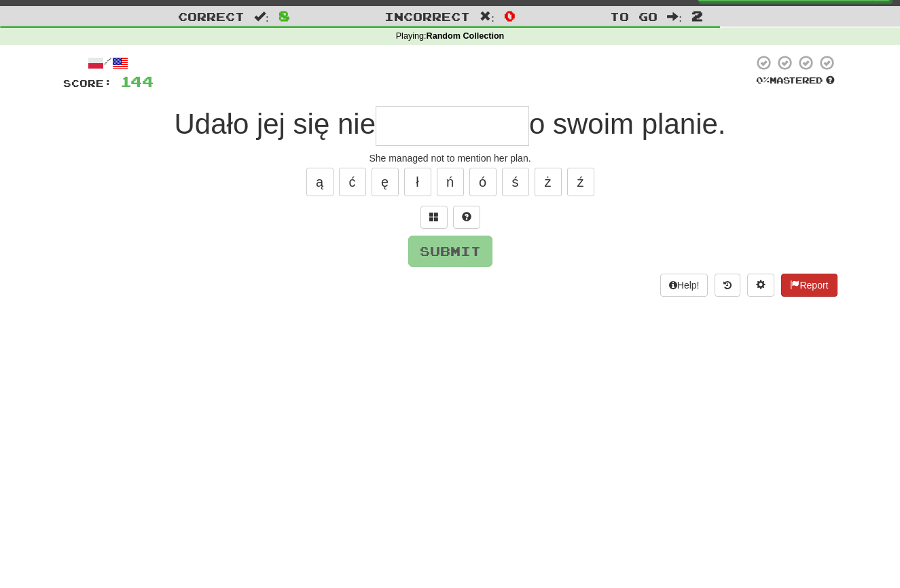
click at [805, 282] on button "Report" at bounding box center [809, 285] width 56 height 23
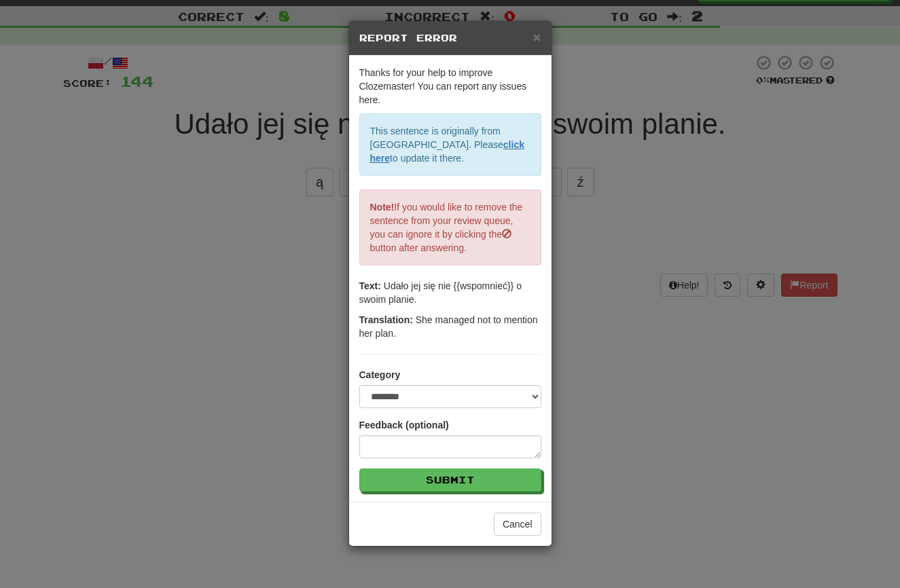
click at [537, 38] on span "×" at bounding box center [536, 37] width 8 height 16
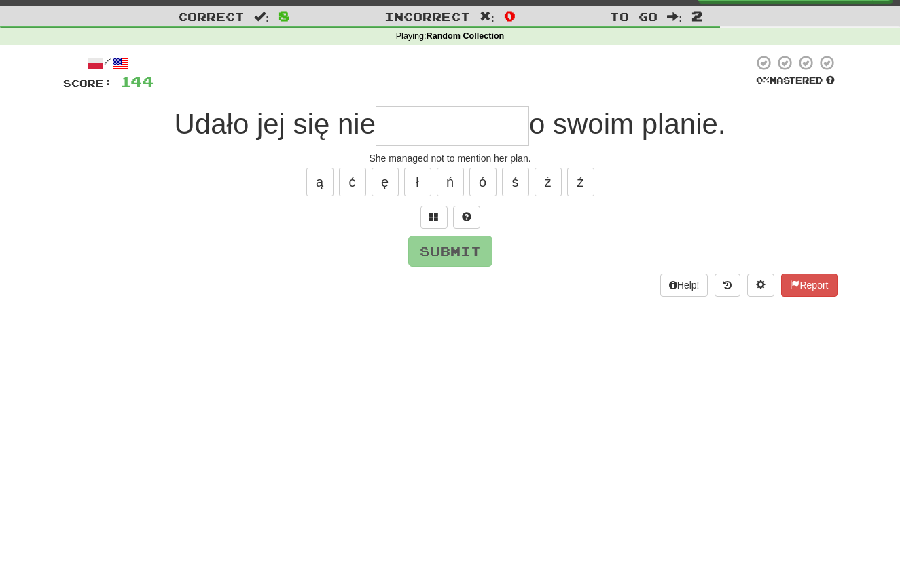
click at [500, 135] on input "text" at bounding box center [451, 126] width 153 height 40
type input "*"
drag, startPoint x: 353, startPoint y: 181, endPoint x: 364, endPoint y: 191, distance: 14.9
click at [354, 181] on button "ć" at bounding box center [352, 182] width 27 height 29
type input "*********"
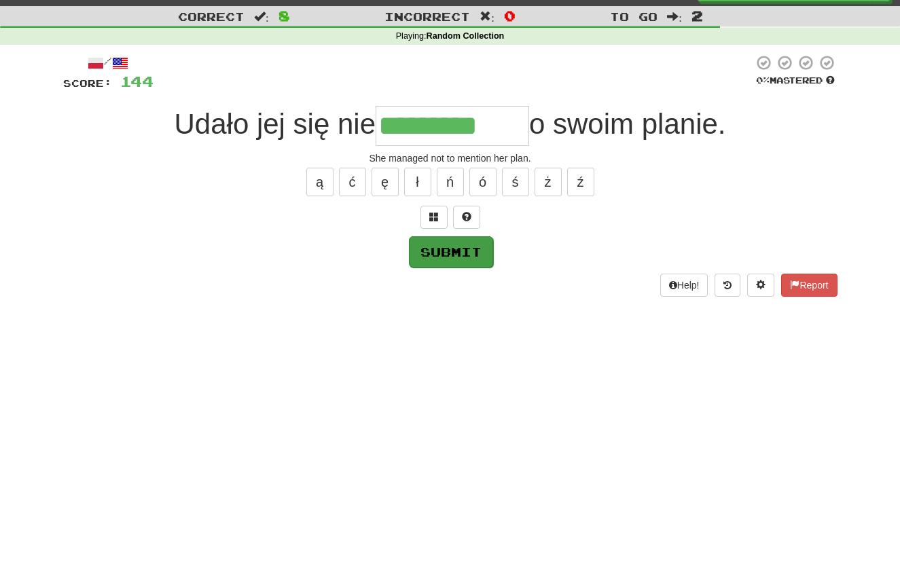
click at [436, 246] on button "Submit" at bounding box center [451, 251] width 84 height 31
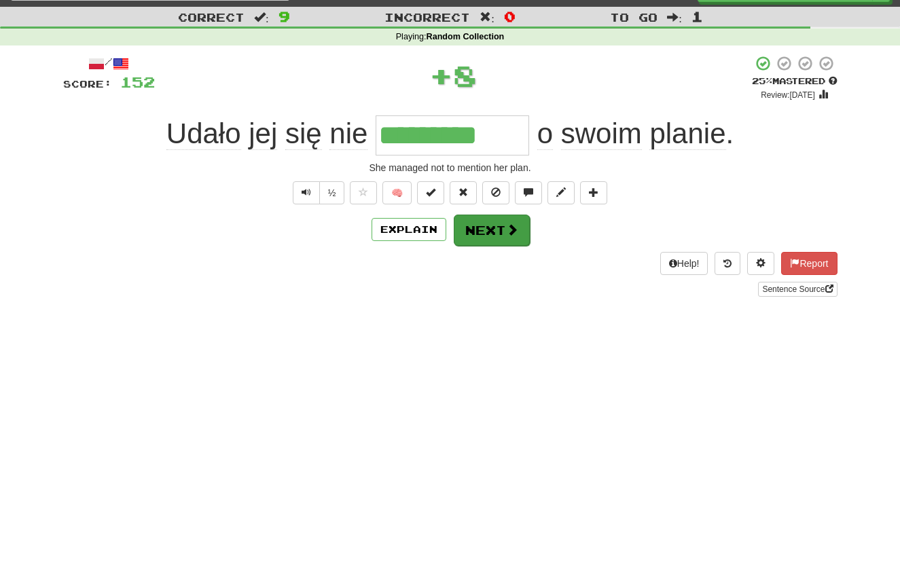
scroll to position [28, 0]
click at [496, 230] on button "Next" at bounding box center [492, 230] width 76 height 31
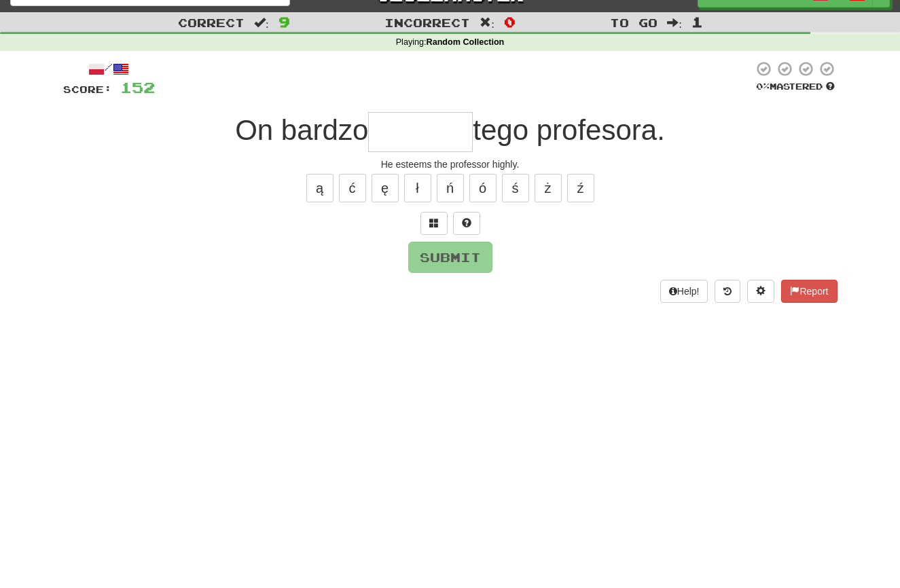
scroll to position [27, 0]
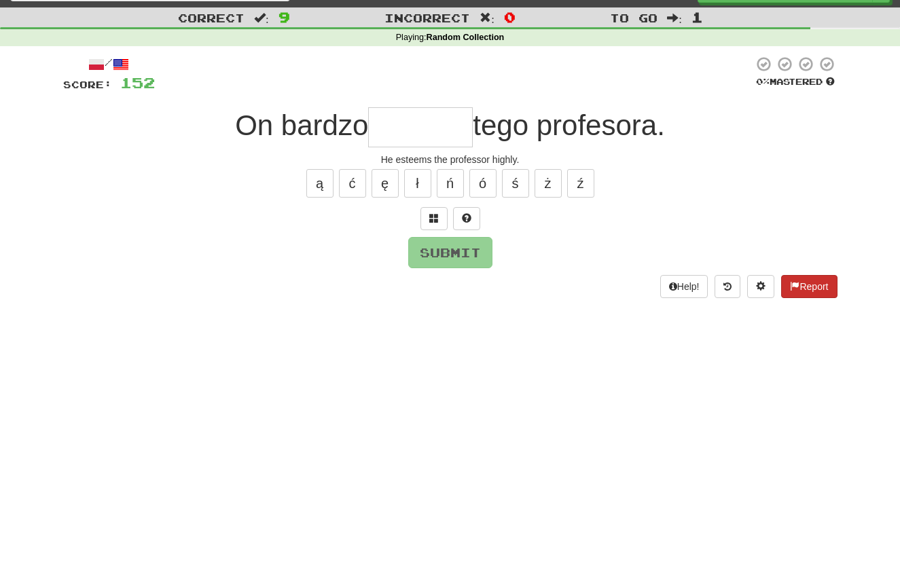
click at [802, 280] on button "Report" at bounding box center [809, 286] width 56 height 23
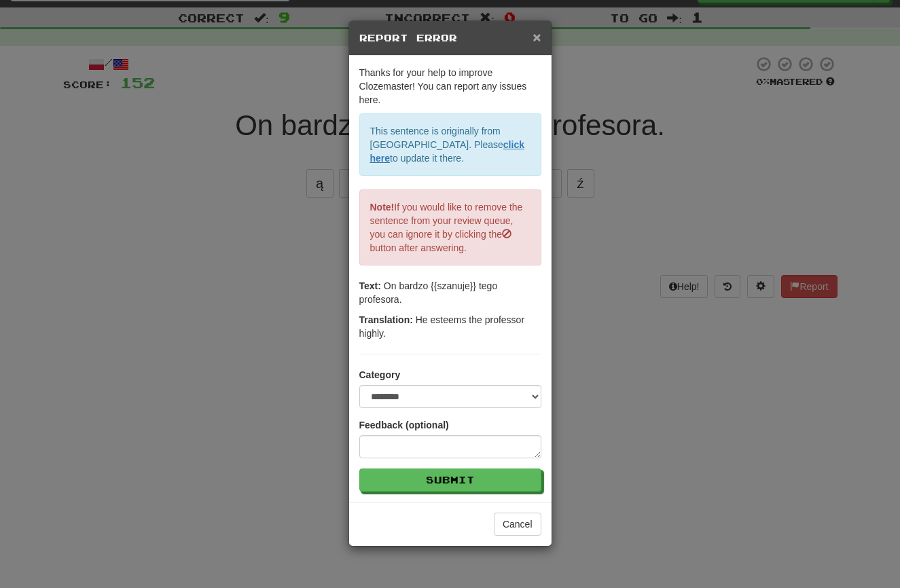
click at [535, 35] on span "×" at bounding box center [536, 37] width 8 height 16
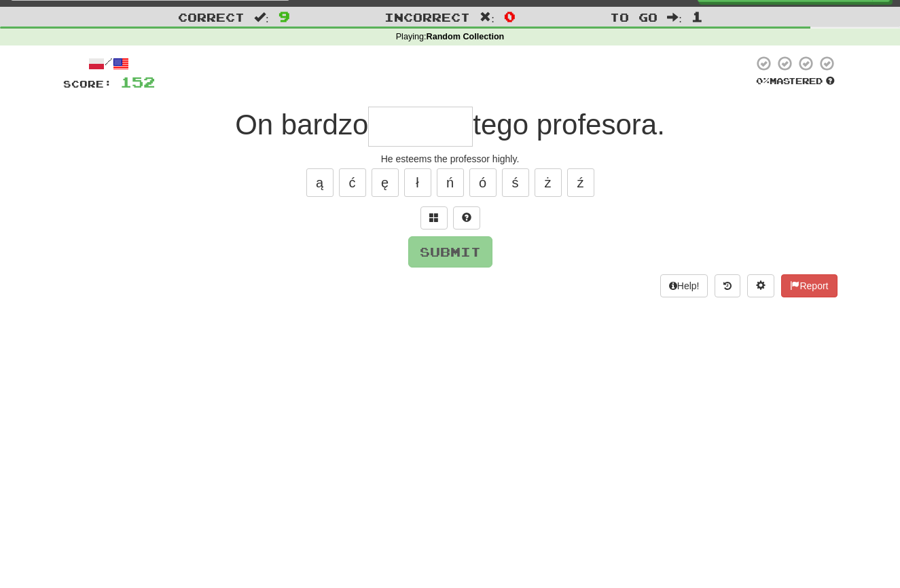
click at [432, 125] on input "text" at bounding box center [420, 127] width 105 height 40
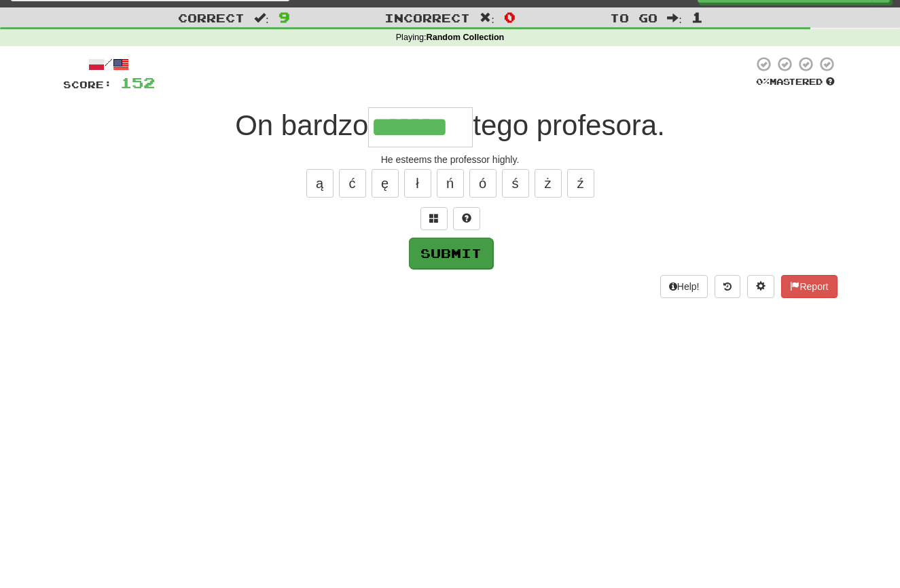
type input "*******"
click at [442, 257] on button "Submit" at bounding box center [451, 253] width 84 height 31
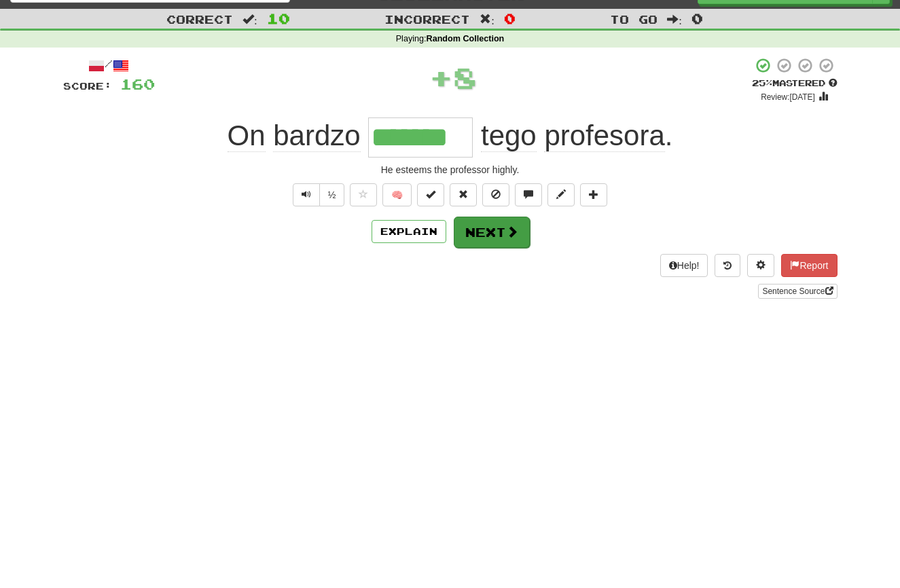
click at [471, 235] on button "Next" at bounding box center [492, 232] width 76 height 31
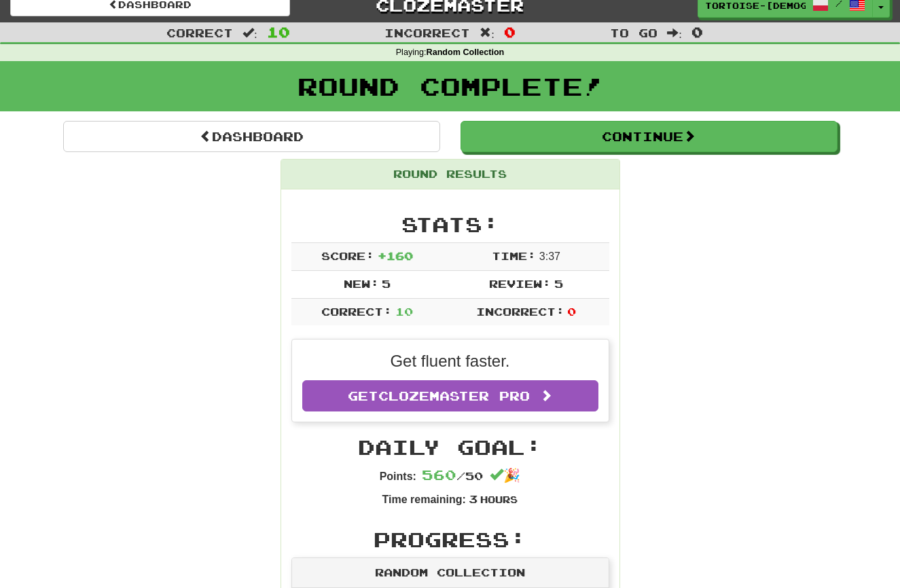
scroll to position [9, 0]
